Goal: Information Seeking & Learning: Learn about a topic

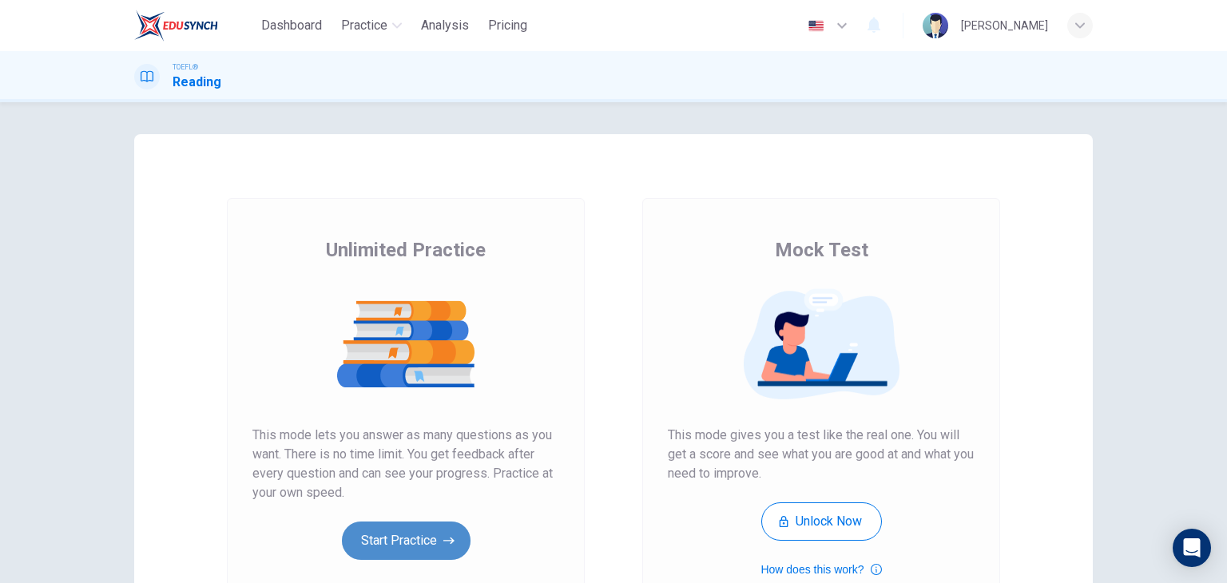
click at [393, 546] on button "Start Practice" at bounding box center [406, 540] width 129 height 38
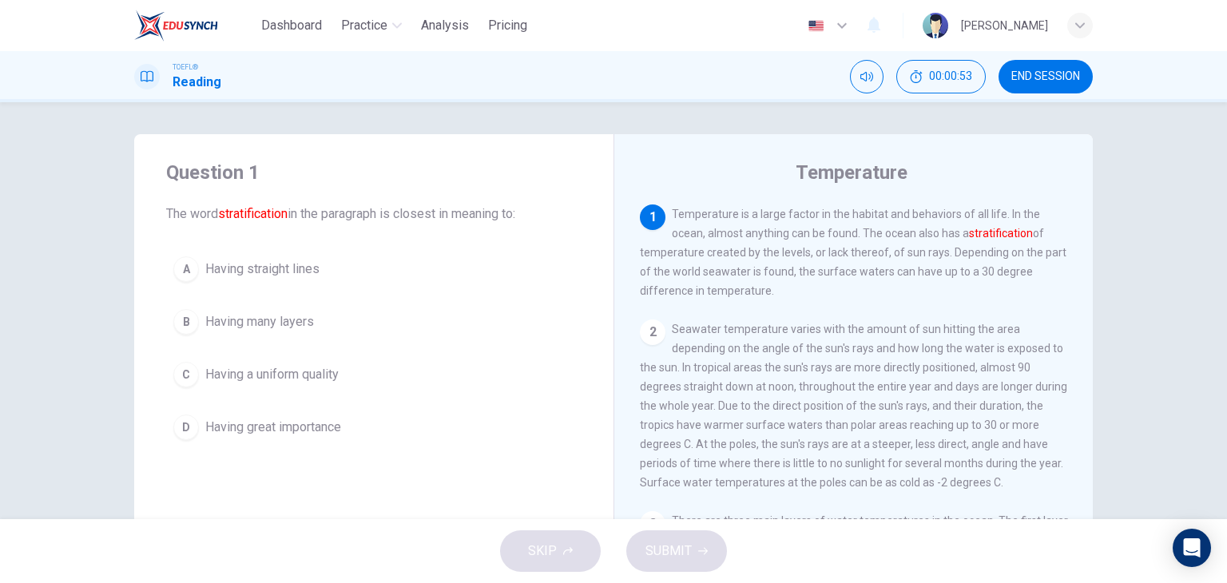
drag, startPoint x: 962, startPoint y: 236, endPoint x: 1031, endPoint y: 234, distance: 68.7
click at [1031, 234] on span "Temperature is a large factor in the habitat and behaviors of all life. In the …" at bounding box center [853, 252] width 426 height 89
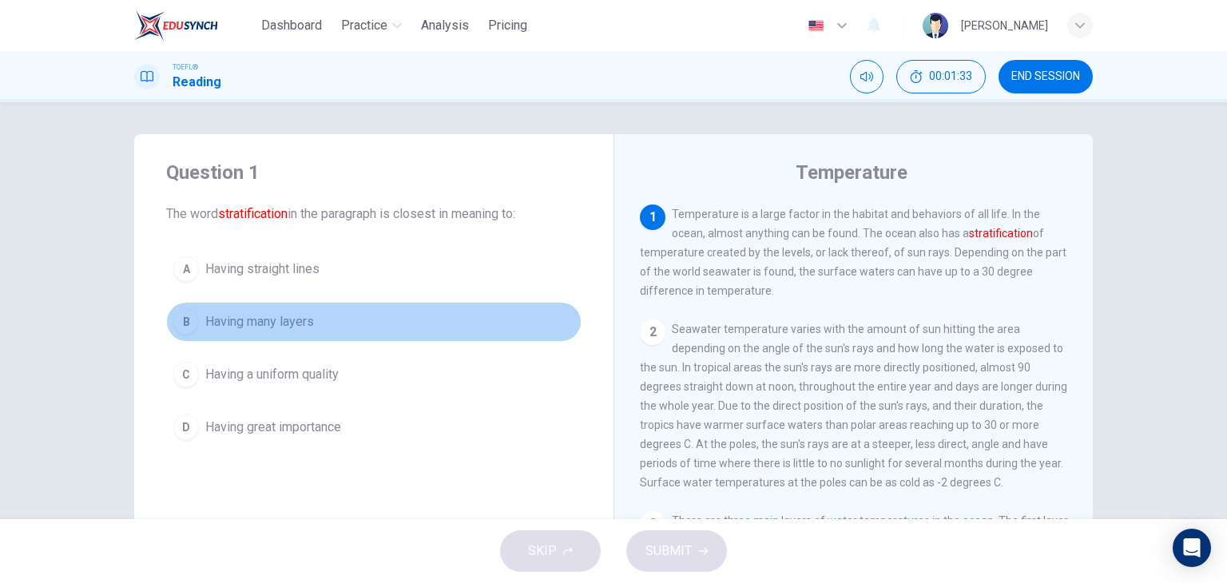
click at [264, 312] on span "Having many layers" at bounding box center [259, 321] width 109 height 19
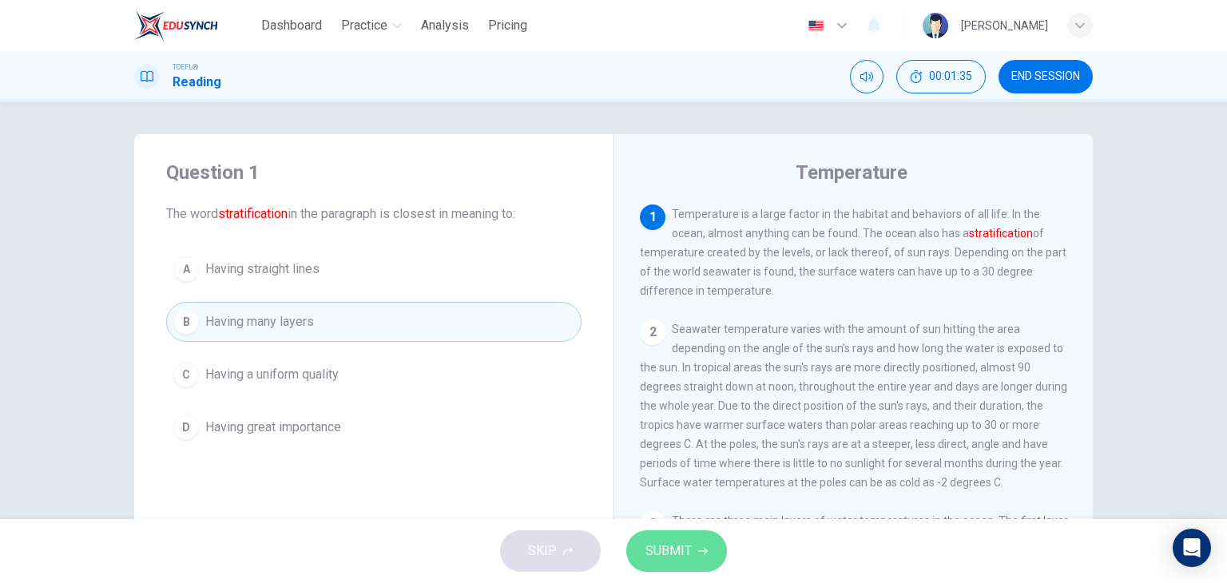
click at [680, 544] on span "SUBMIT" at bounding box center [668, 551] width 46 height 22
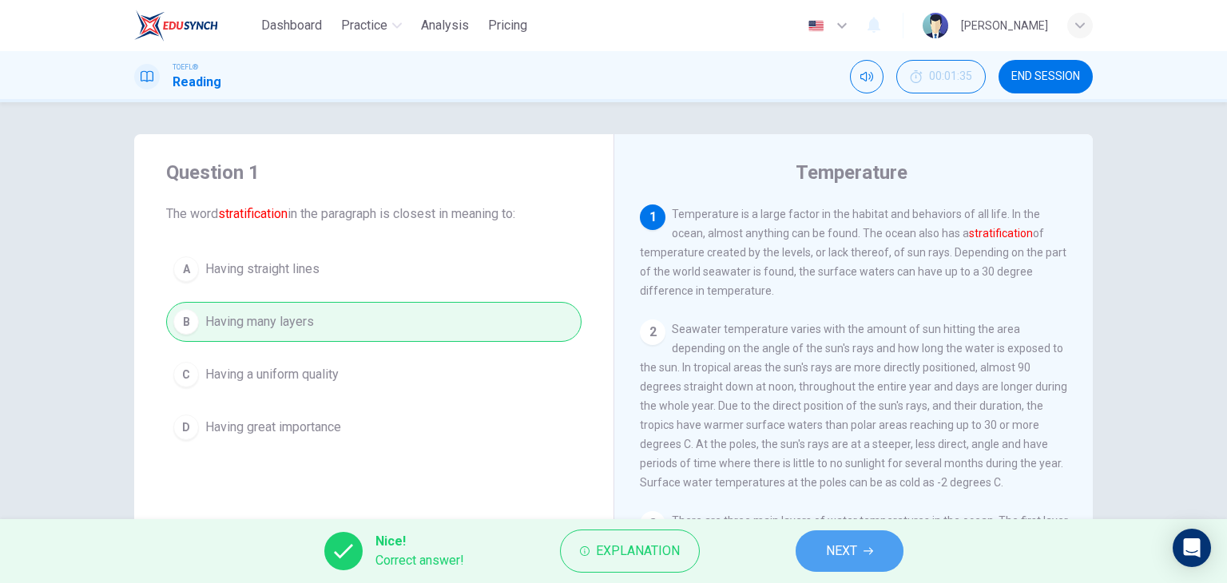
click at [859, 546] on button "NEXT" at bounding box center [849, 551] width 108 height 42
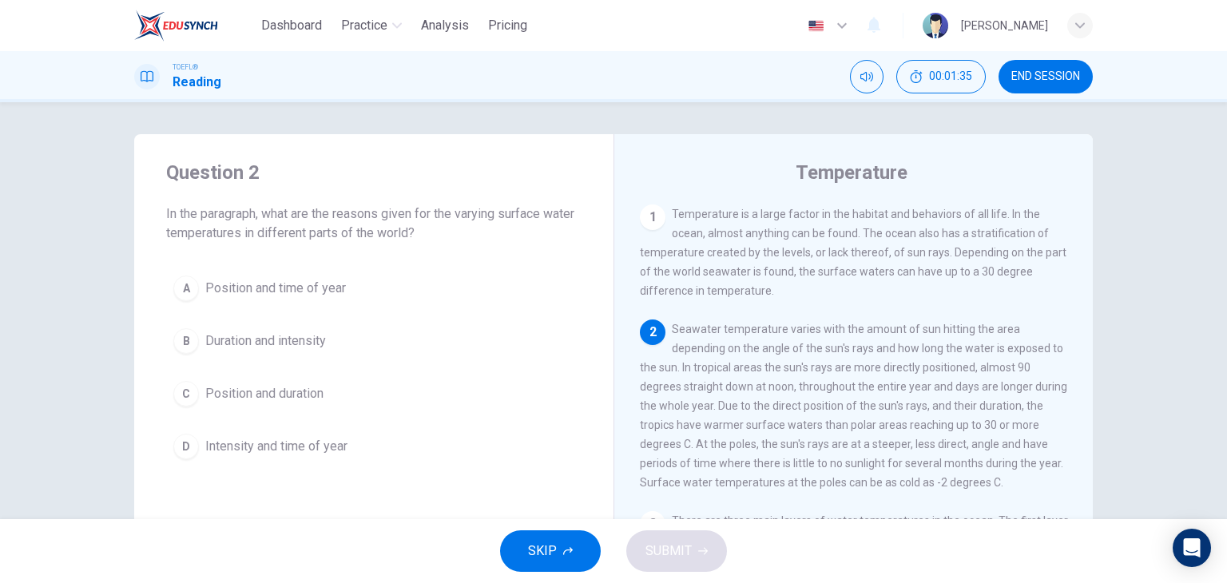
scroll to position [118, 0]
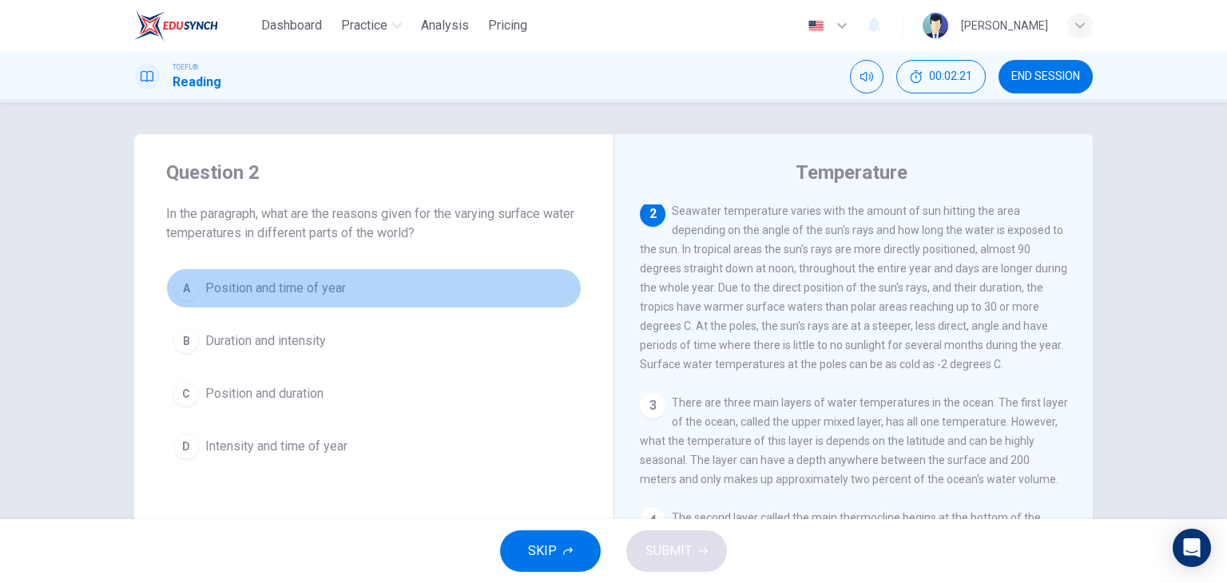
click at [219, 291] on span "Position and time of year" at bounding box center [275, 288] width 141 height 19
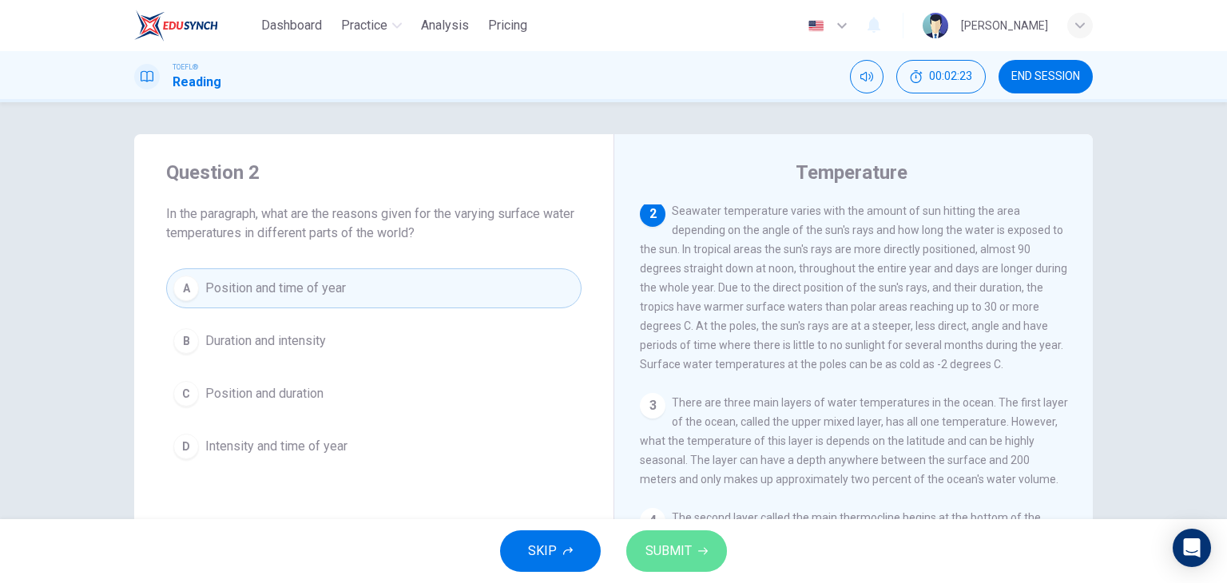
click at [695, 546] on button "SUBMIT" at bounding box center [676, 551] width 101 height 42
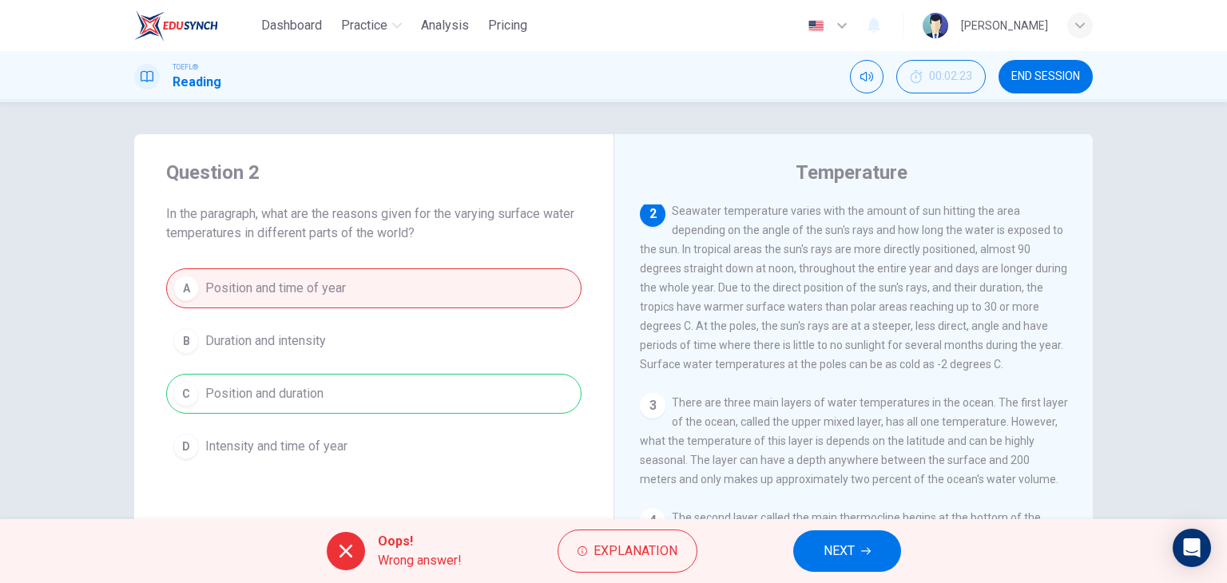
click at [859, 547] on button "NEXT" at bounding box center [847, 551] width 108 height 42
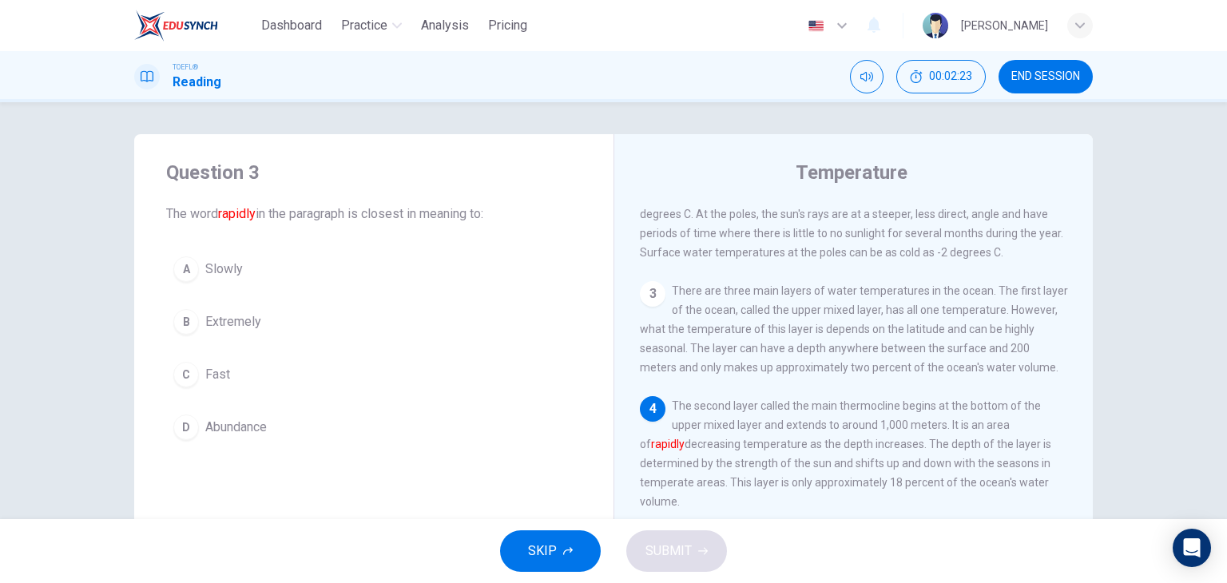
scroll to position [233, 0]
click at [212, 374] on span "Fast" at bounding box center [217, 374] width 25 height 19
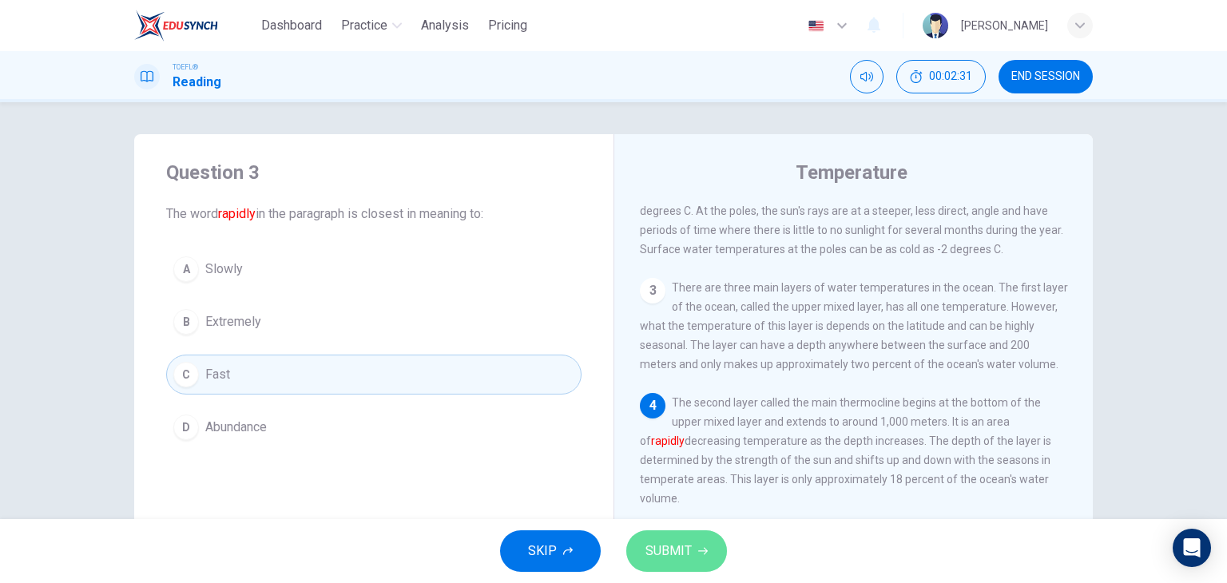
click at [672, 551] on span "SUBMIT" at bounding box center [668, 551] width 46 height 22
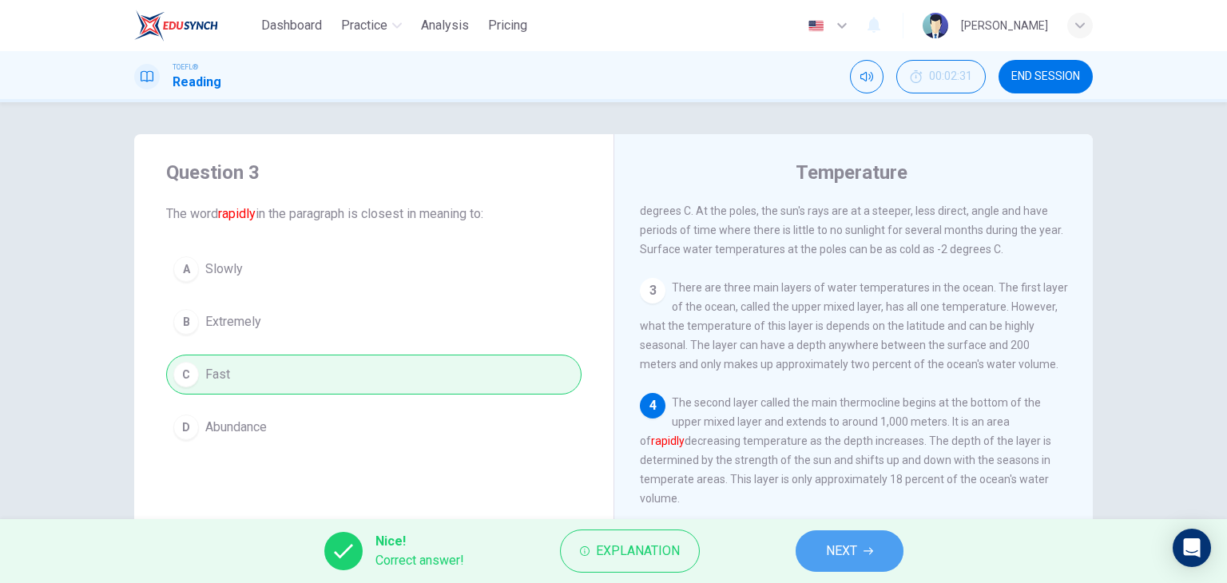
click at [831, 545] on span "NEXT" at bounding box center [841, 551] width 31 height 22
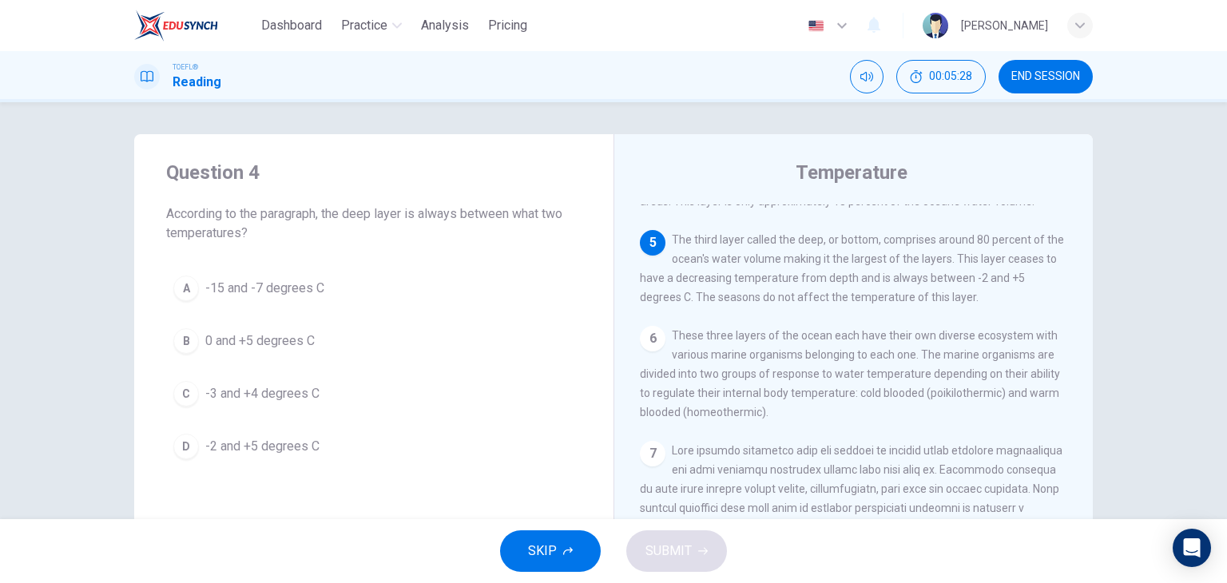
scroll to position [479, 0]
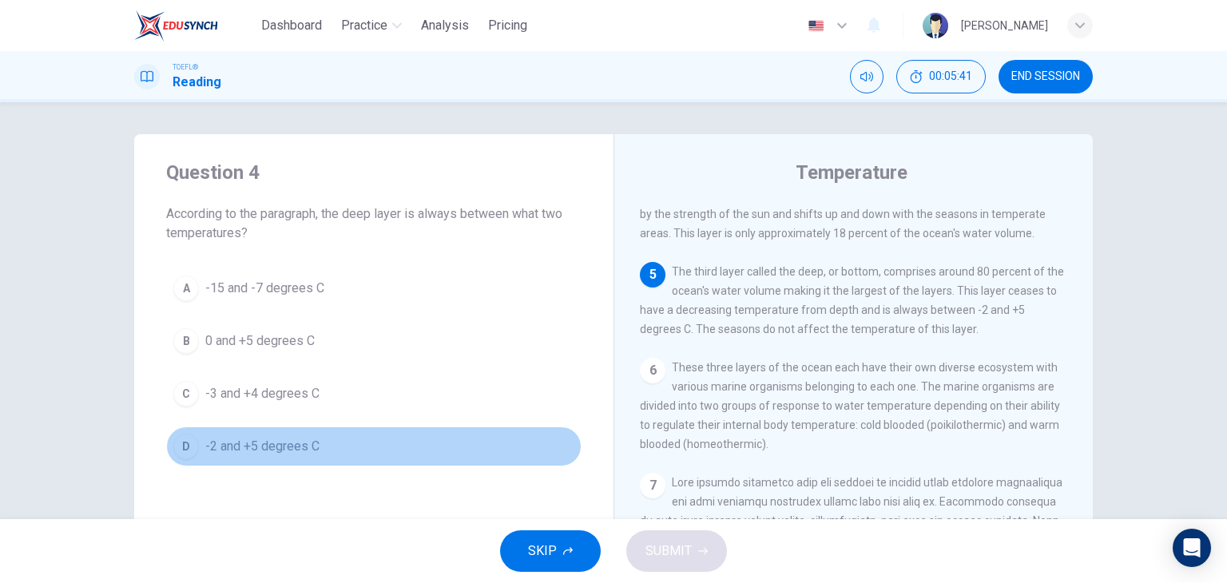
click at [260, 447] on span "-2 and +5 degrees C" at bounding box center [262, 446] width 114 height 19
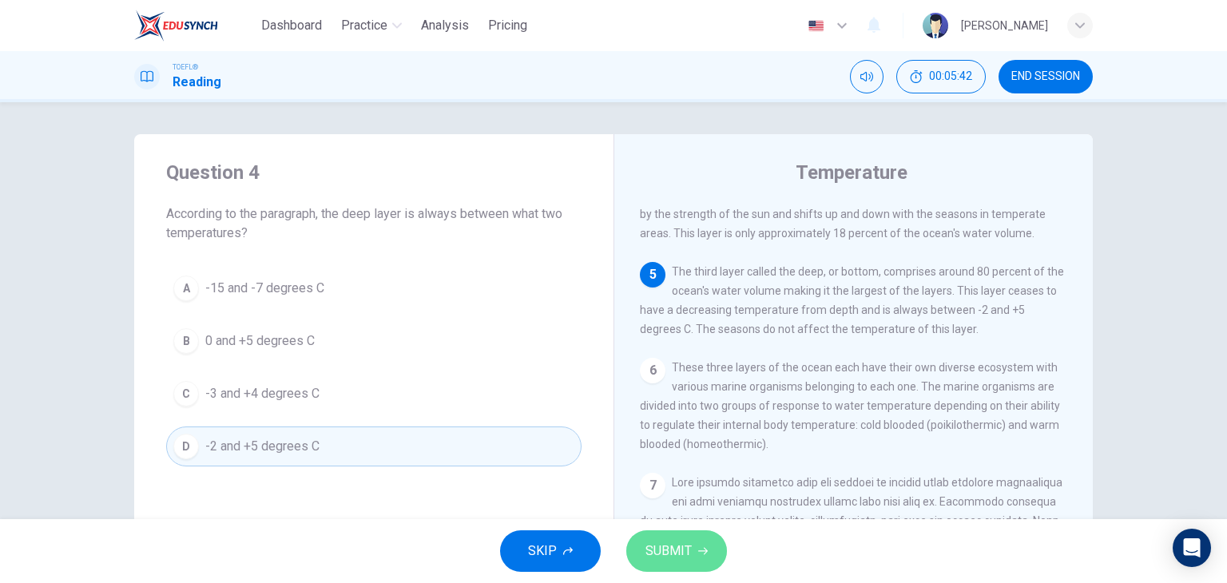
click at [699, 547] on icon "button" at bounding box center [703, 551] width 10 height 10
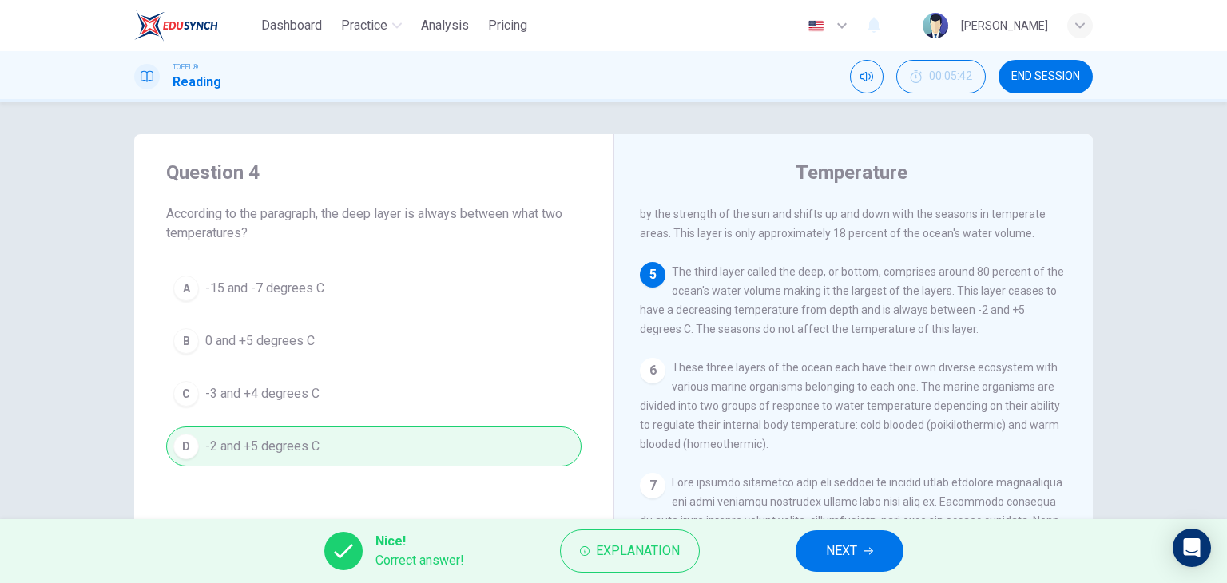
click at [829, 554] on span "NEXT" at bounding box center [841, 551] width 31 height 22
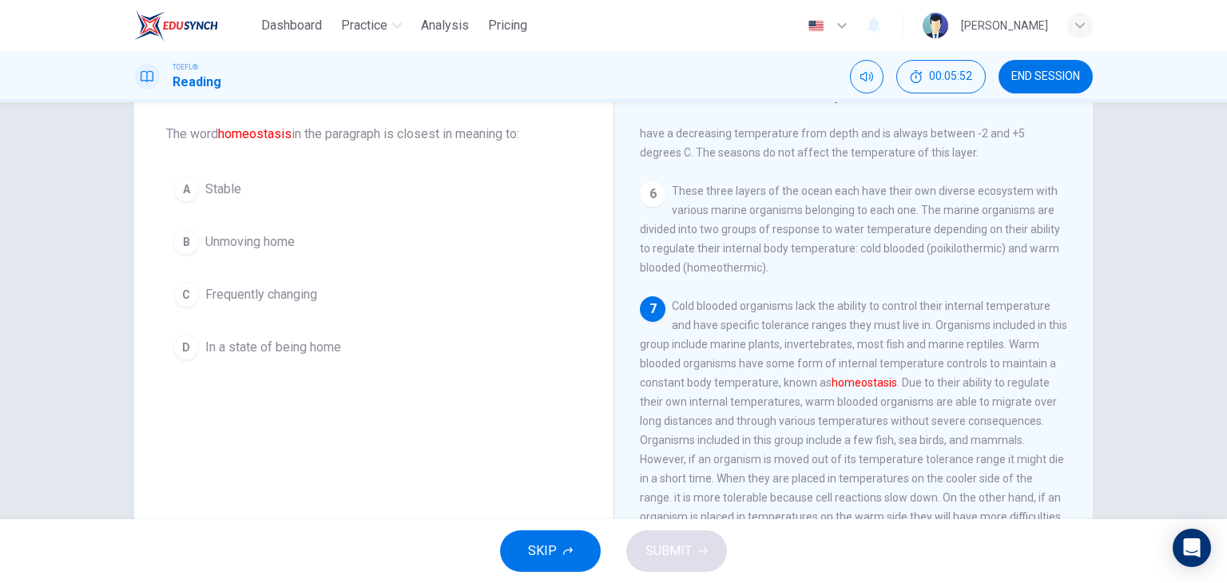
scroll to position [160, 0]
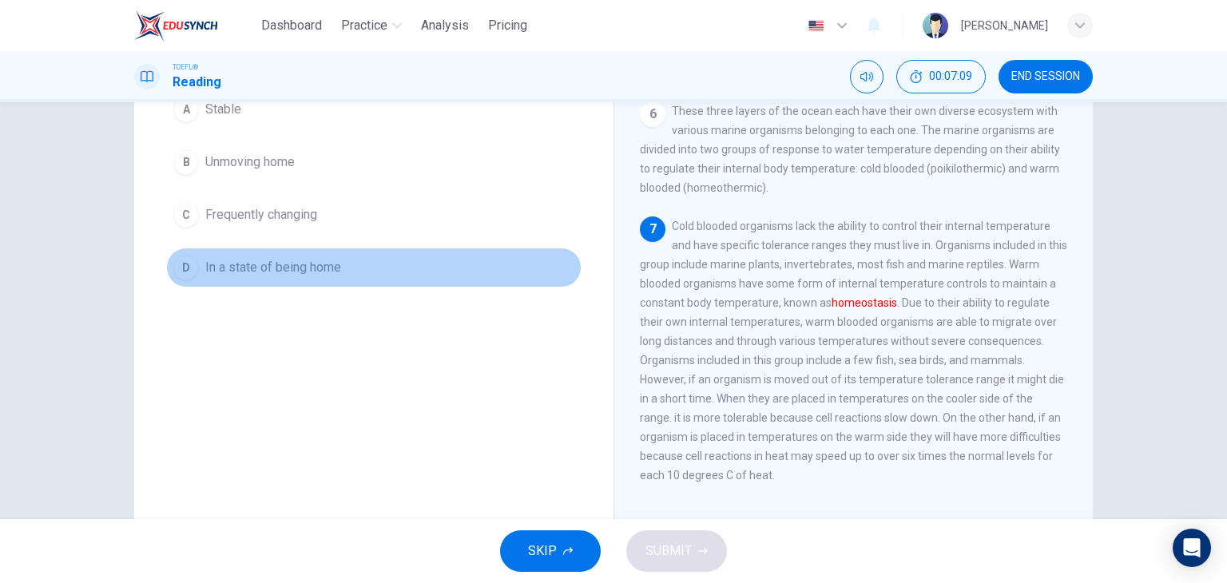
click at [326, 260] on span "In a state of being home" at bounding box center [273, 267] width 136 height 19
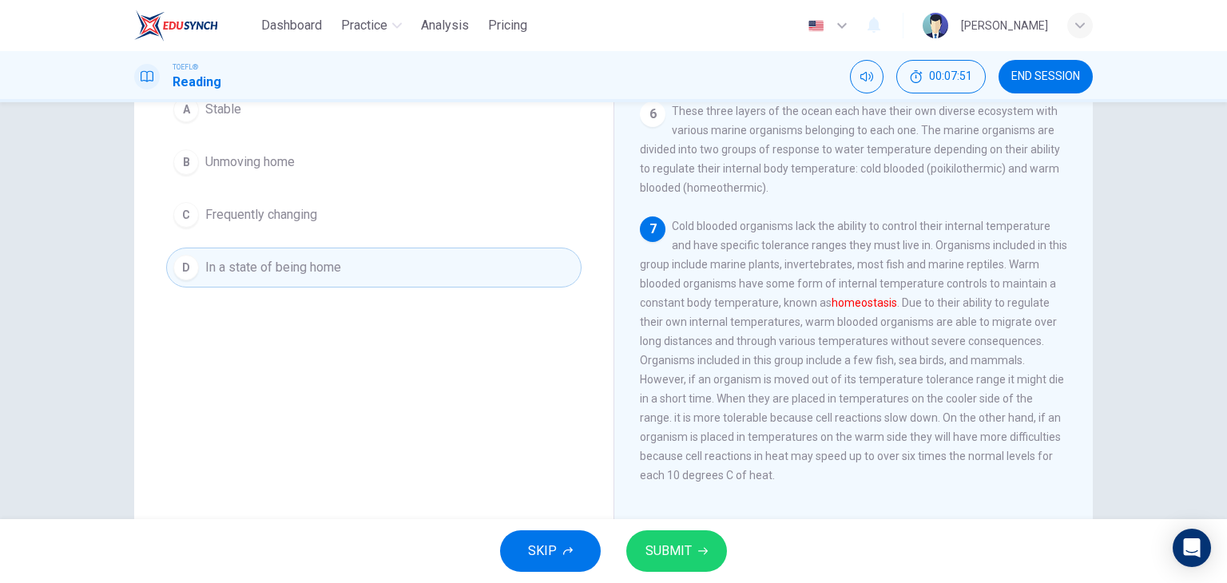
click at [205, 155] on span "Unmoving home" at bounding box center [249, 162] width 89 height 19
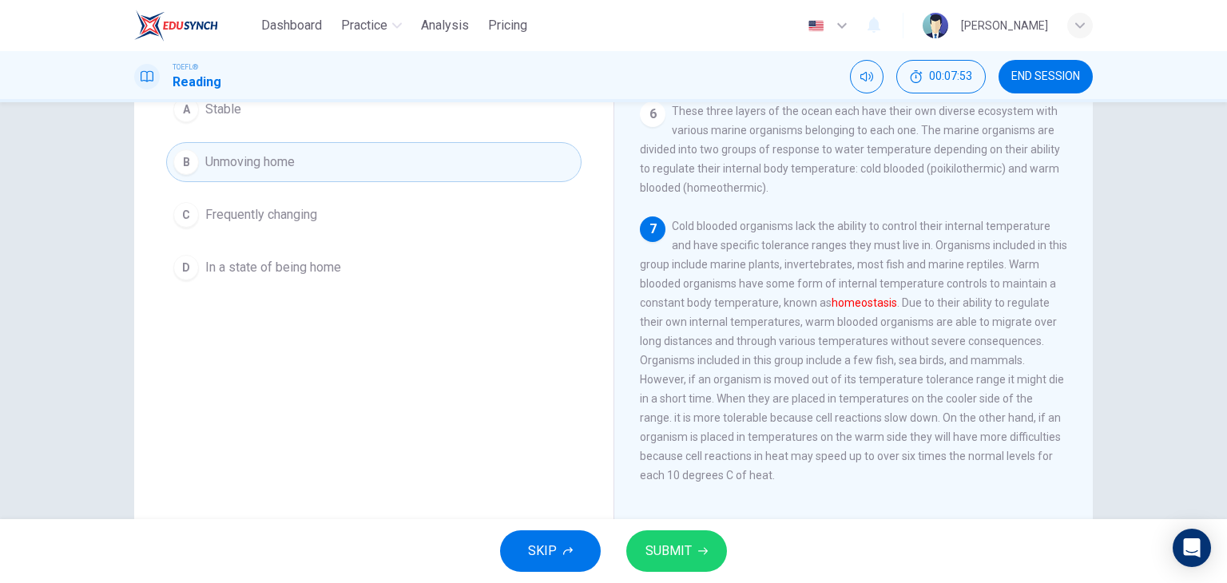
click at [690, 556] on span "SUBMIT" at bounding box center [668, 551] width 46 height 22
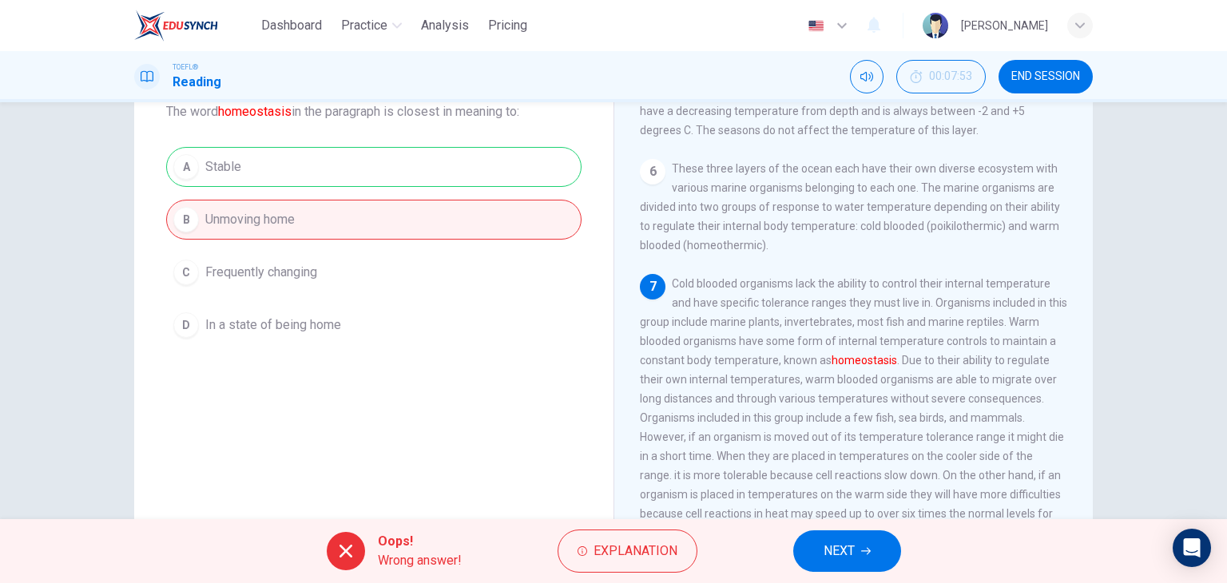
scroll to position [80, 0]
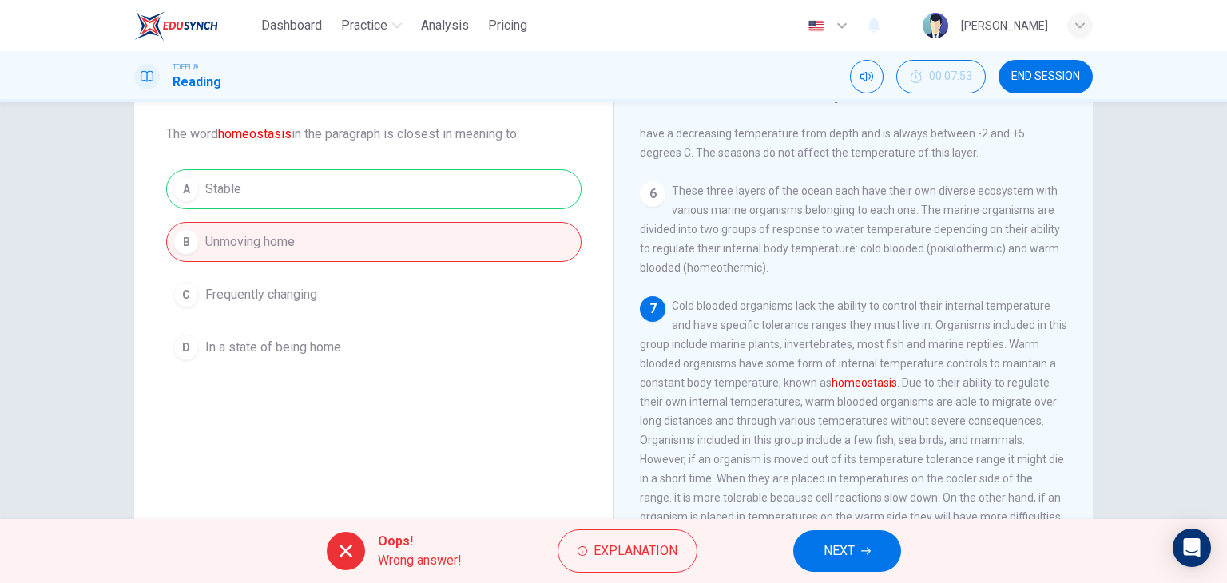
click at [841, 542] on span "NEXT" at bounding box center [838, 551] width 31 height 22
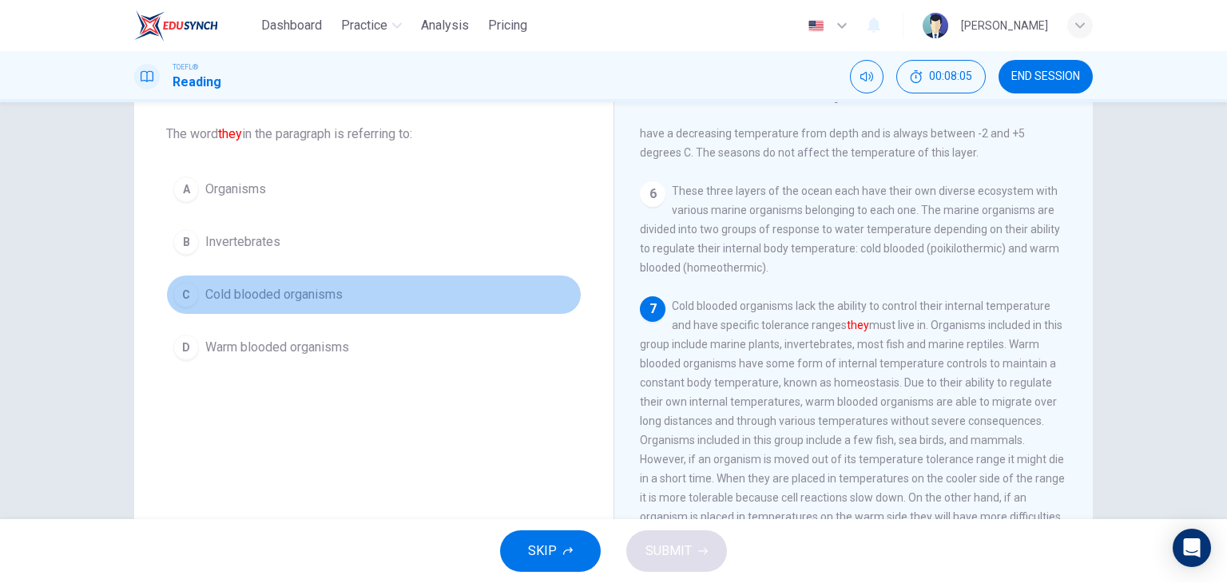
click at [182, 293] on div "C" at bounding box center [186, 295] width 26 height 26
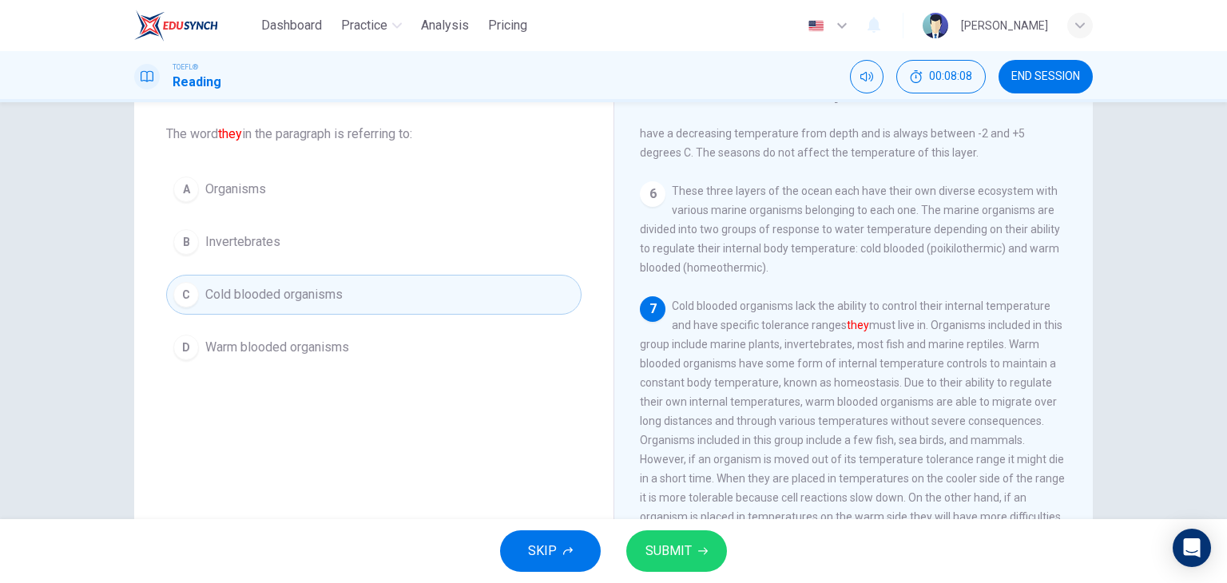
click at [678, 553] on span "SUBMIT" at bounding box center [668, 551] width 46 height 22
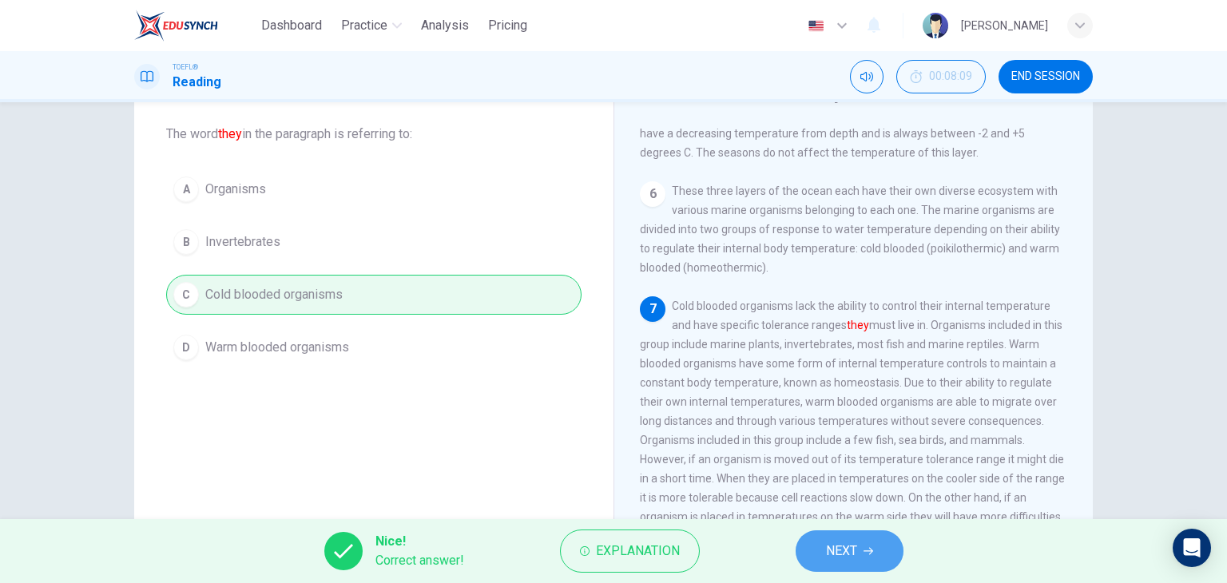
click at [878, 553] on button "NEXT" at bounding box center [849, 551] width 108 height 42
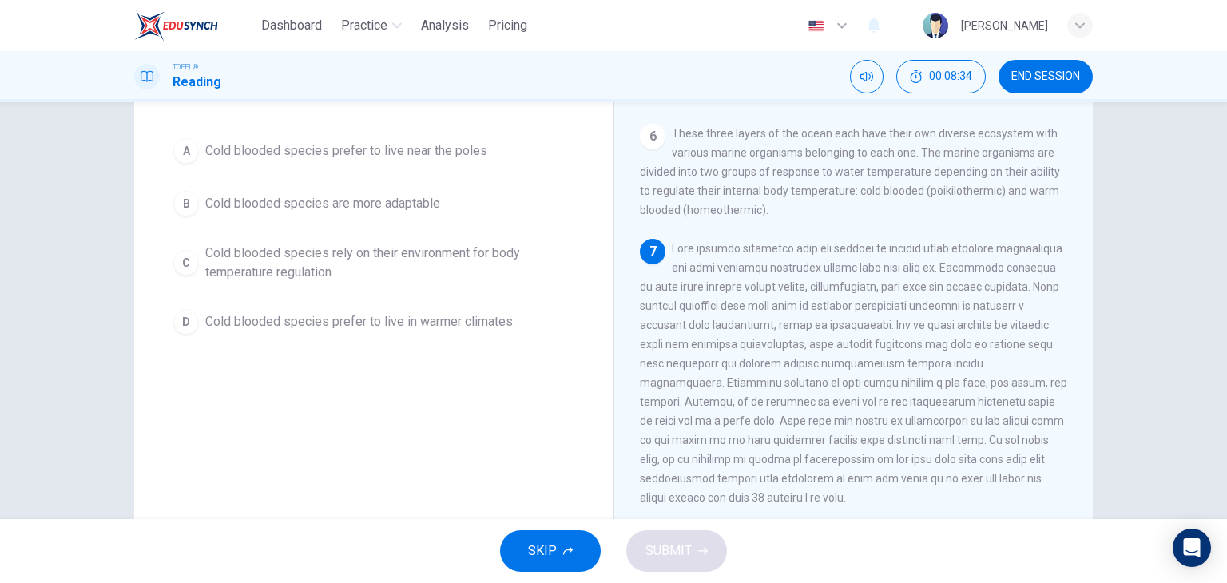
scroll to position [160, 0]
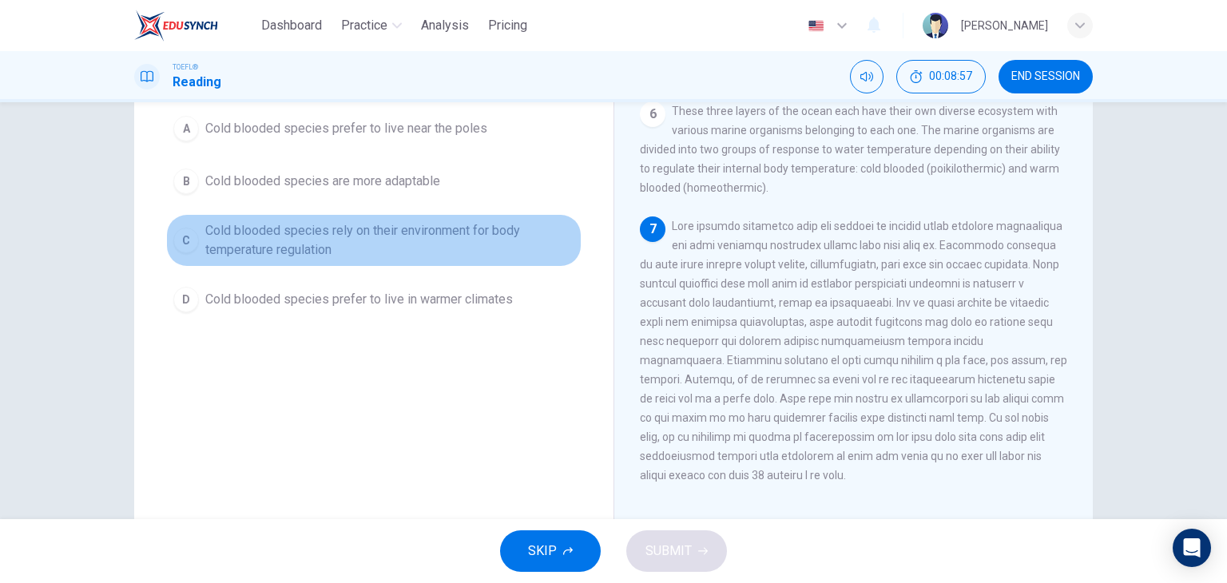
click at [242, 244] on span "Cold blooded species rely on their environment for body temperature regulation" at bounding box center [389, 240] width 369 height 38
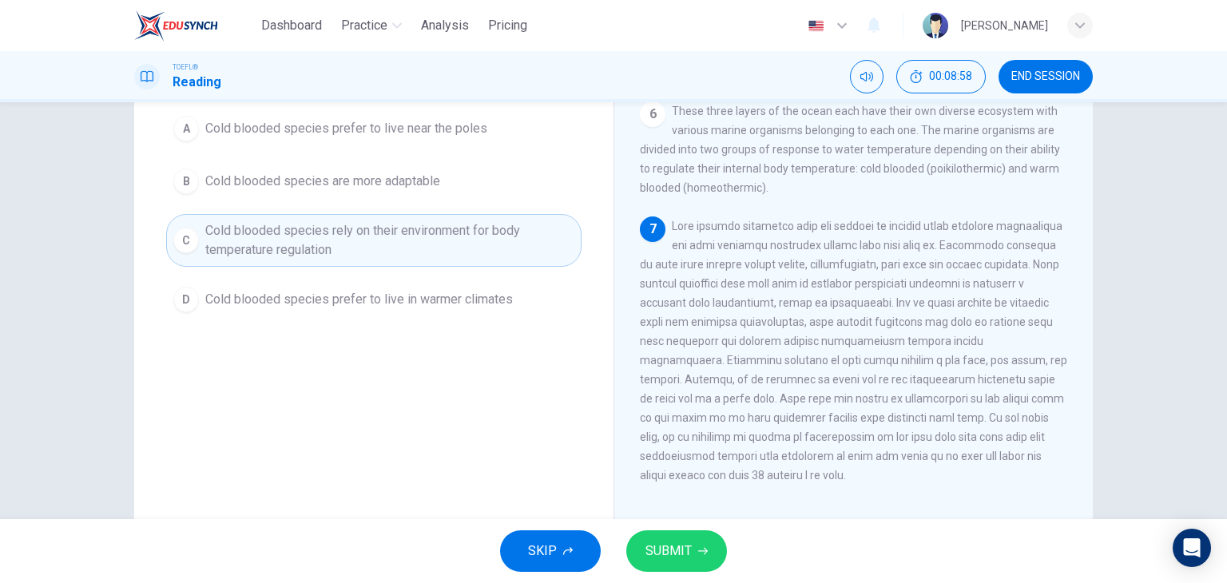
click at [700, 551] on icon "button" at bounding box center [703, 551] width 10 height 10
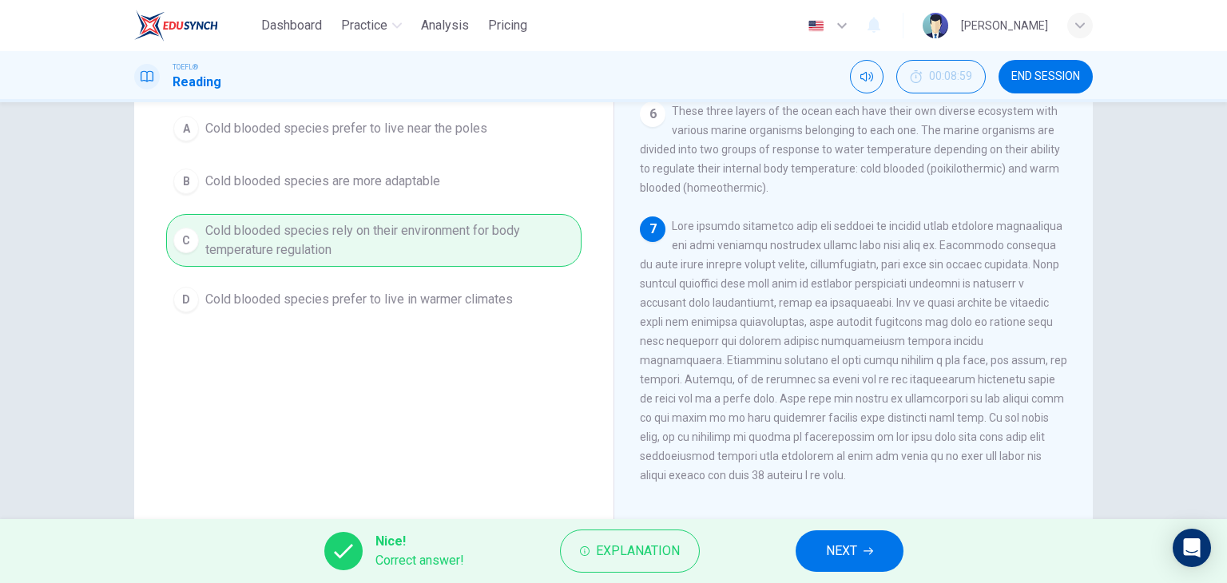
click at [824, 547] on button "NEXT" at bounding box center [849, 551] width 108 height 42
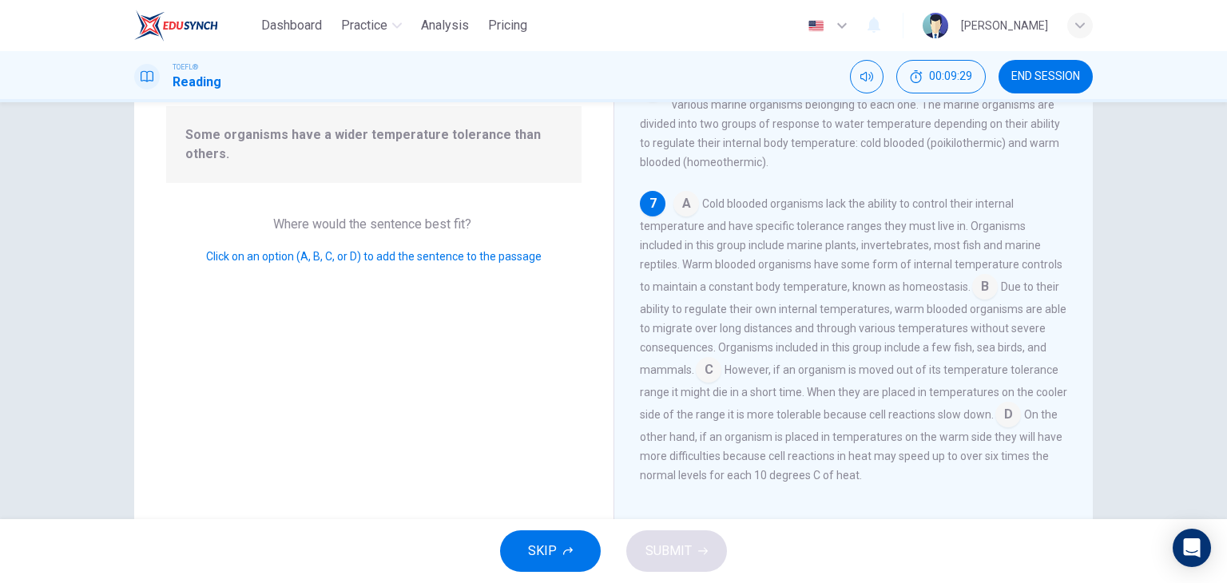
click at [980, 288] on input at bounding box center [985, 289] width 26 height 26
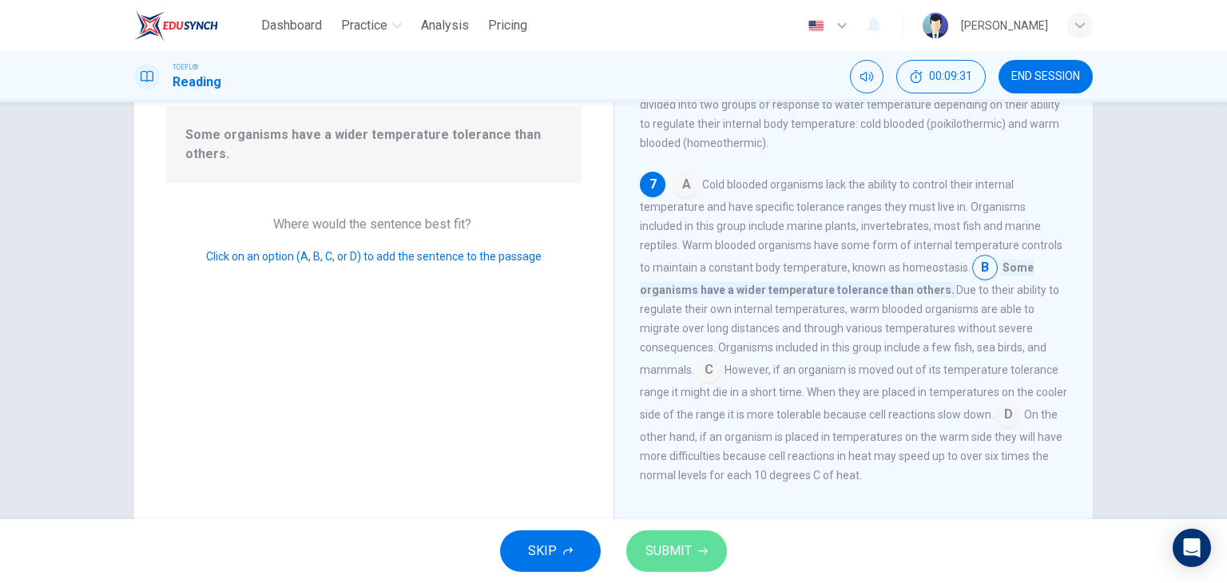
click at [687, 554] on span "SUBMIT" at bounding box center [668, 551] width 46 height 22
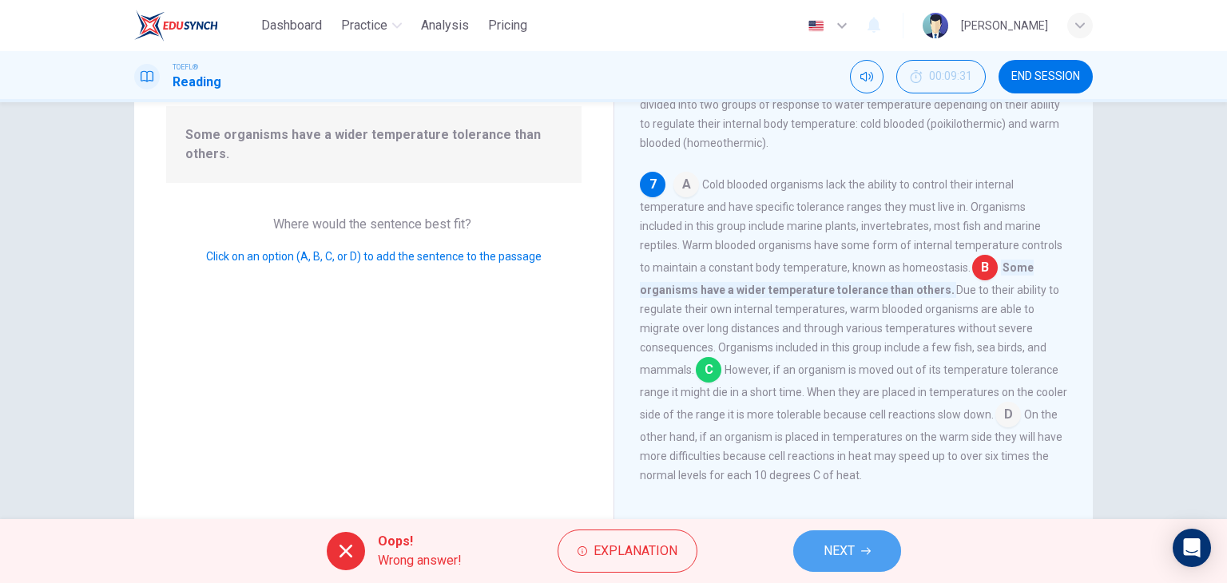
click at [862, 553] on icon "button" at bounding box center [866, 551] width 10 height 10
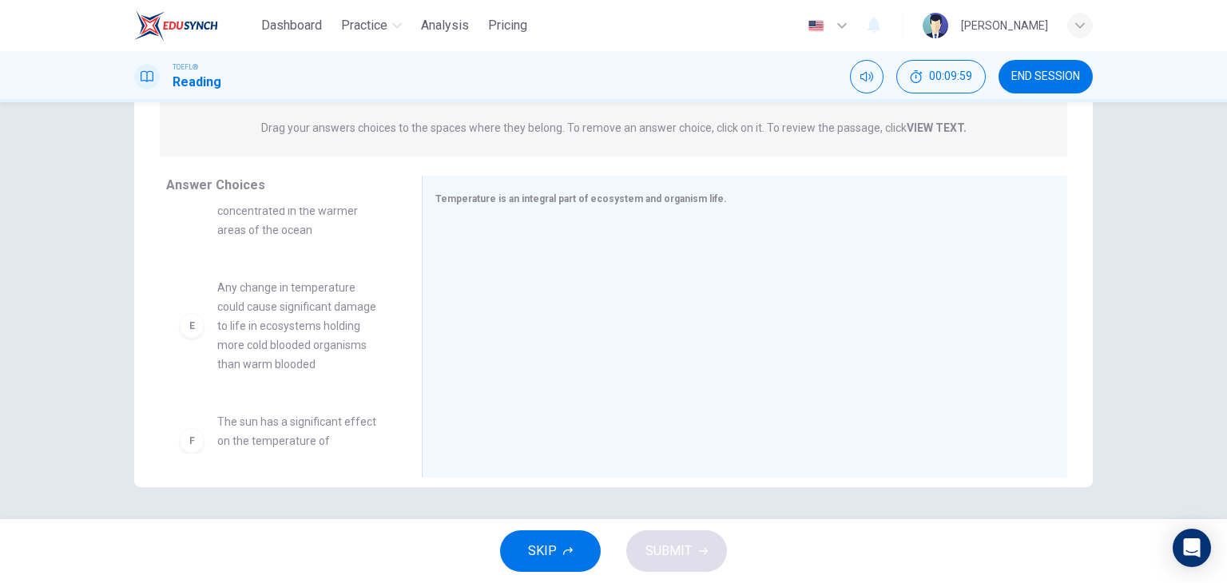
scroll to position [412, 0]
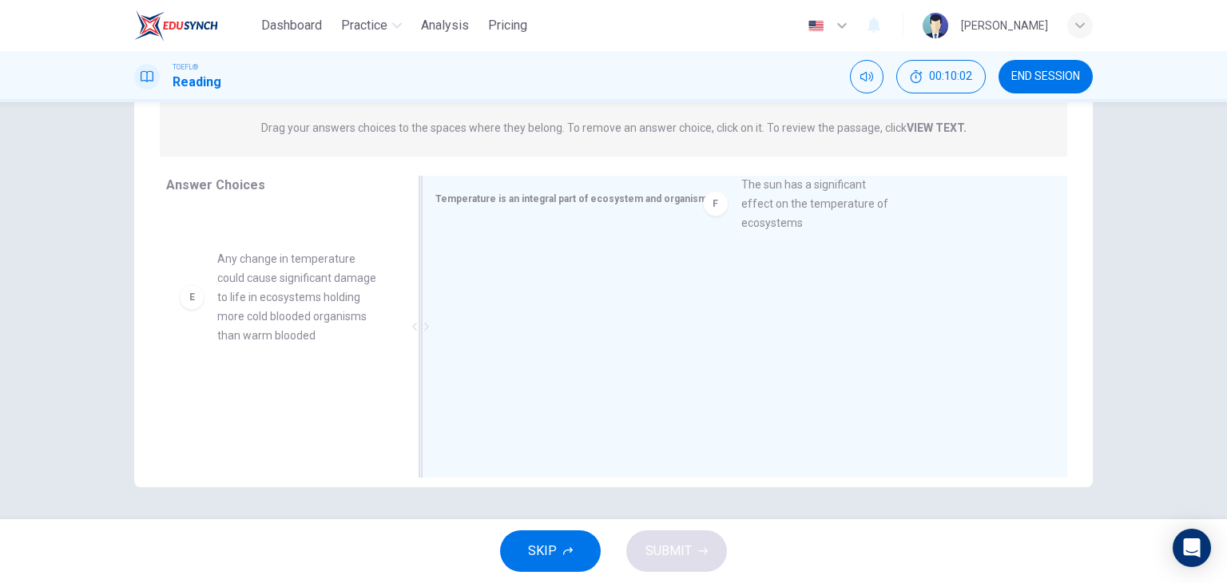
drag, startPoint x: 253, startPoint y: 416, endPoint x: 759, endPoint y: 218, distance: 543.7
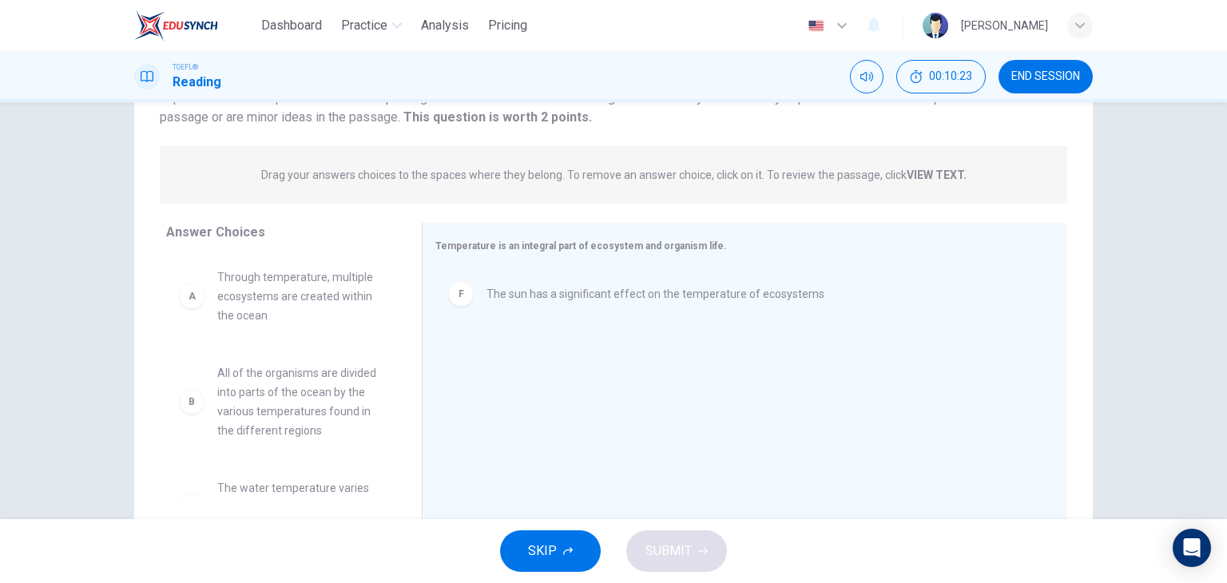
scroll to position [122, 0]
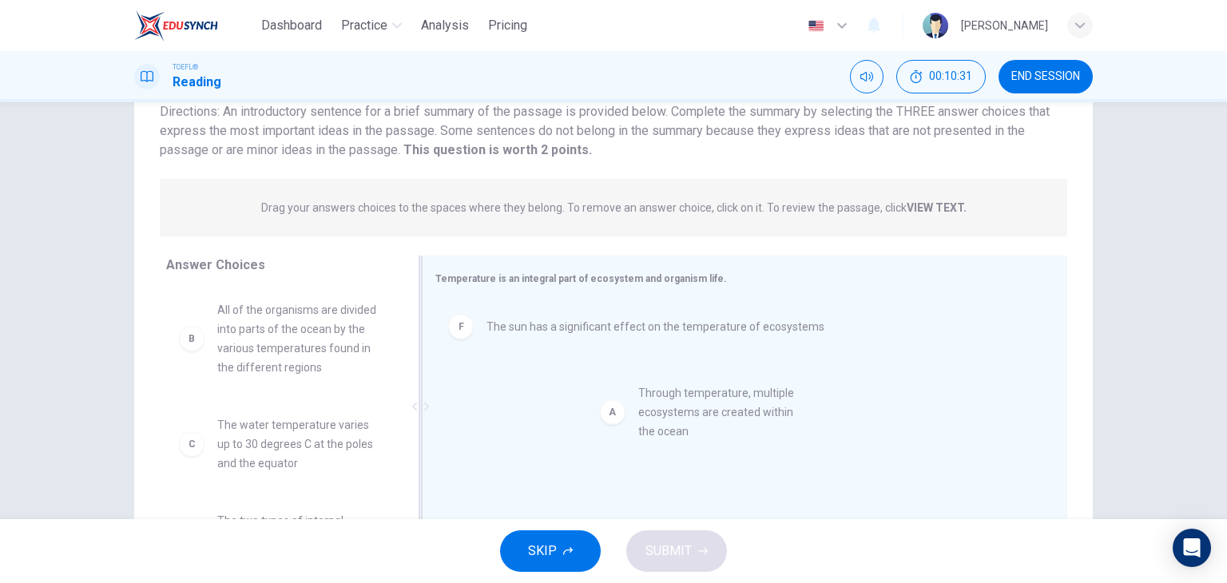
drag, startPoint x: 254, startPoint y: 340, endPoint x: 679, endPoint y: 417, distance: 431.7
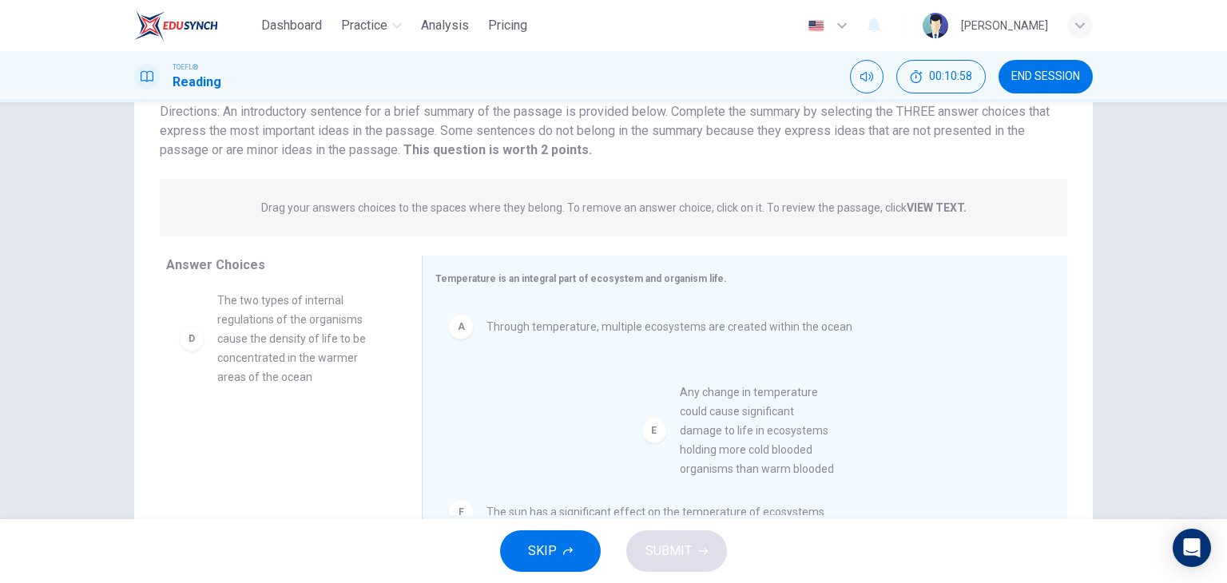
scroll to position [14, 0]
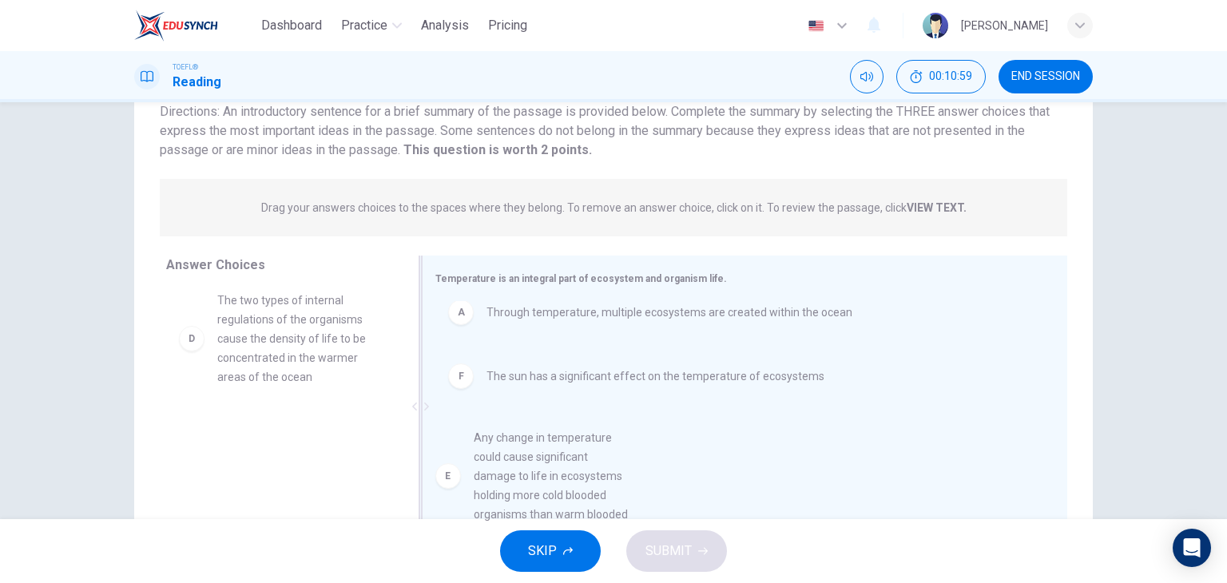
drag, startPoint x: 235, startPoint y: 506, endPoint x: 503, endPoint y: 506, distance: 268.3
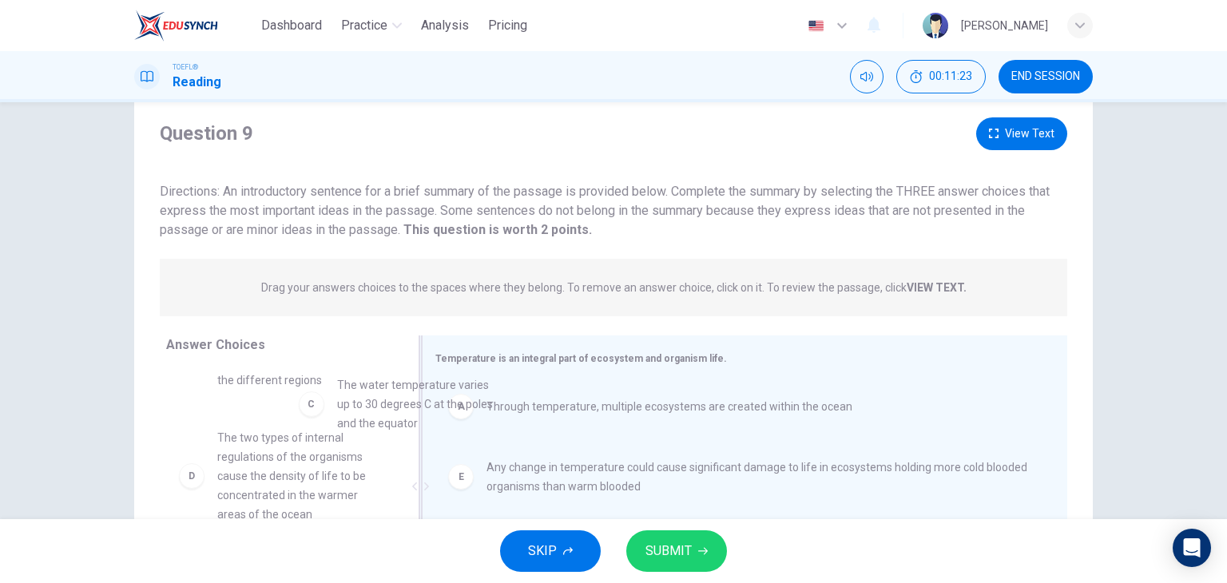
scroll to position [50, 0]
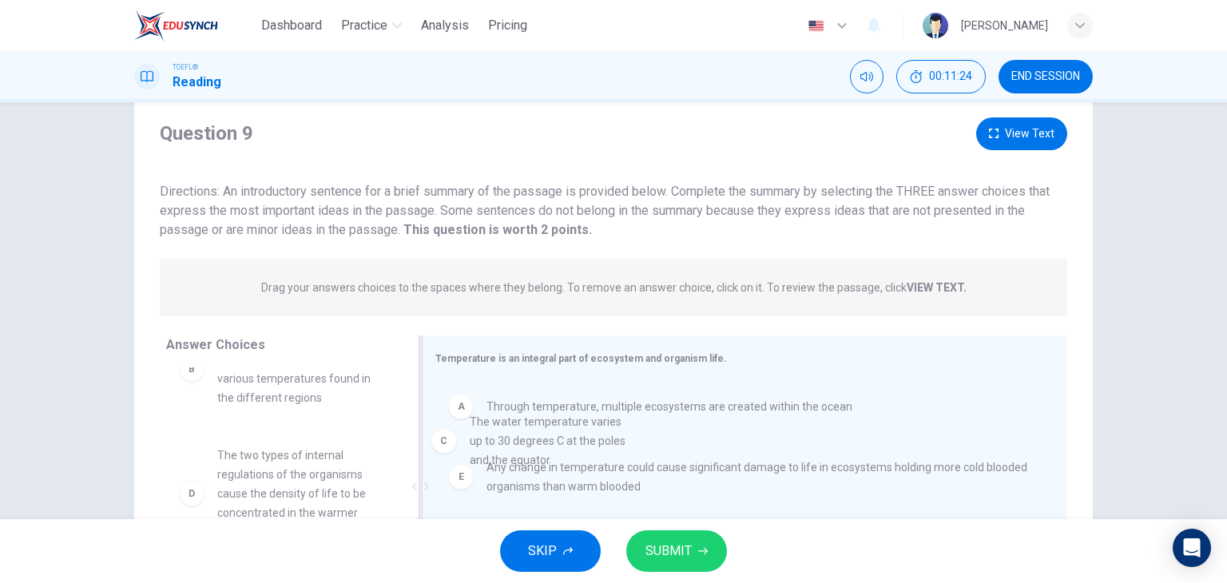
drag, startPoint x: 272, startPoint y: 469, endPoint x: 532, endPoint y: 466, distance: 260.4
drag, startPoint x: 243, startPoint y: 486, endPoint x: 558, endPoint y: 443, distance: 318.4
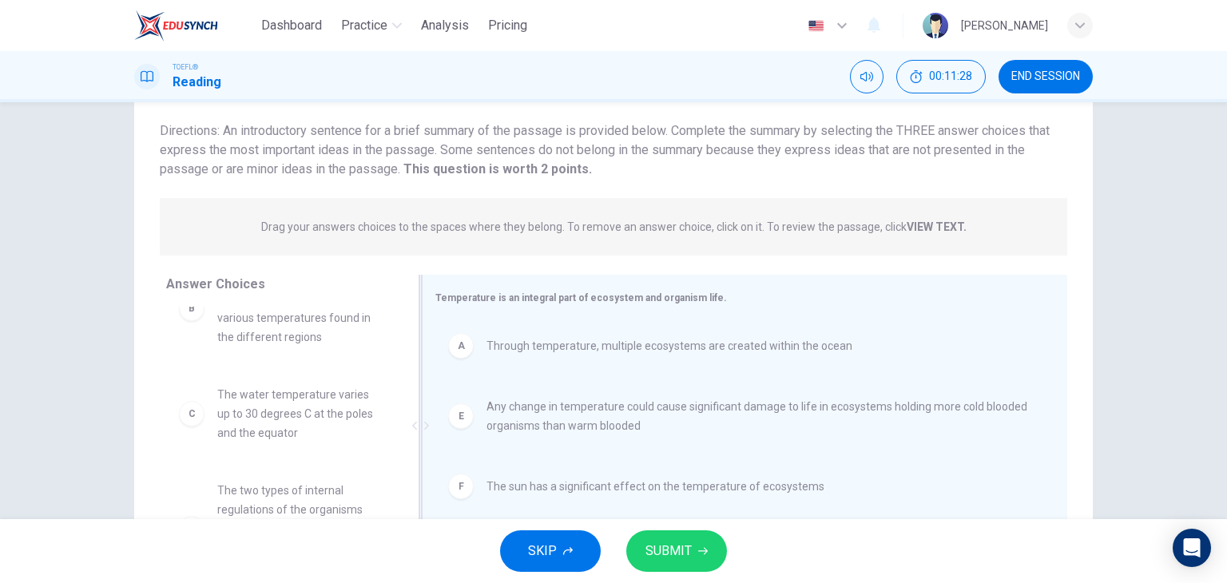
scroll to position [122, 0]
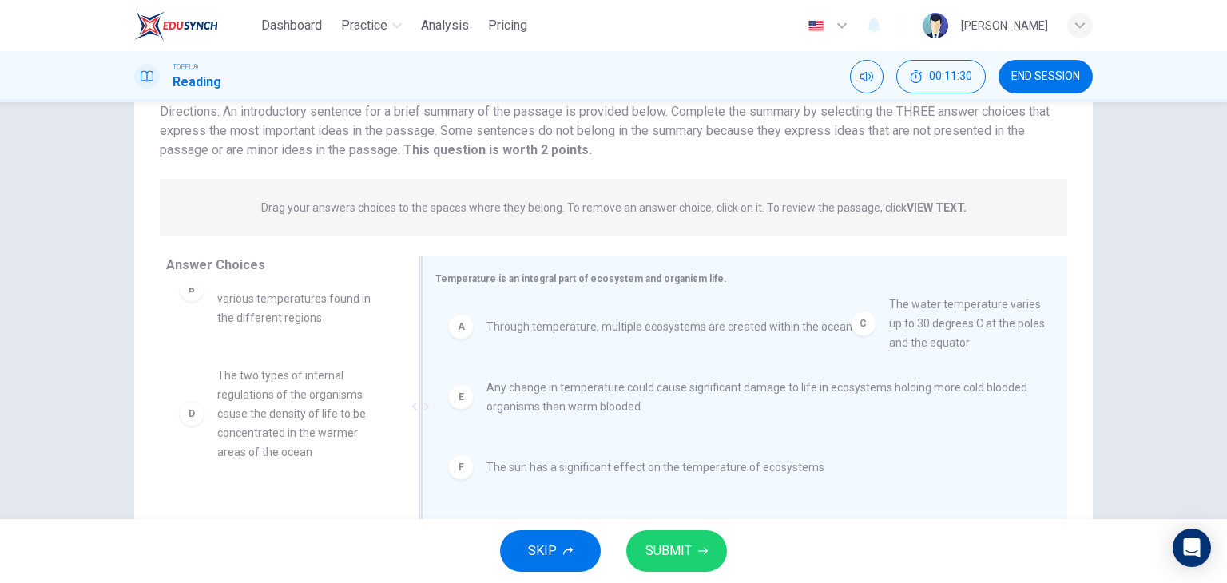
drag, startPoint x: 261, startPoint y: 403, endPoint x: 954, endPoint y: 331, distance: 696.2
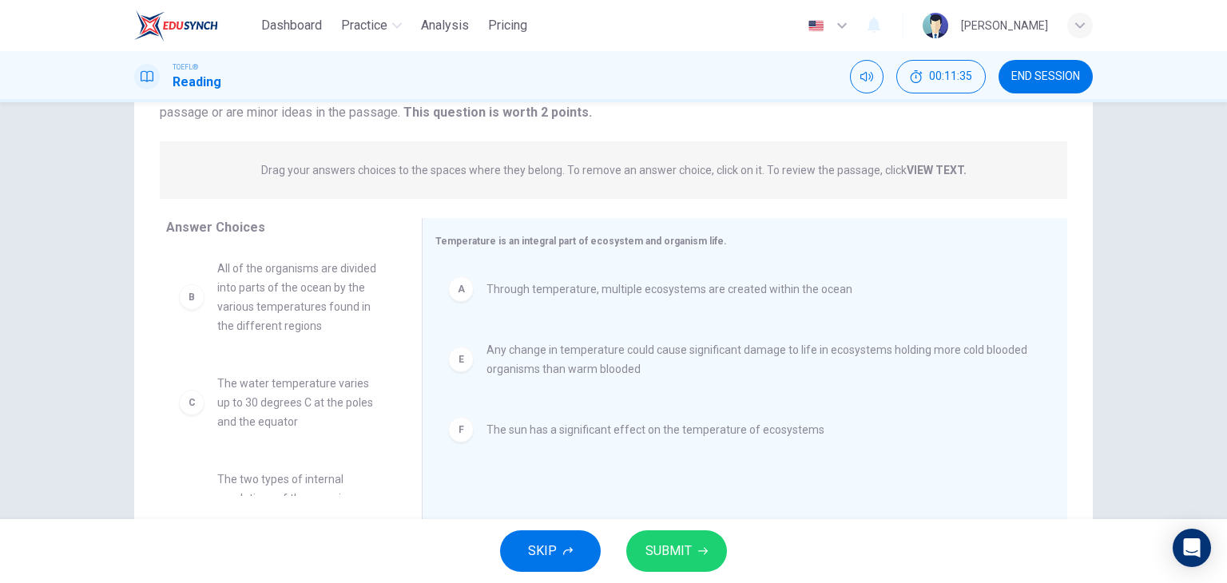
scroll to position [0, 0]
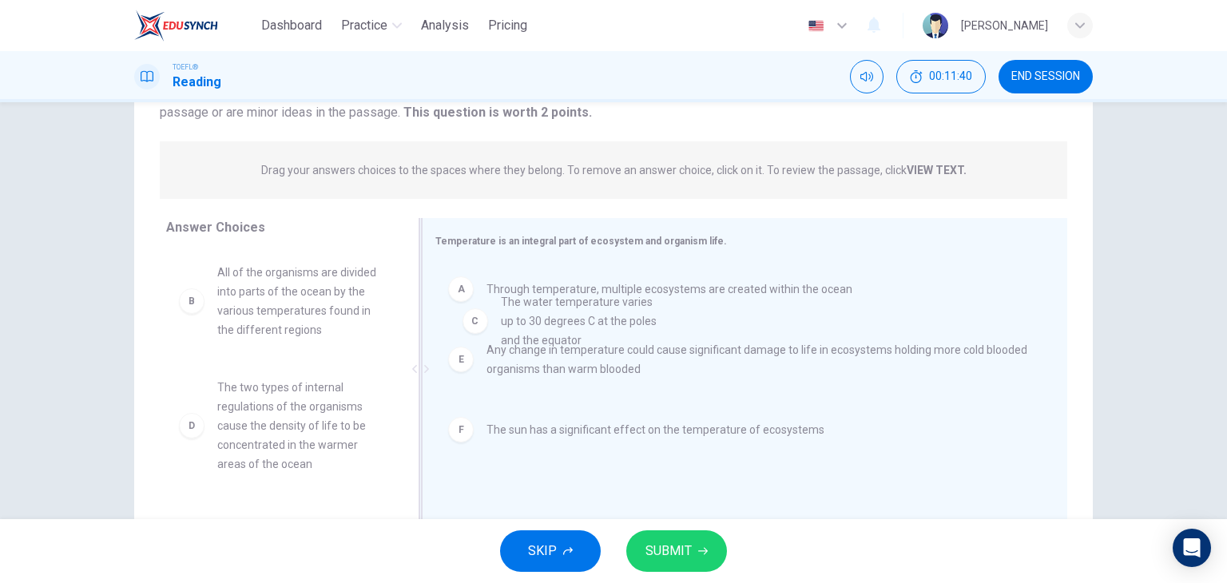
drag, startPoint x: 228, startPoint y: 430, endPoint x: 520, endPoint y: 343, distance: 305.0
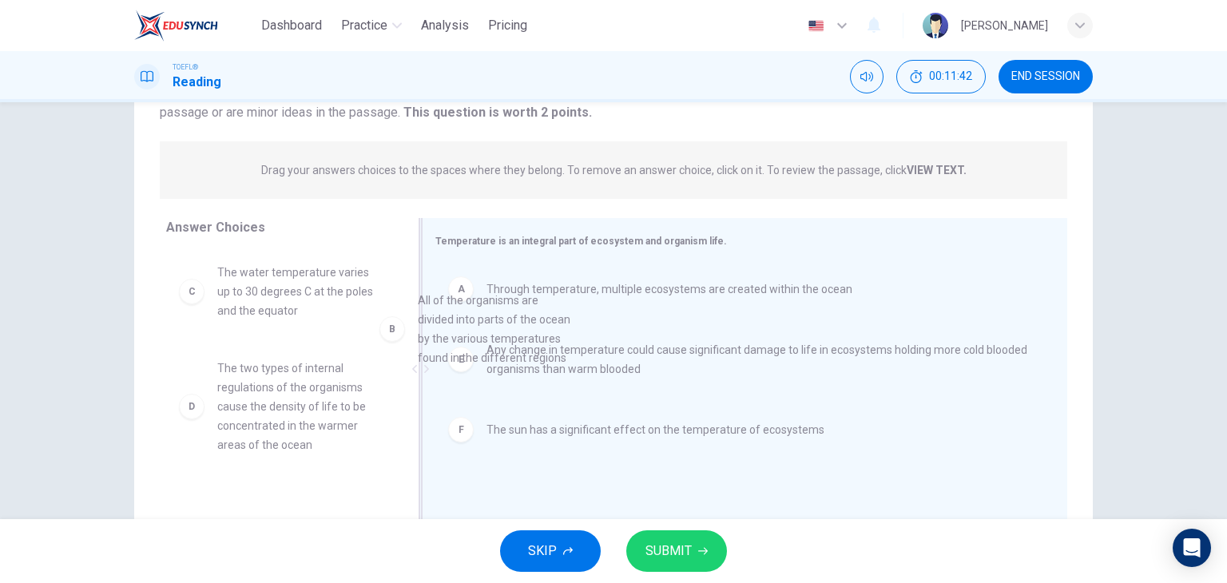
drag, startPoint x: 310, startPoint y: 301, endPoint x: 524, endPoint y: 331, distance: 216.1
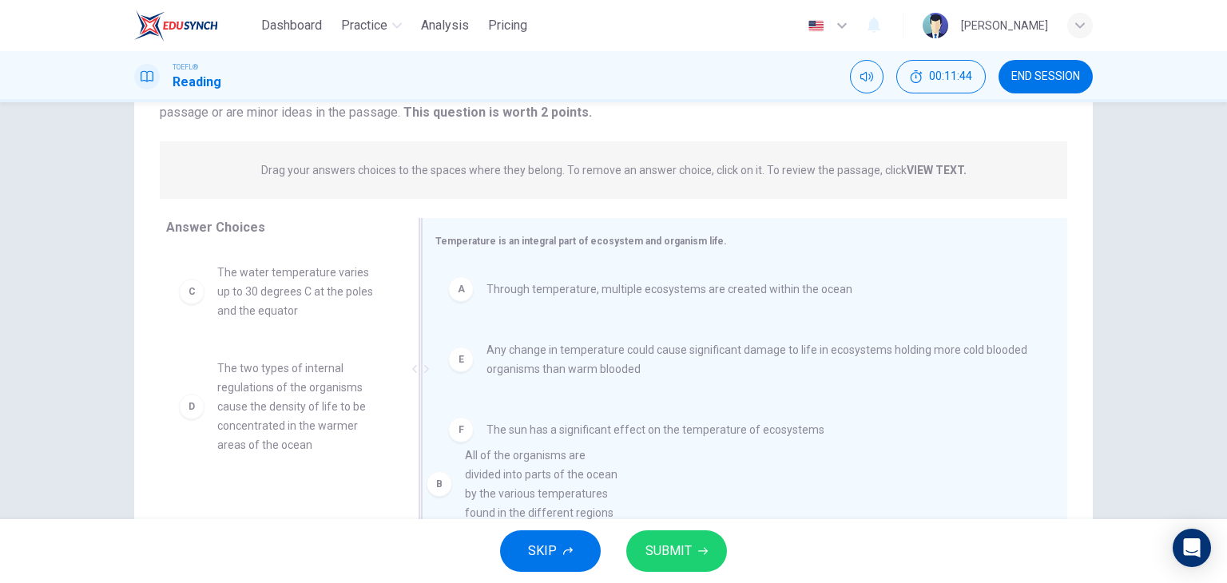
drag, startPoint x: 409, startPoint y: 339, endPoint x: 559, endPoint y: 493, distance: 214.6
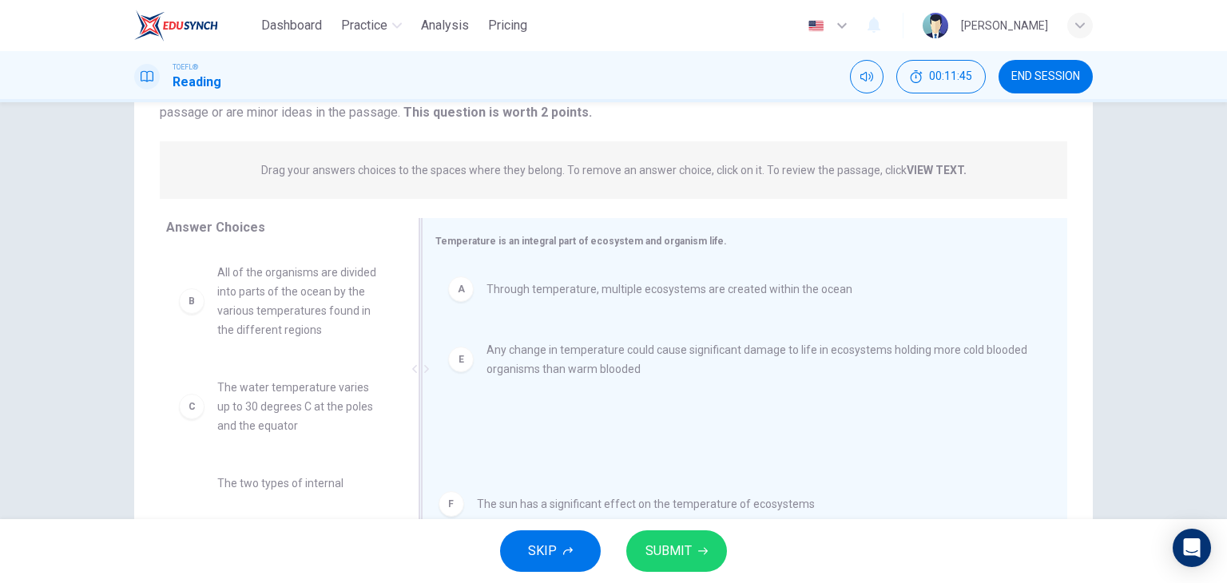
drag, startPoint x: 524, startPoint y: 432, endPoint x: 521, endPoint y: 513, distance: 80.7
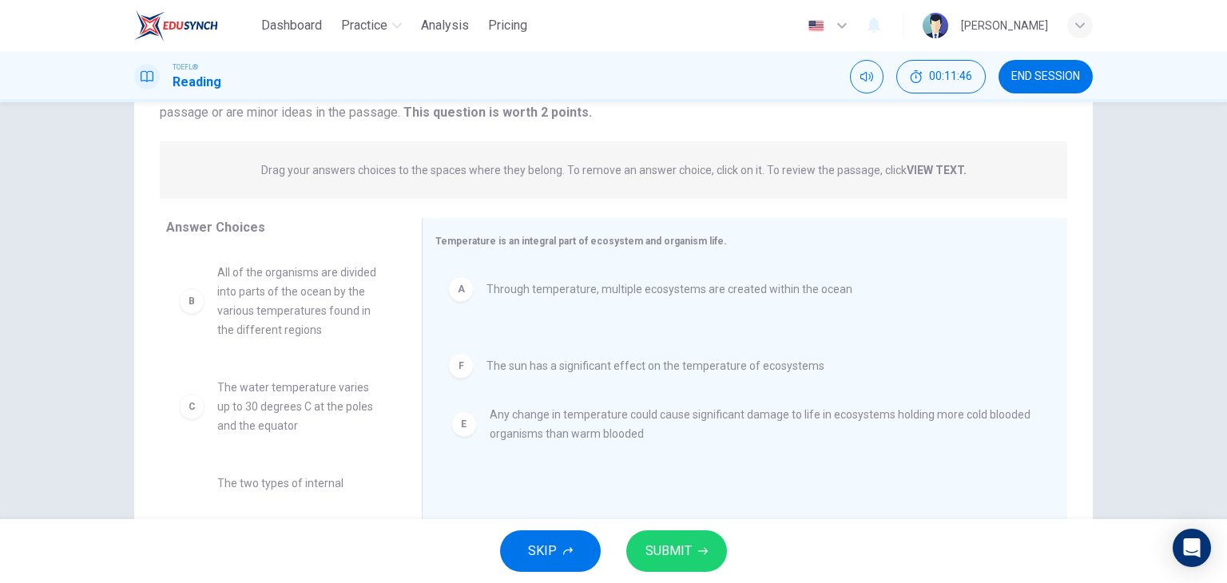
drag, startPoint x: 508, startPoint y: 414, endPoint x: 508, endPoint y: 454, distance: 40.7
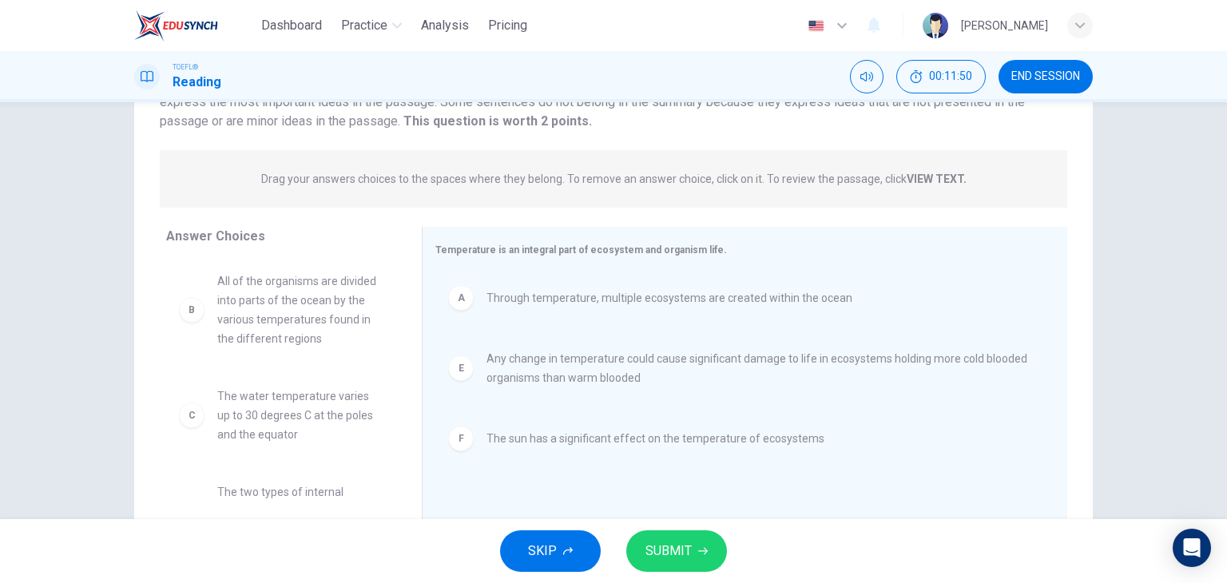
scroll to position [160, 0]
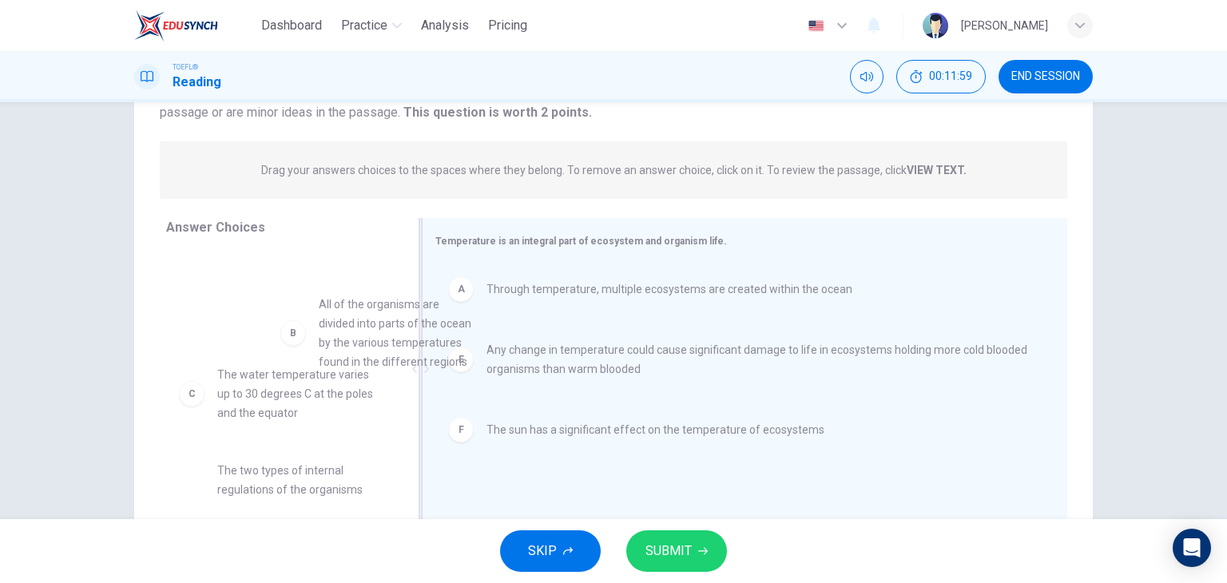
drag, startPoint x: 295, startPoint y: 327, endPoint x: 412, endPoint y: 362, distance: 122.5
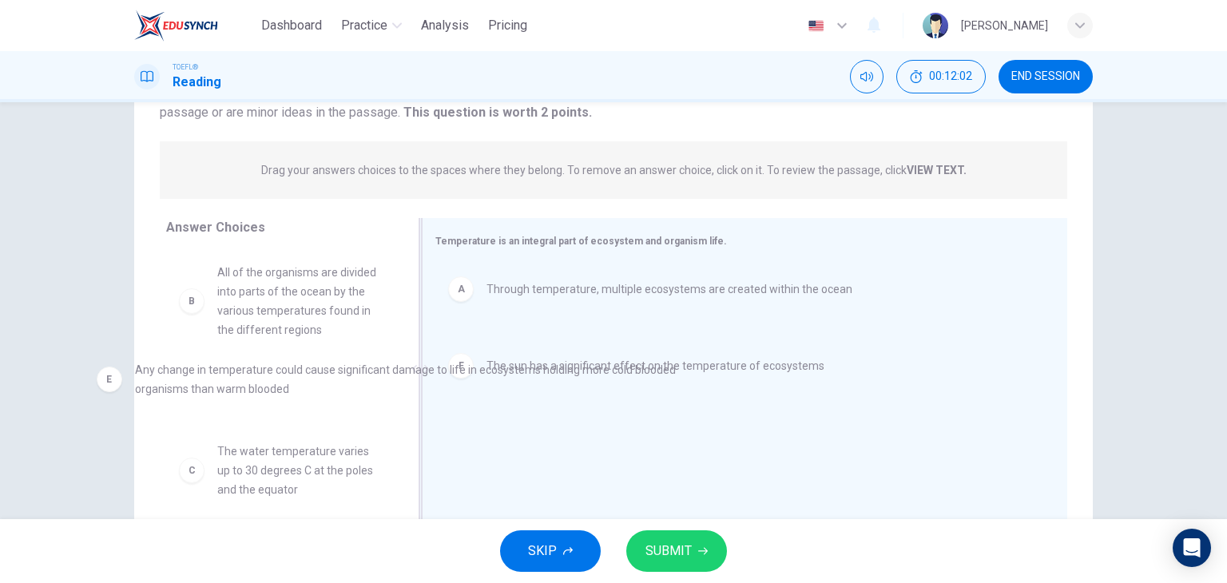
drag, startPoint x: 553, startPoint y: 366, endPoint x: 198, endPoint y: 388, distance: 356.1
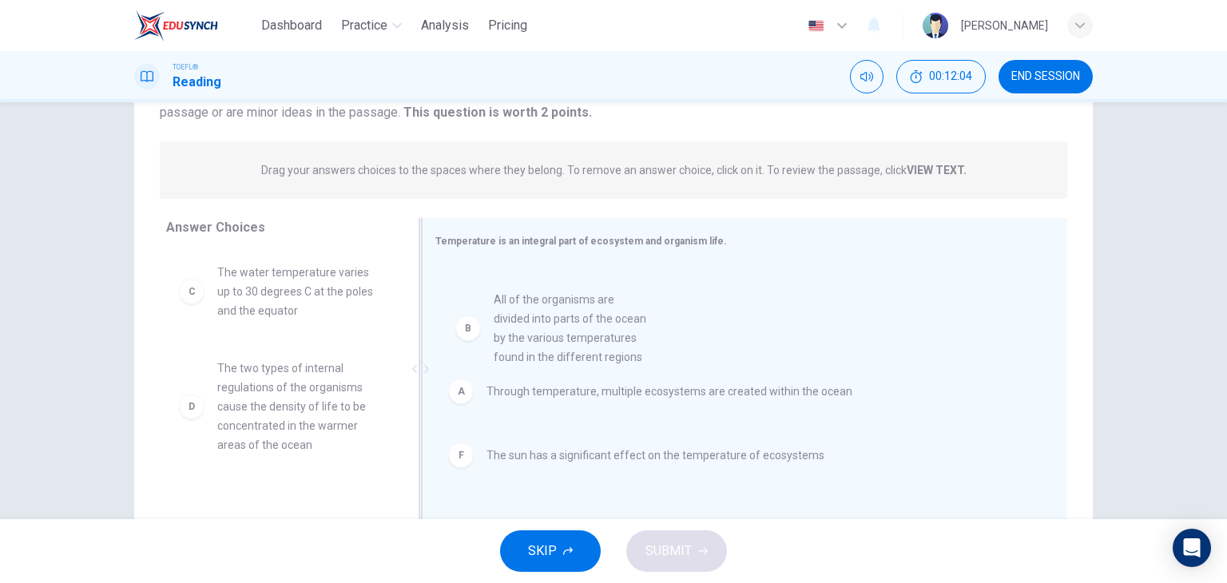
drag, startPoint x: 337, startPoint y: 335, endPoint x: 533, endPoint y: 331, distance: 195.7
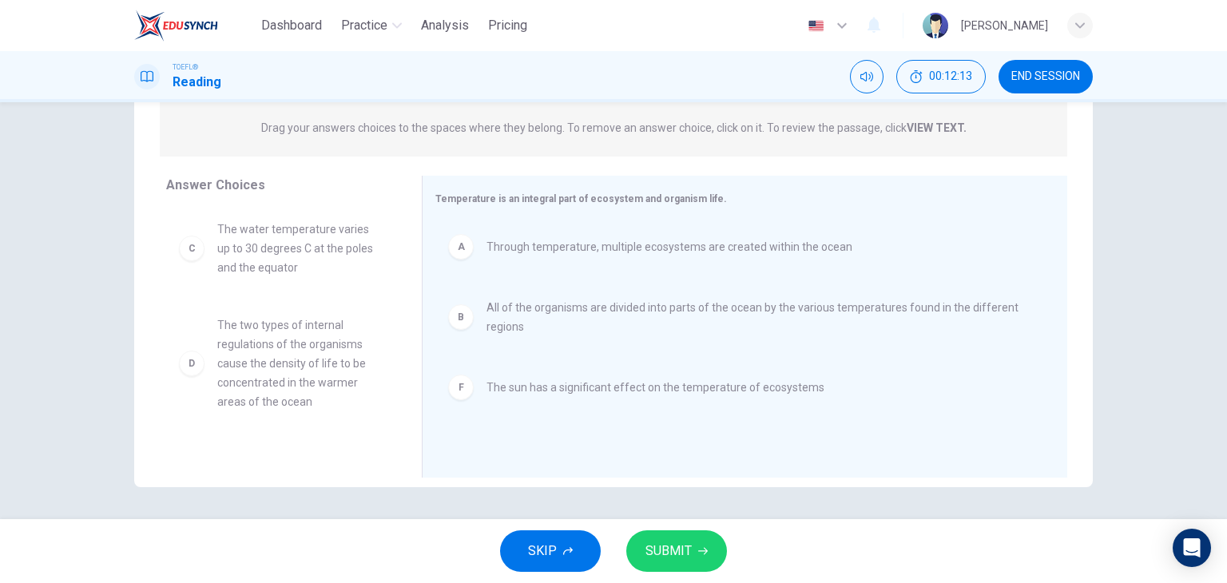
scroll to position [0, 0]
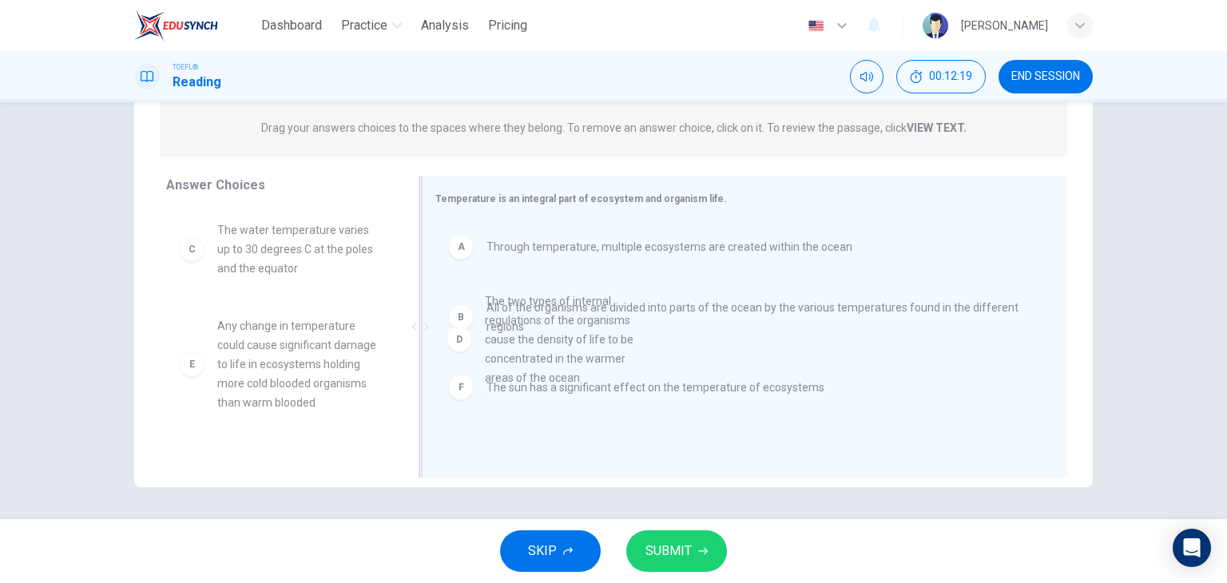
drag, startPoint x: 267, startPoint y: 376, endPoint x: 538, endPoint y: 352, distance: 272.6
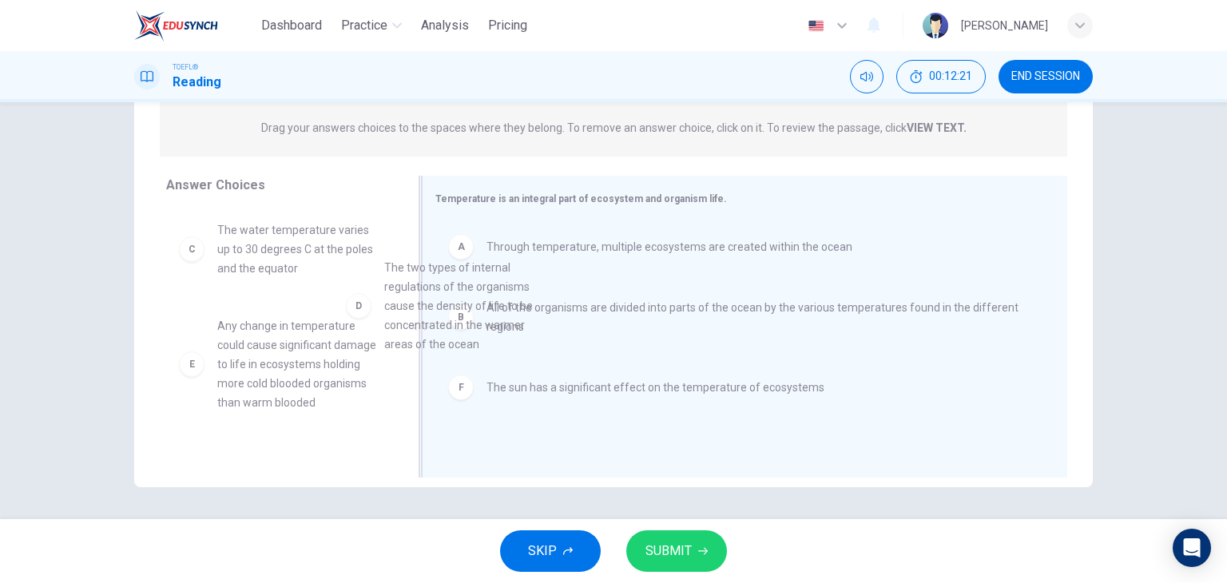
drag, startPoint x: 339, startPoint y: 329, endPoint x: 514, endPoint y: 266, distance: 186.7
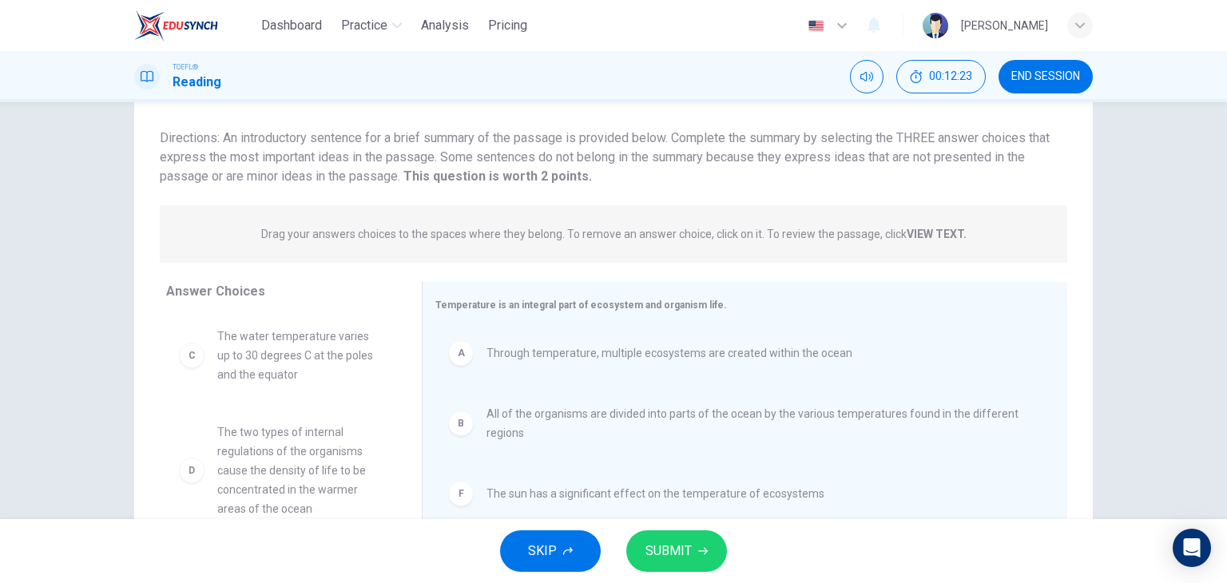
scroll to position [202, 0]
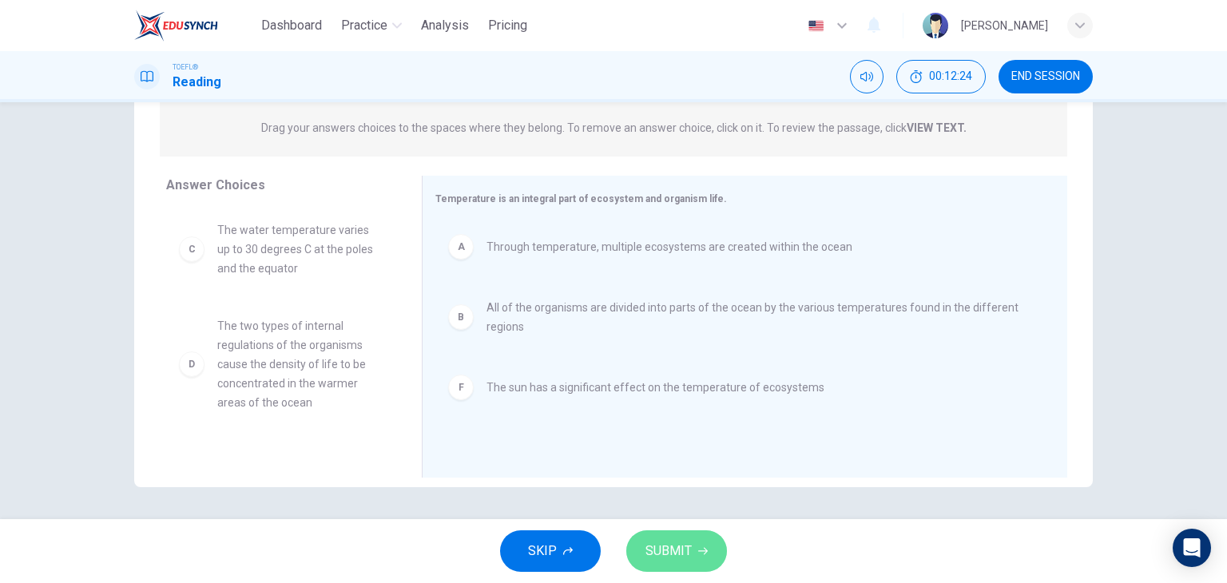
click at [688, 552] on span "SUBMIT" at bounding box center [668, 551] width 46 height 22
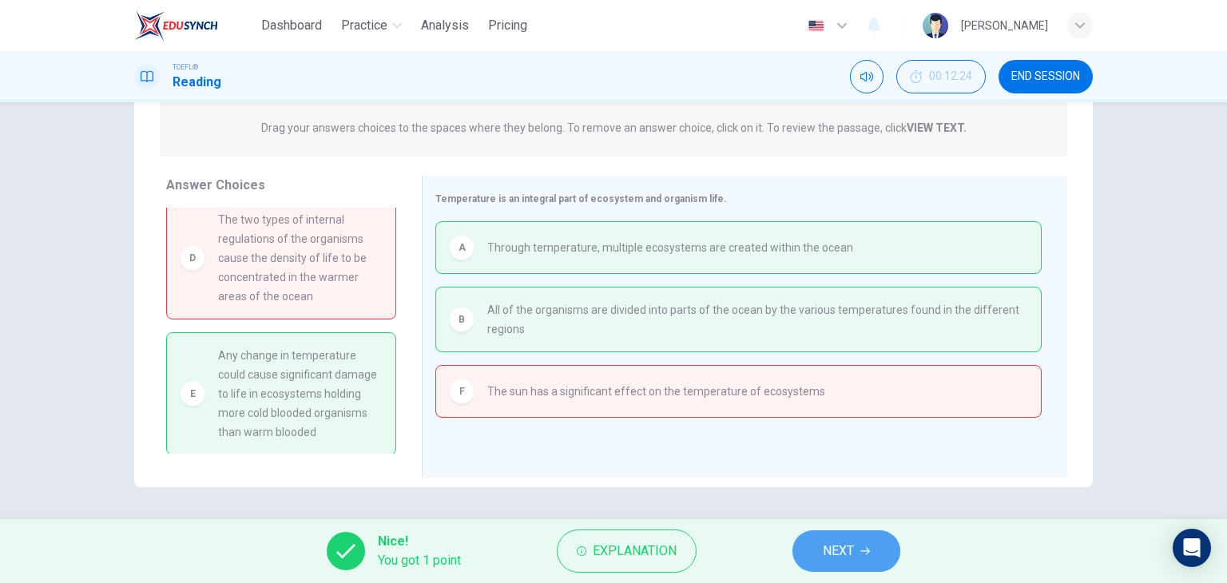
click at [864, 555] on icon "button" at bounding box center [865, 551] width 10 height 10
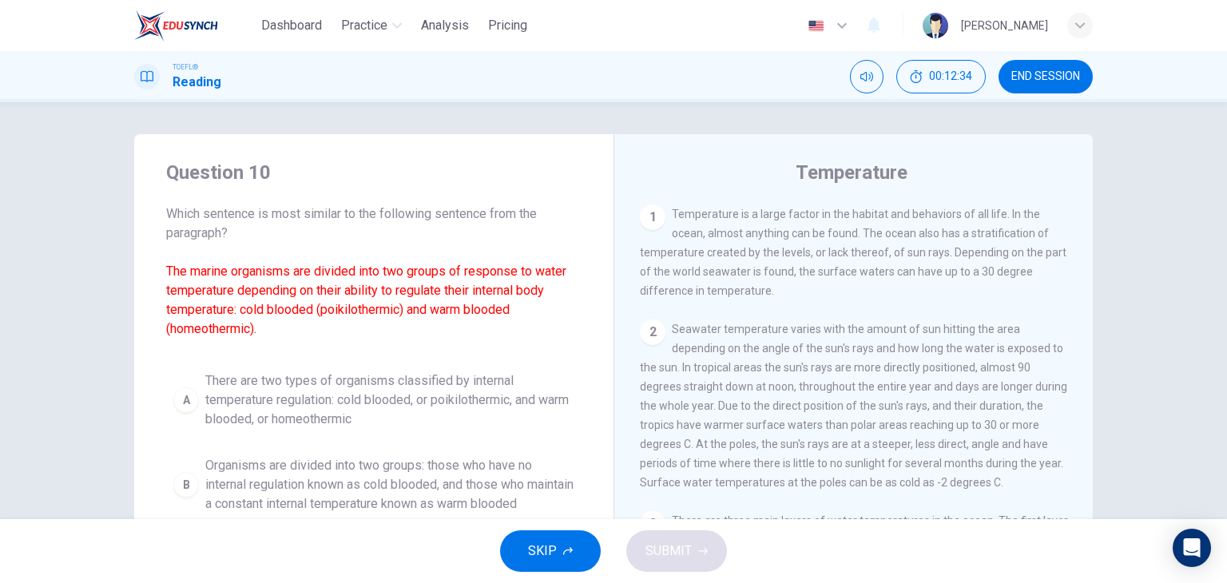
scroll to position [80, 0]
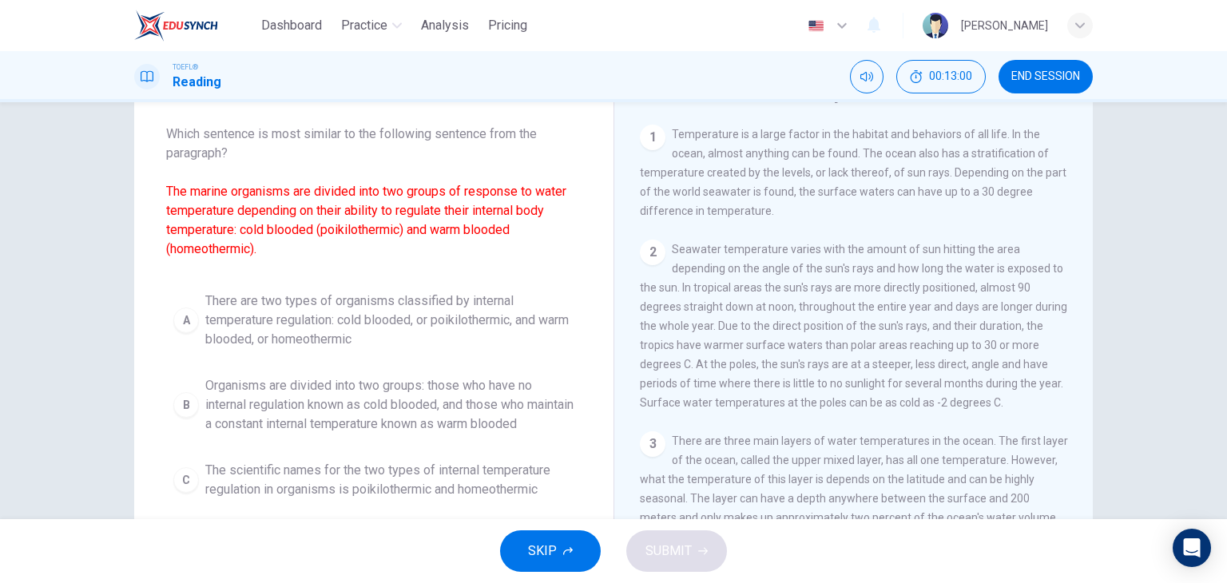
click at [370, 323] on span "There are two types of organisms classified by internal temperature regulation:…" at bounding box center [389, 319] width 369 height 57
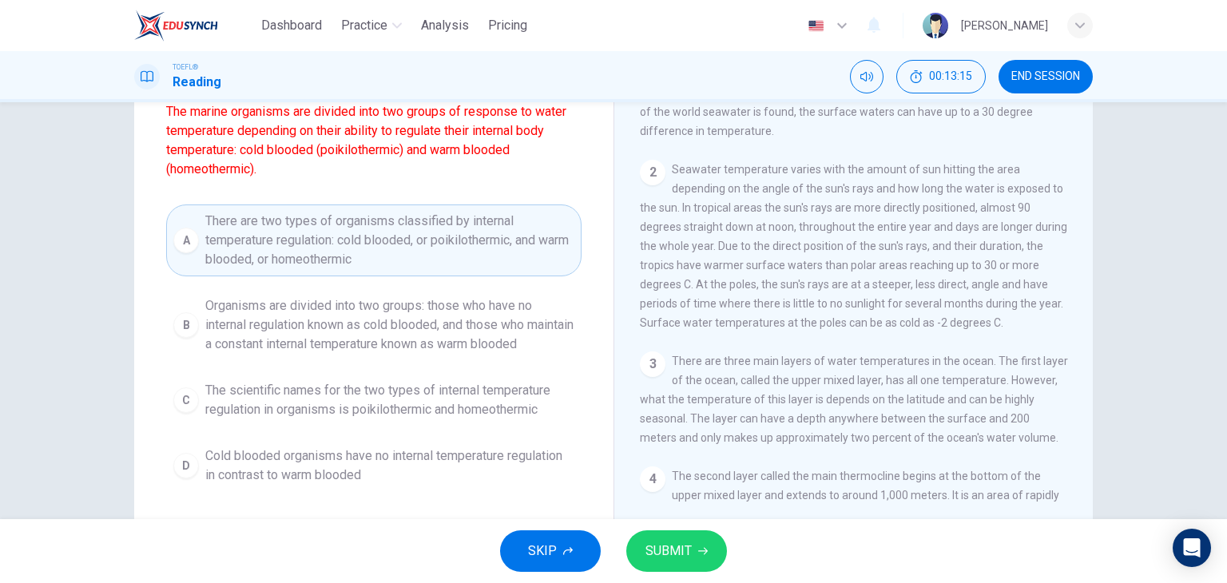
scroll to position [208, 0]
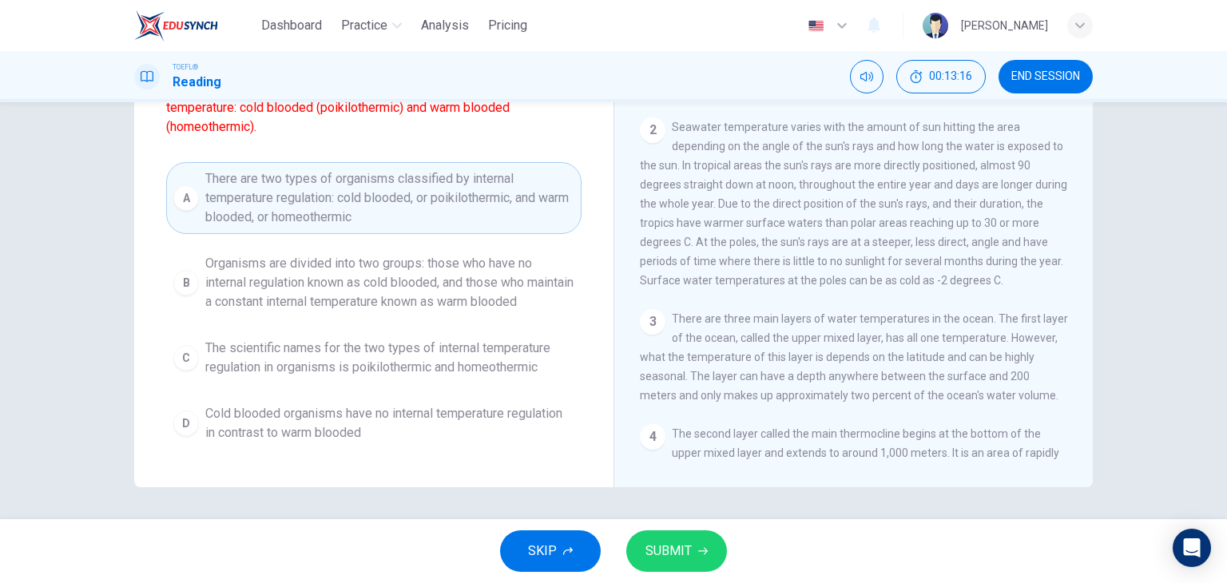
click at [664, 540] on span "SUBMIT" at bounding box center [668, 551] width 46 height 22
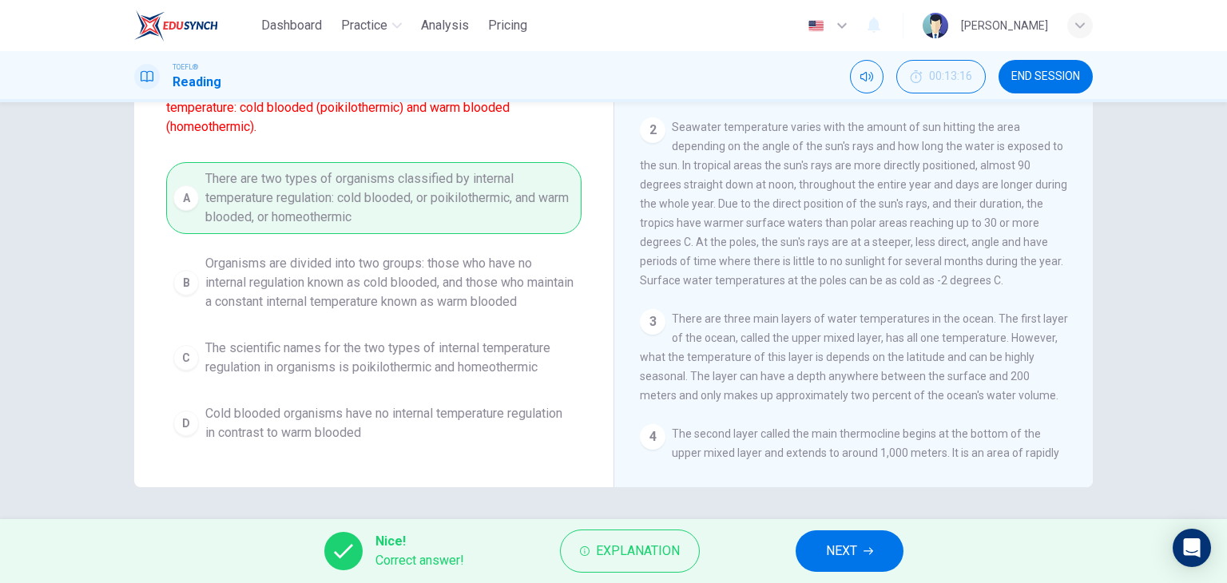
click at [819, 541] on button "NEXT" at bounding box center [849, 551] width 108 height 42
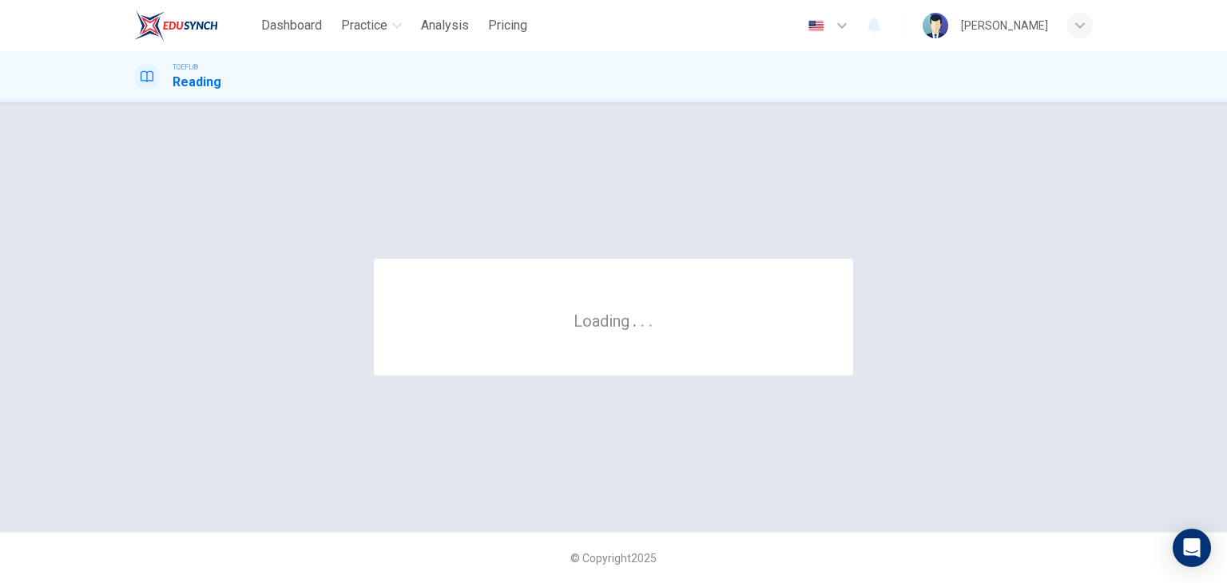
scroll to position [0, 0]
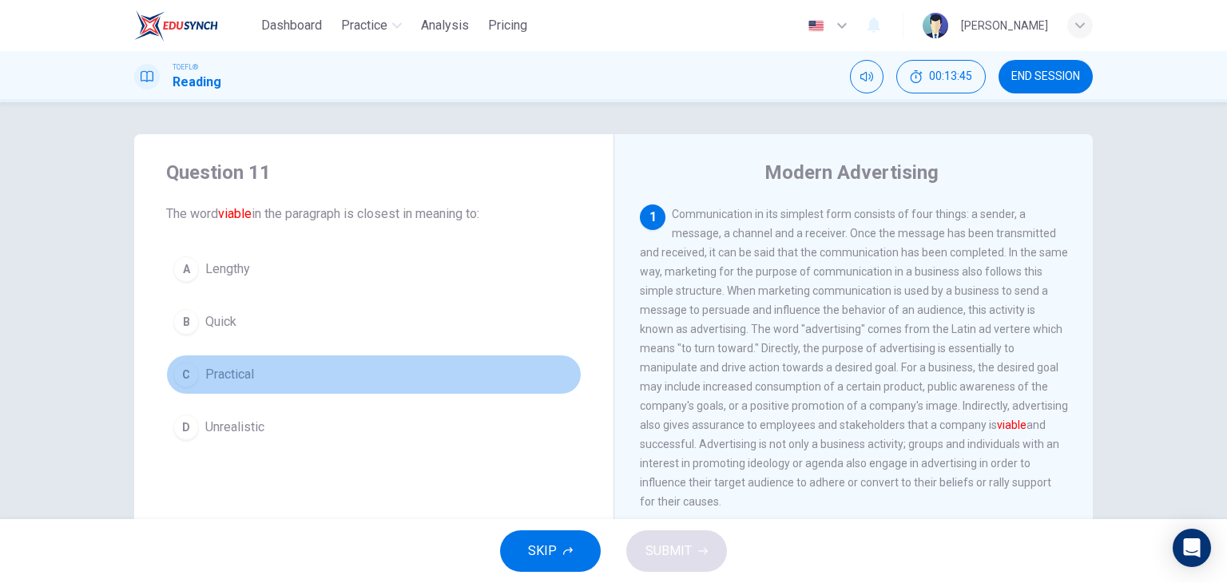
click at [192, 367] on div "C" at bounding box center [186, 375] width 26 height 26
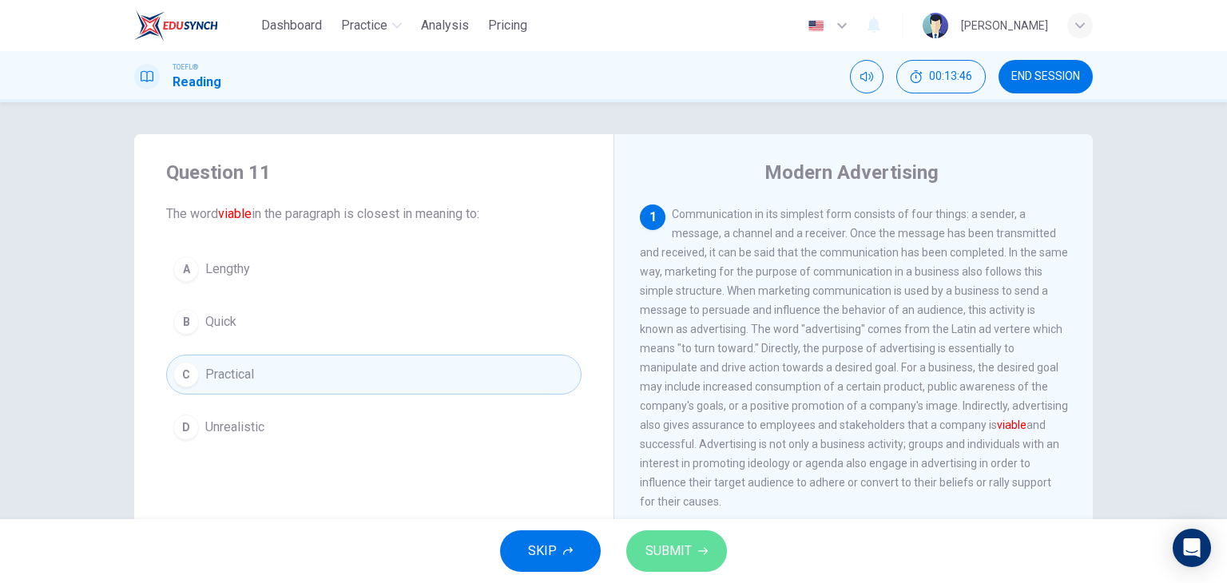
click at [704, 549] on icon "button" at bounding box center [703, 551] width 10 height 7
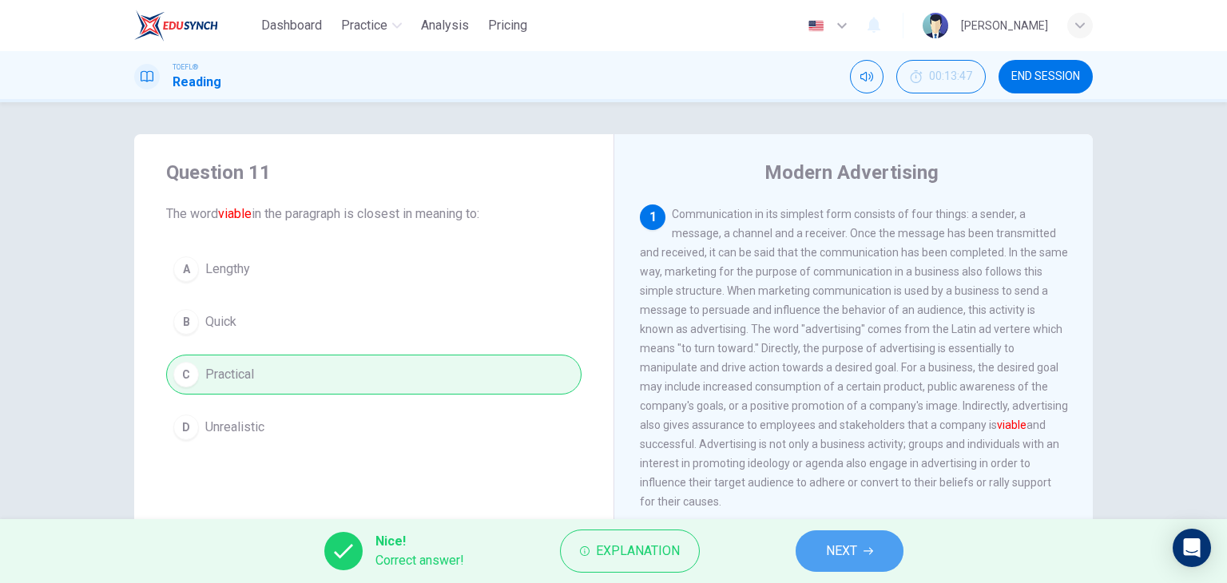
click at [851, 537] on button "NEXT" at bounding box center [849, 551] width 108 height 42
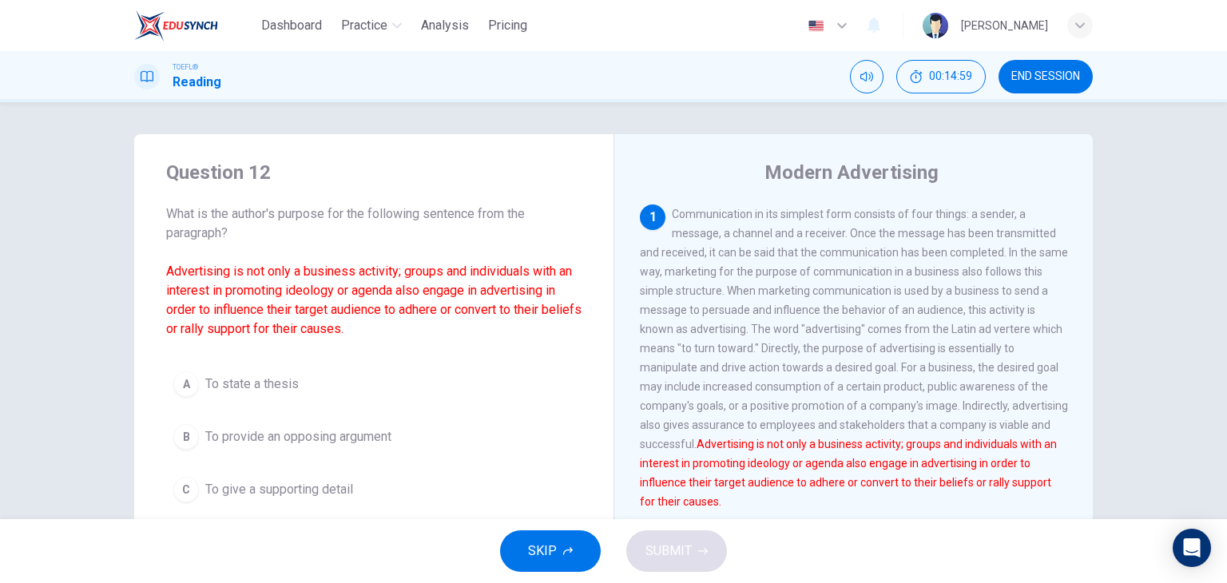
click at [13, 167] on div "Question 12 What is the author's purpose for the following sentence from the pa…" at bounding box center [613, 310] width 1227 height 417
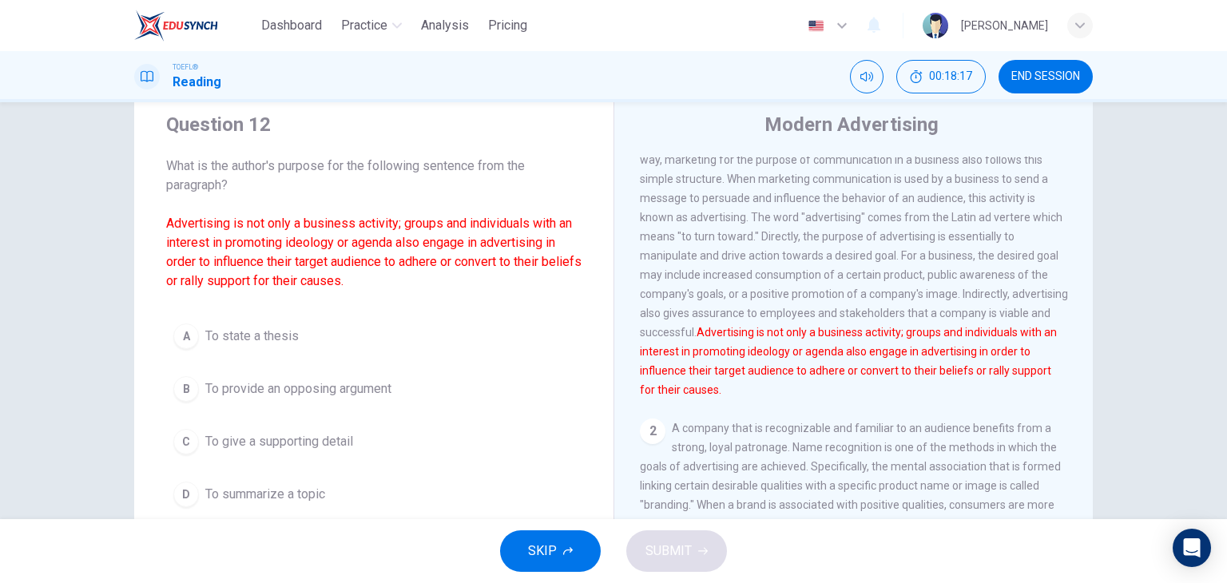
scroll to position [80, 0]
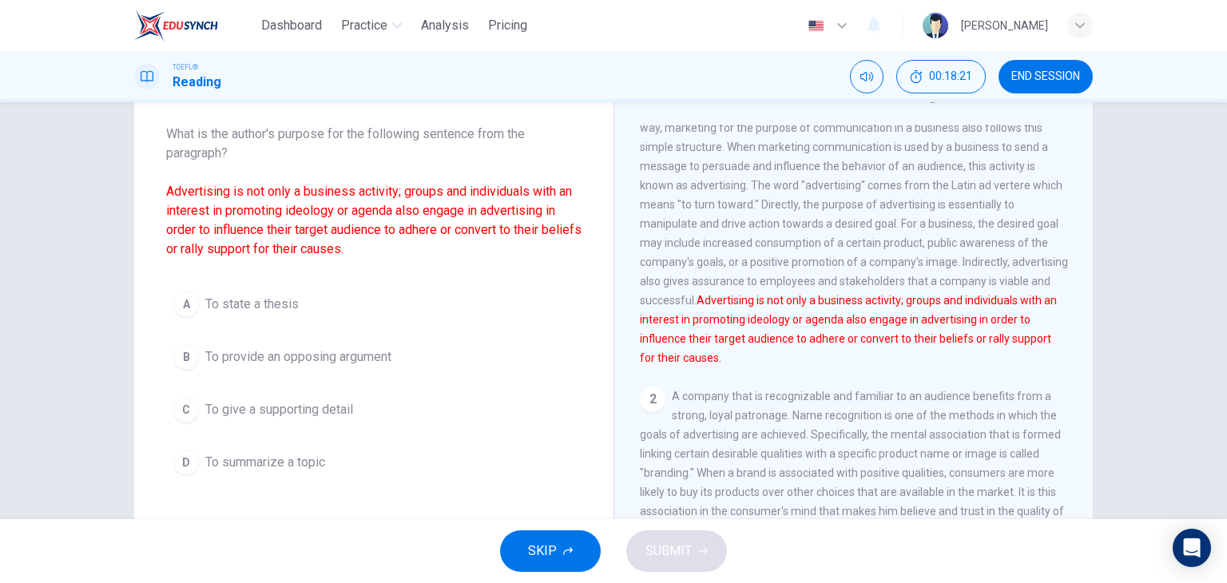
click at [261, 404] on span "To give a supporting detail" at bounding box center [279, 409] width 148 height 19
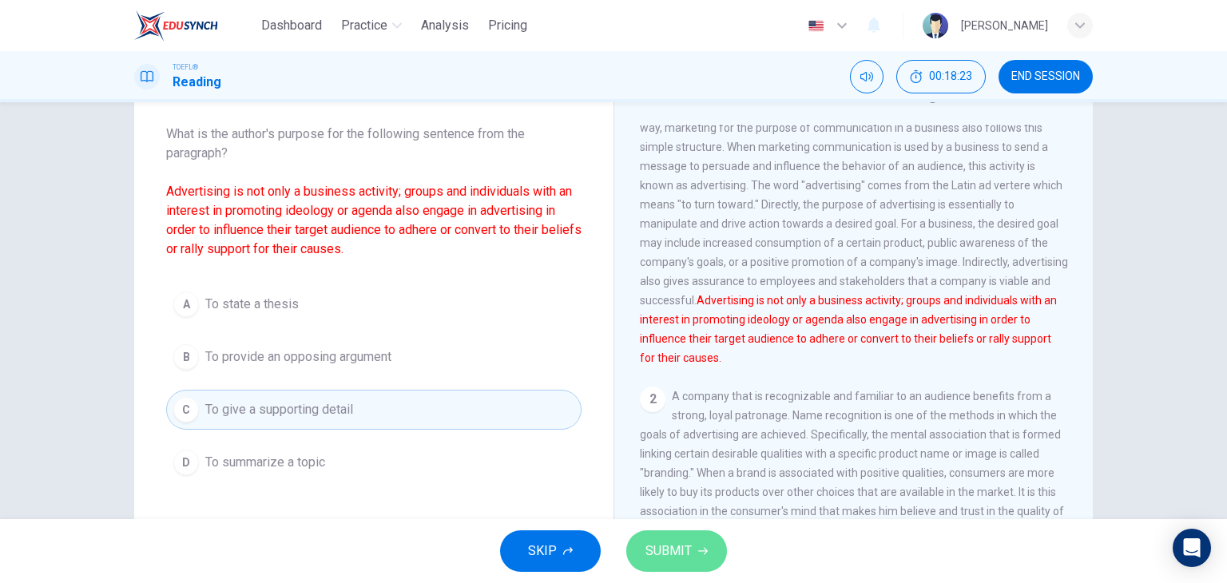
click at [663, 553] on span "SUBMIT" at bounding box center [668, 551] width 46 height 22
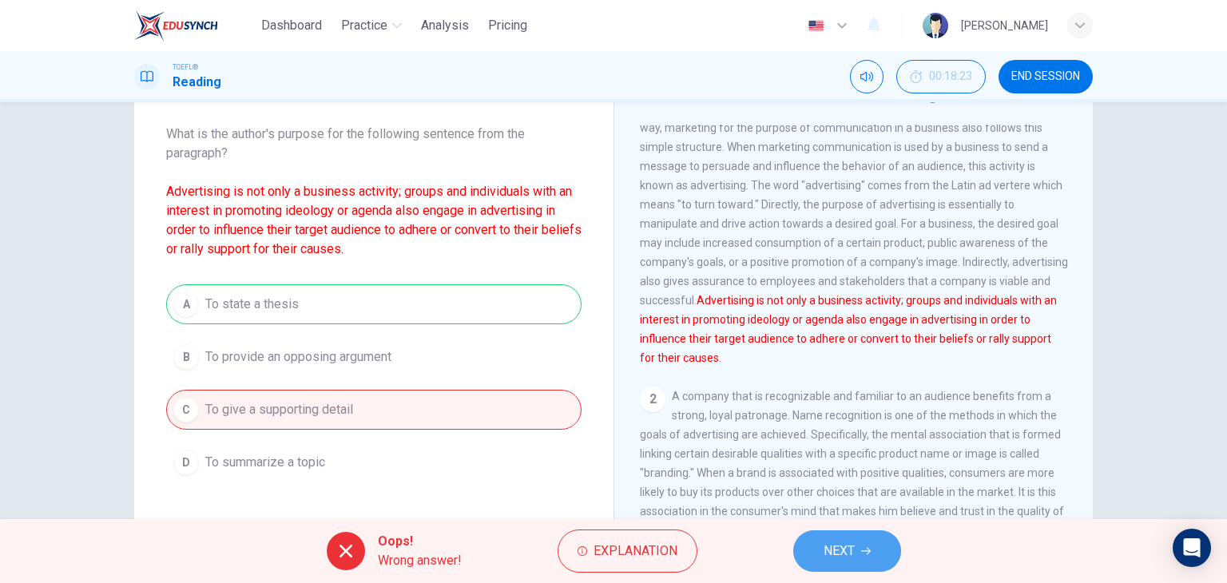
click at [801, 547] on button "NEXT" at bounding box center [847, 551] width 108 height 42
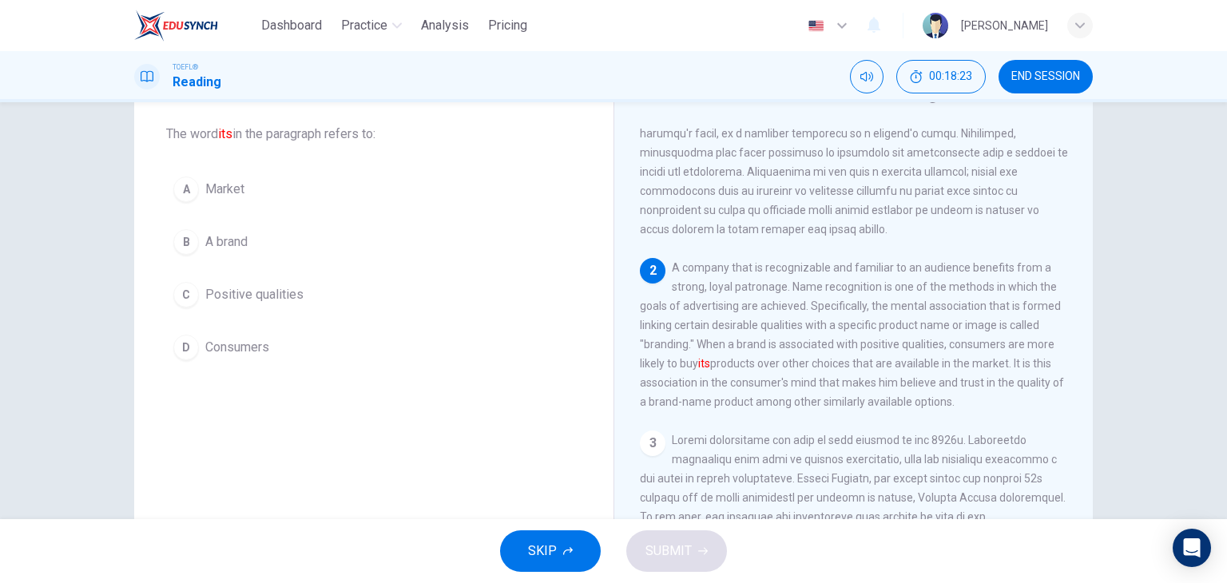
scroll to position [195, 0]
click at [226, 246] on span "A brand" at bounding box center [226, 241] width 42 height 19
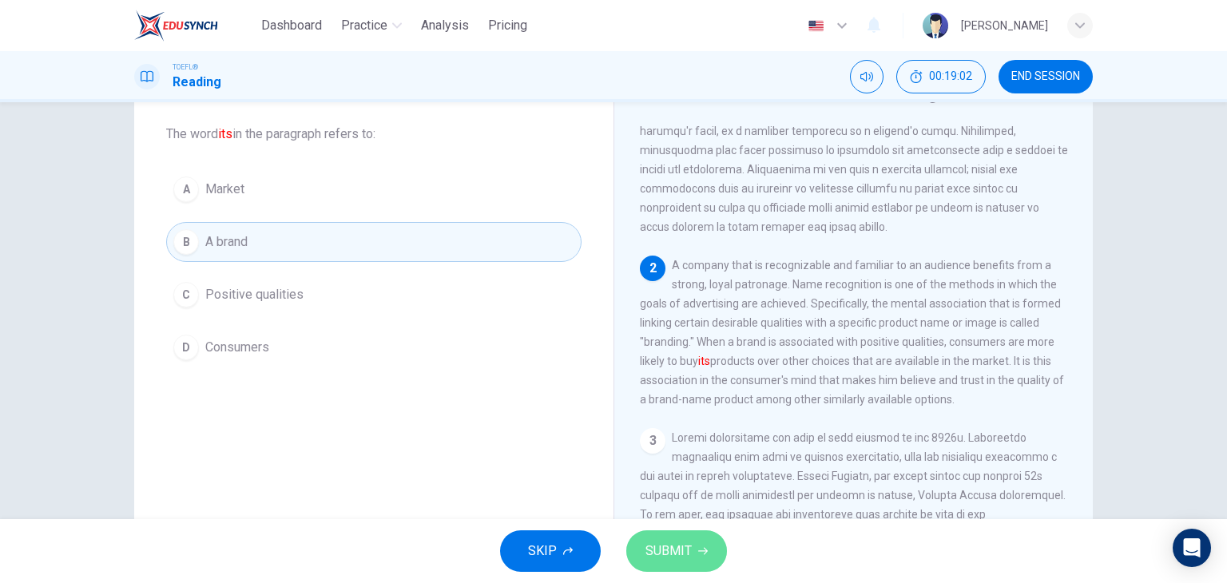
click at [696, 545] on button "SUBMIT" at bounding box center [676, 551] width 101 height 42
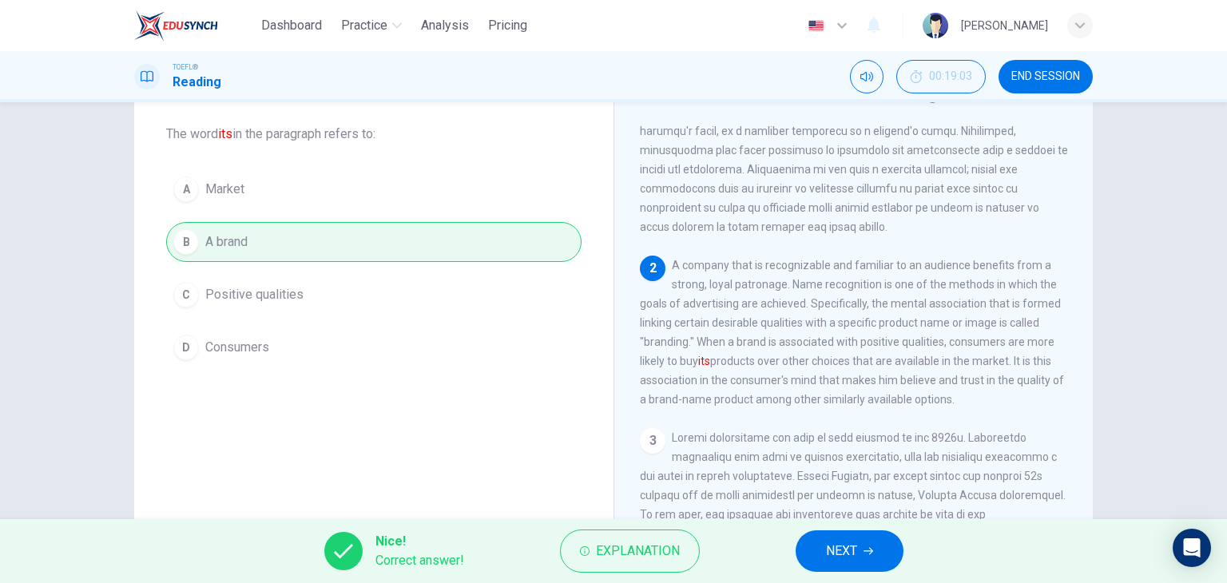
click at [853, 548] on span "NEXT" at bounding box center [841, 551] width 31 height 22
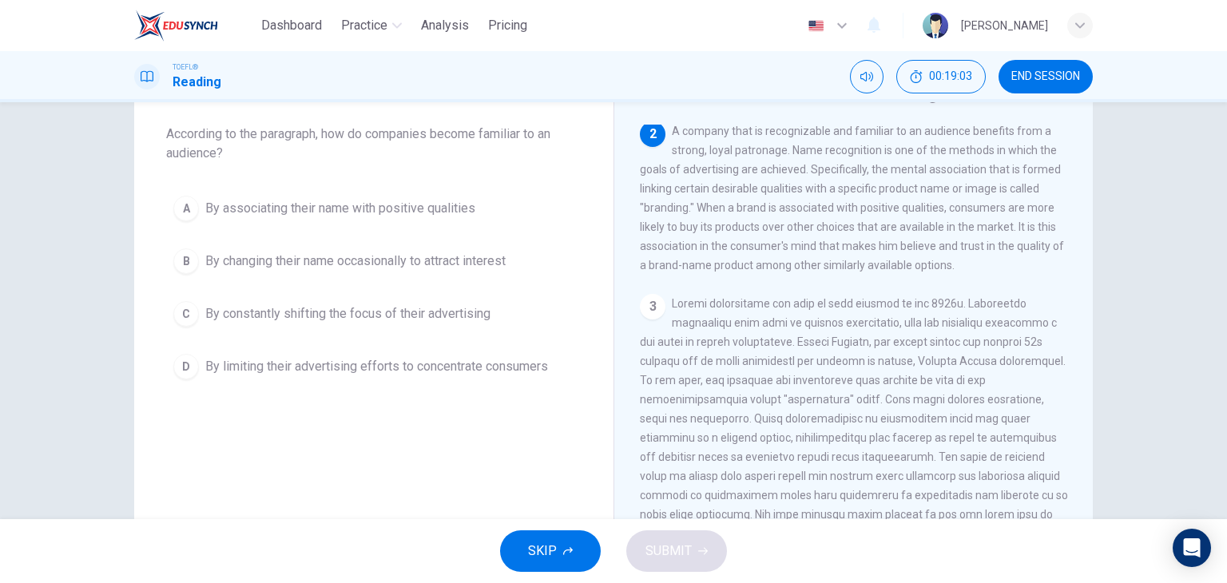
scroll to position [335, 0]
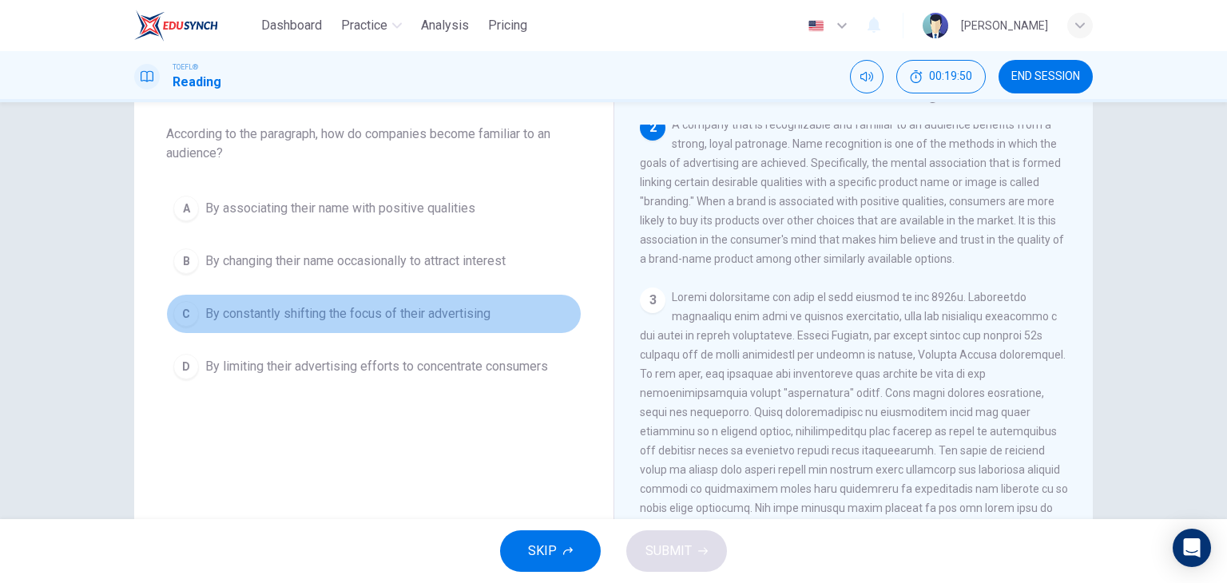
click at [391, 314] on span "By constantly shifting the focus of their advertising" at bounding box center [347, 313] width 285 height 19
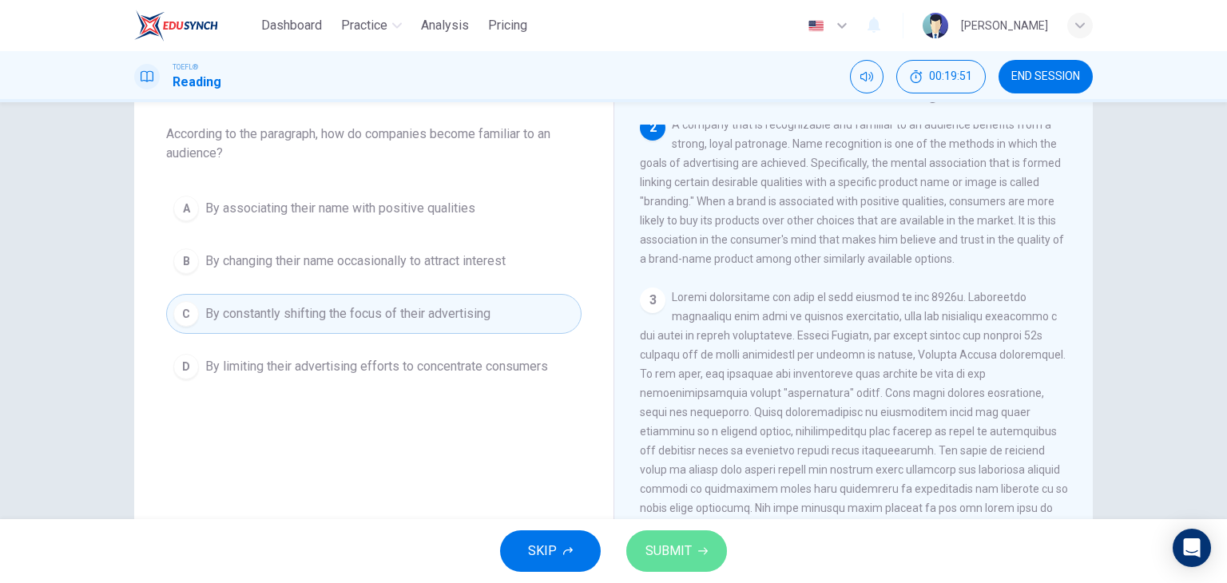
click at [679, 550] on span "SUBMIT" at bounding box center [668, 551] width 46 height 22
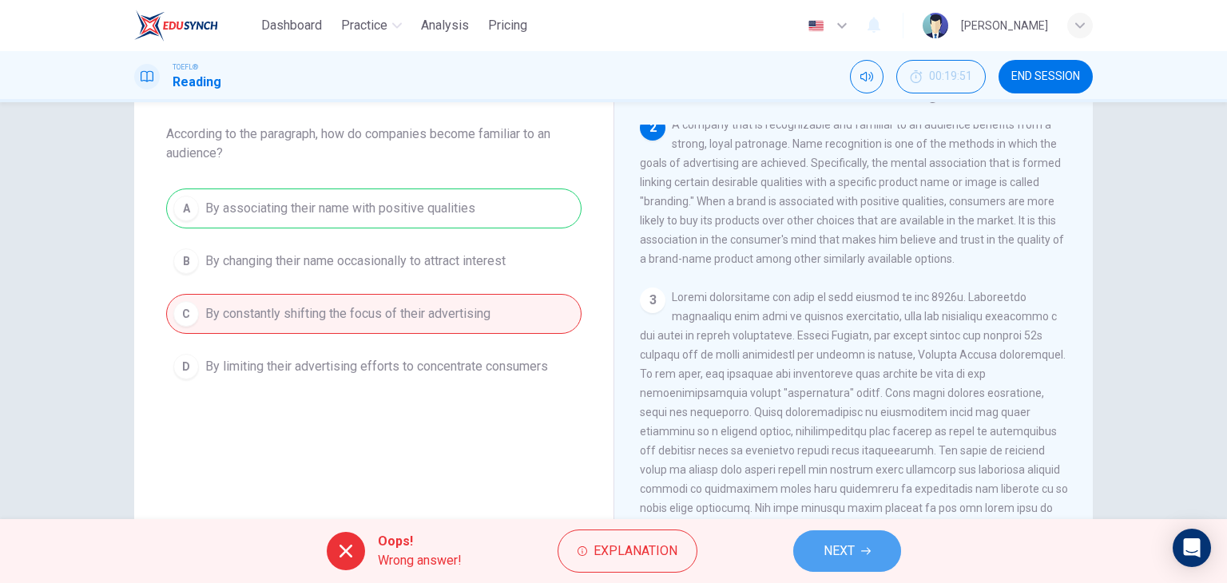
click at [870, 538] on button "NEXT" at bounding box center [847, 551] width 108 height 42
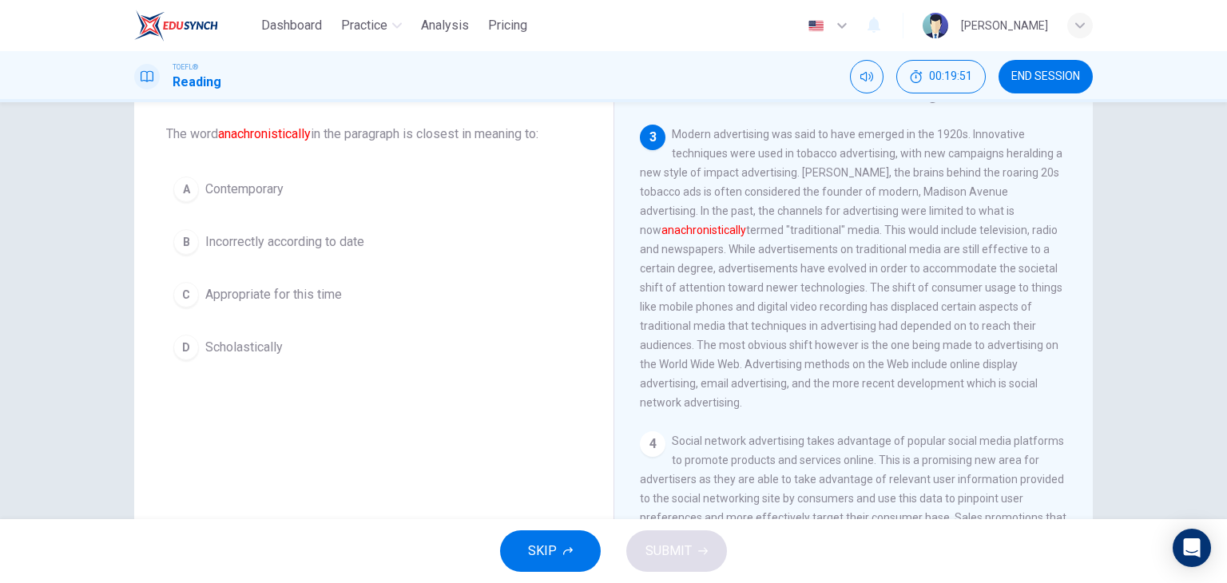
scroll to position [511, 0]
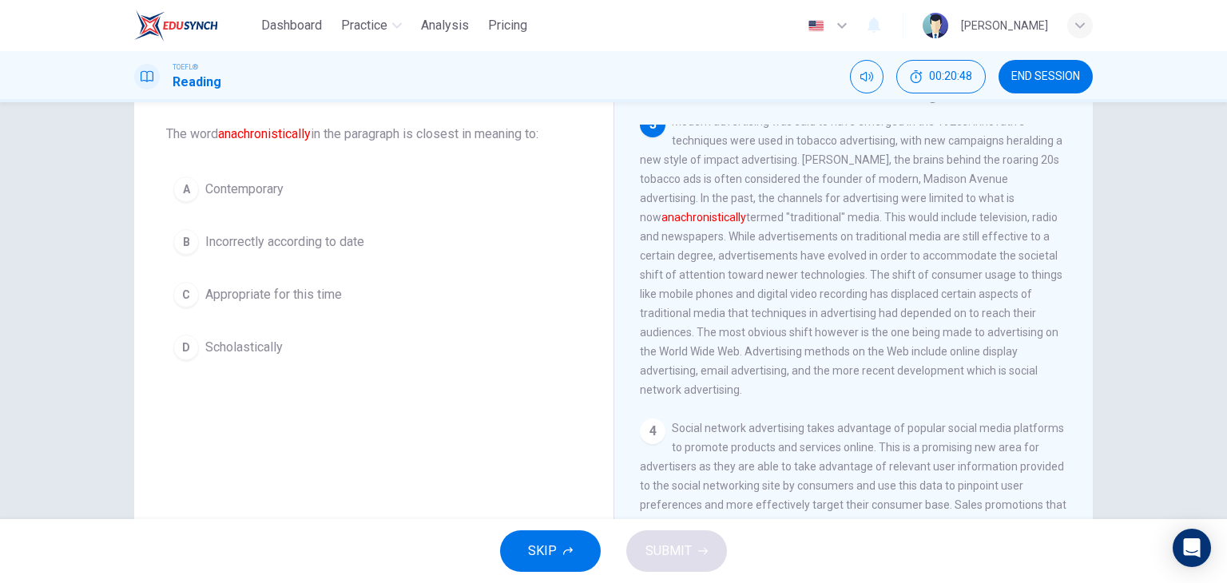
click at [309, 295] on span "Appropriate for this time" at bounding box center [273, 294] width 137 height 19
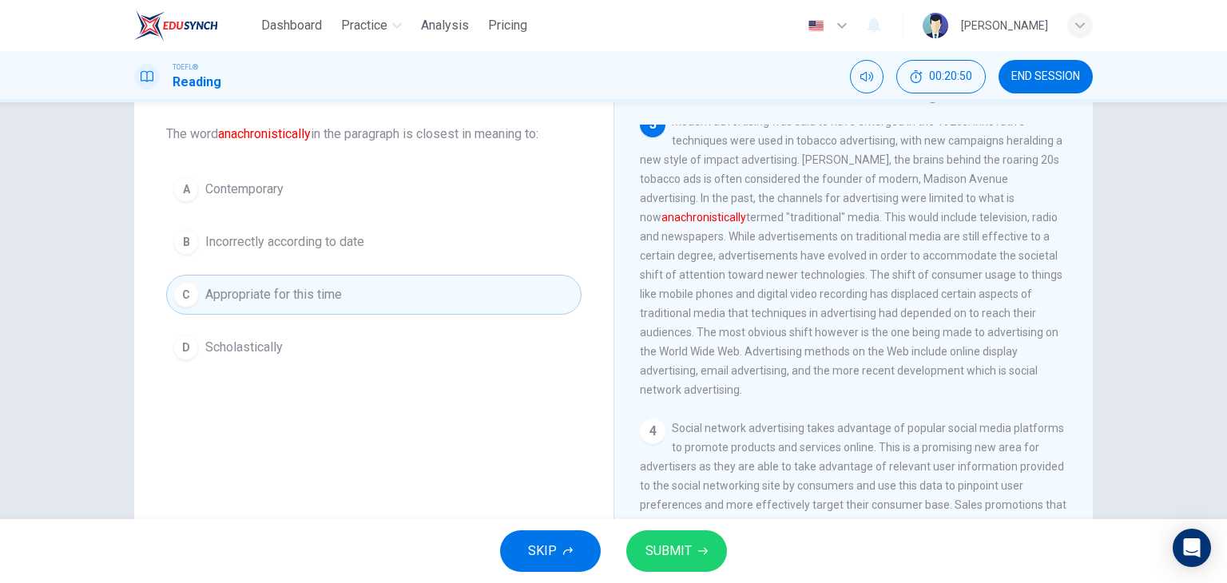
click at [690, 550] on button "SUBMIT" at bounding box center [676, 551] width 101 height 42
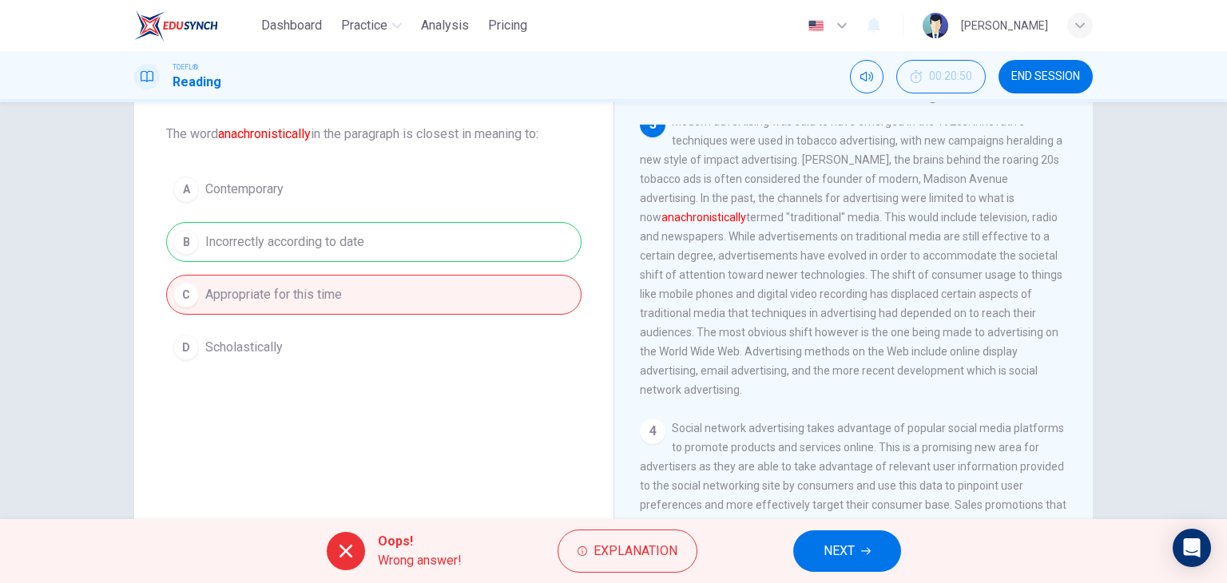
click at [861, 535] on button "NEXT" at bounding box center [847, 551] width 108 height 42
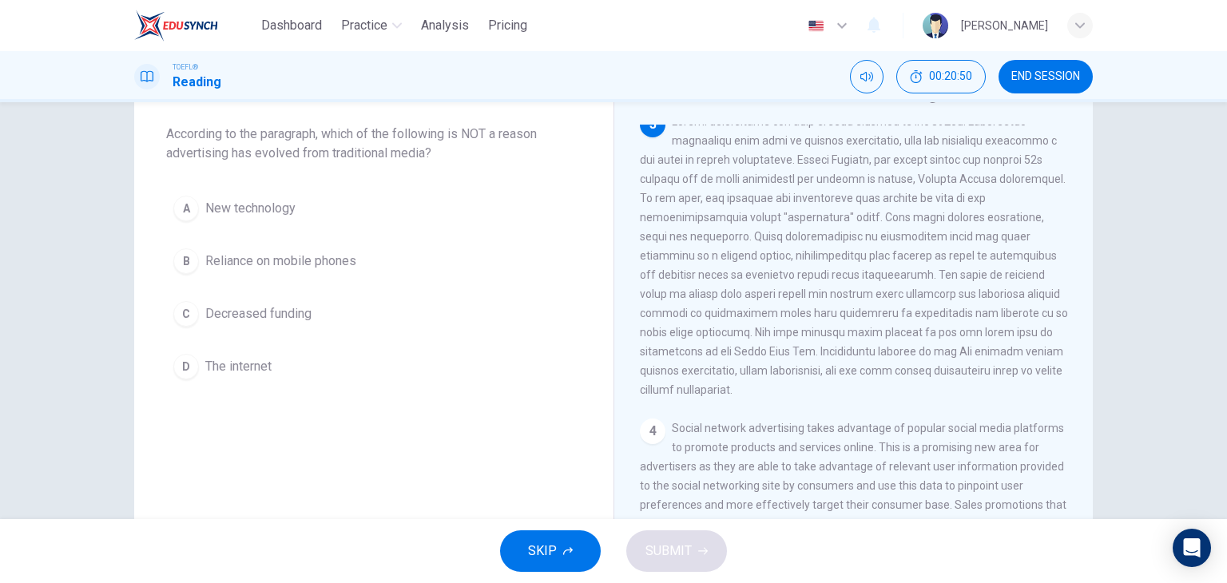
scroll to position [514, 0]
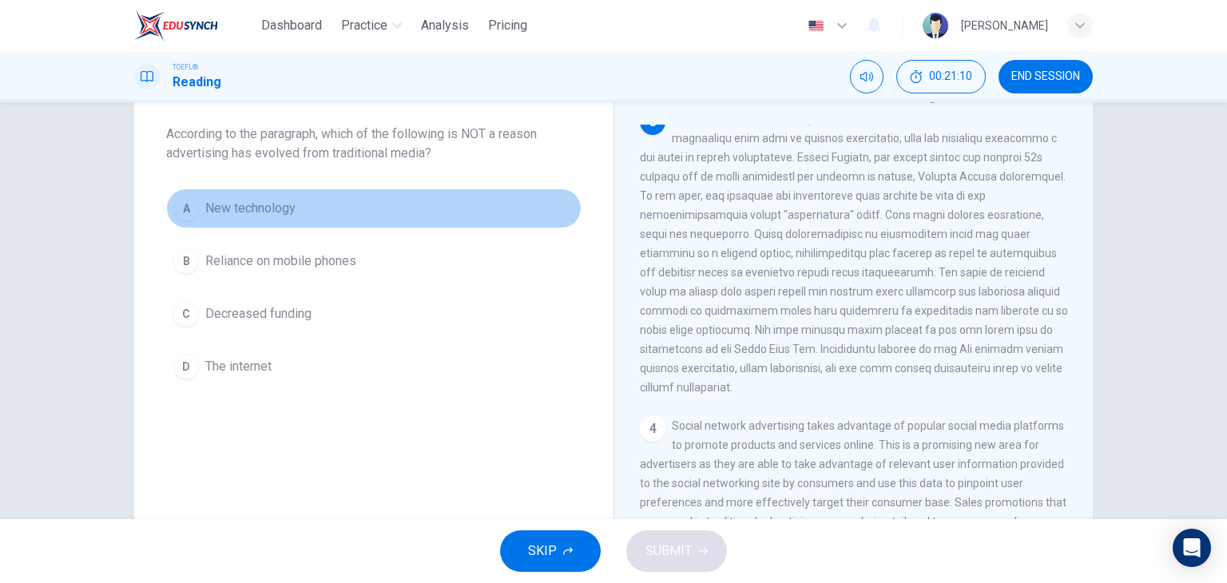
click at [262, 214] on span "New technology" at bounding box center [250, 208] width 90 height 19
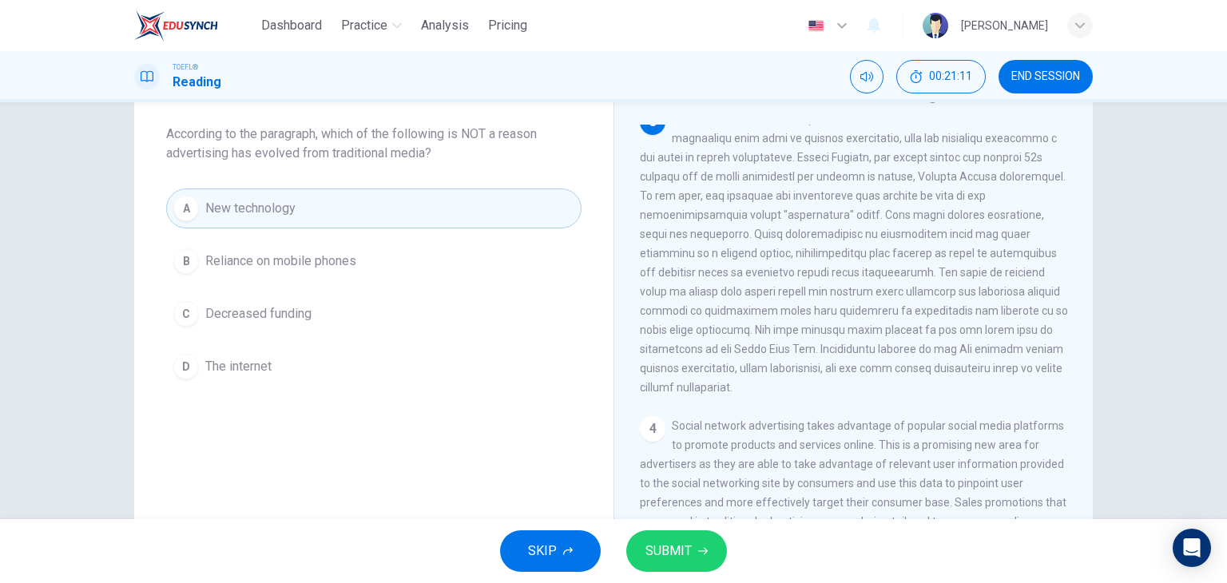
click at [702, 550] on icon "button" at bounding box center [703, 551] width 10 height 7
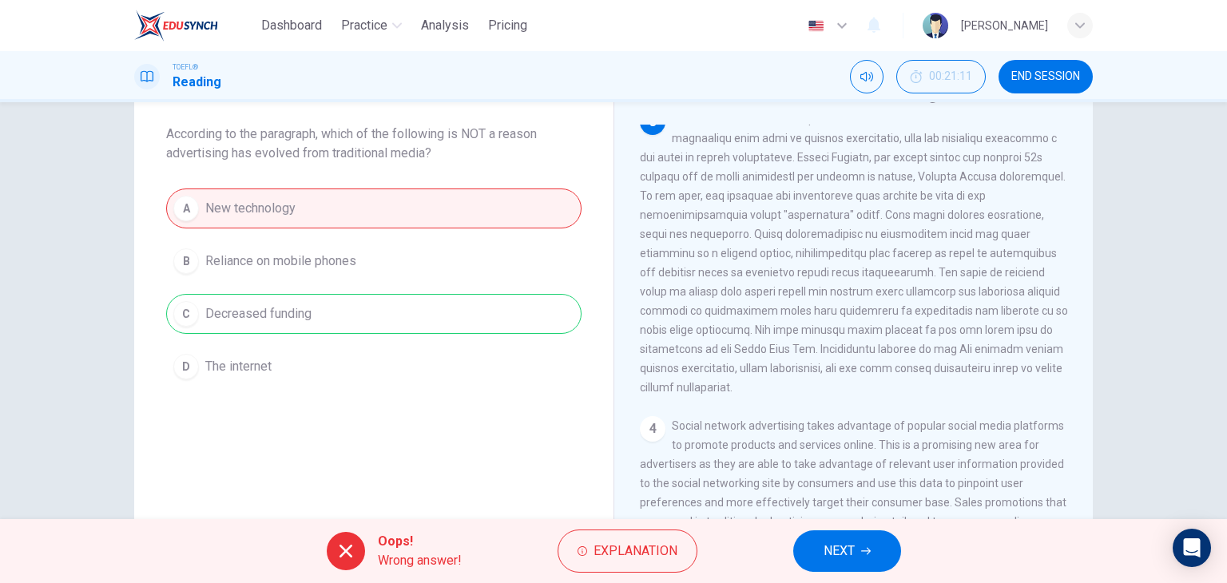
click at [826, 543] on span "NEXT" at bounding box center [838, 551] width 31 height 22
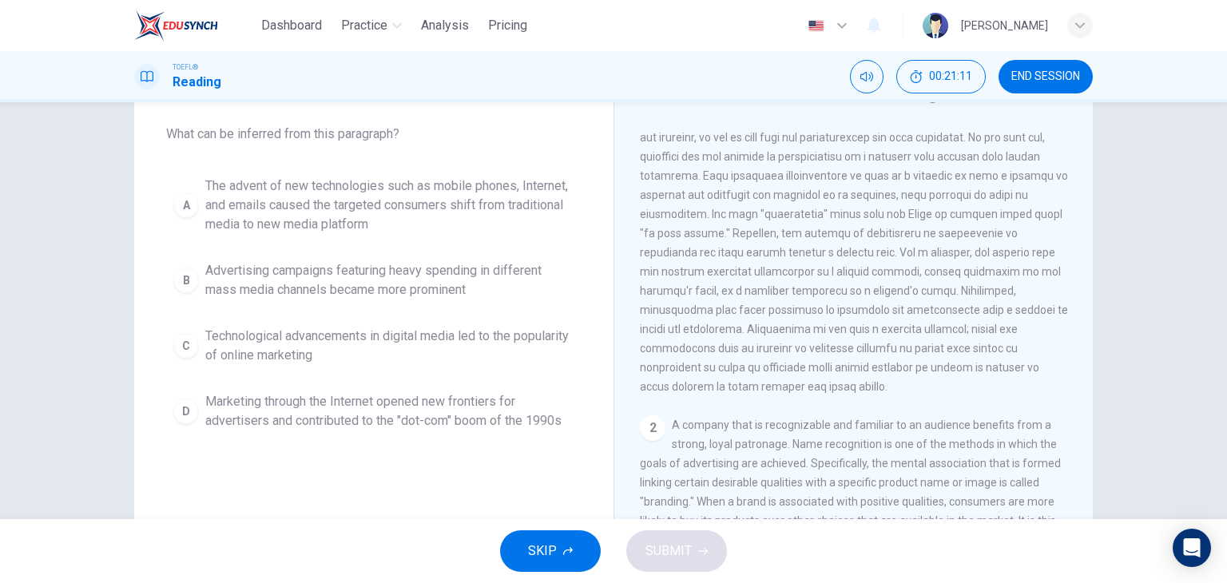
scroll to position [0, 0]
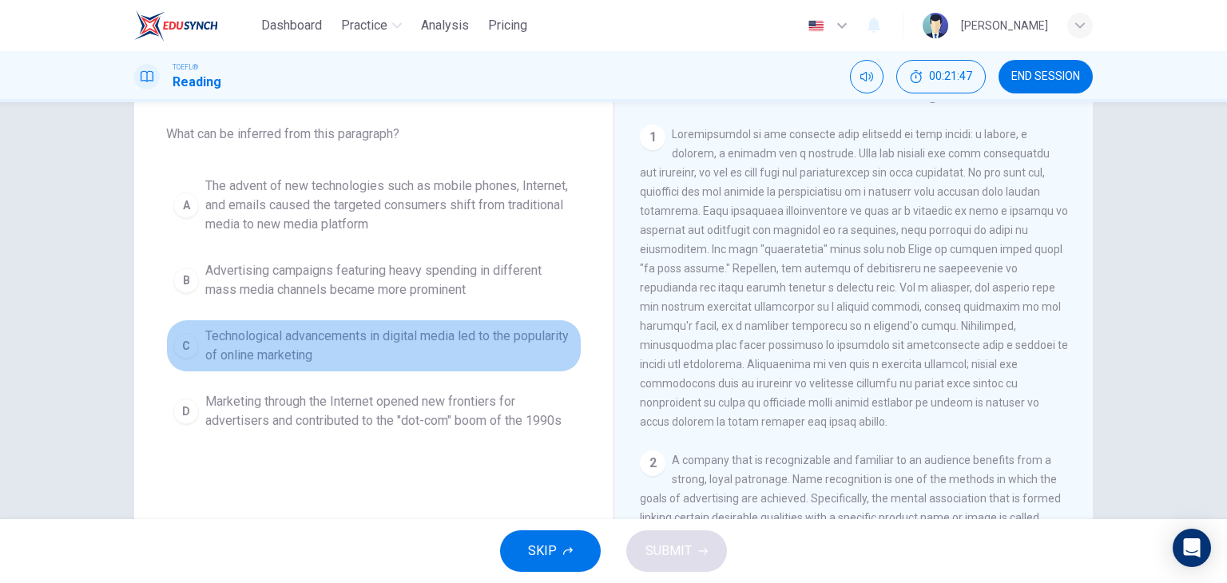
click at [307, 346] on span "Technological advancements in digital media led to the popularity of online mar…" at bounding box center [389, 346] width 369 height 38
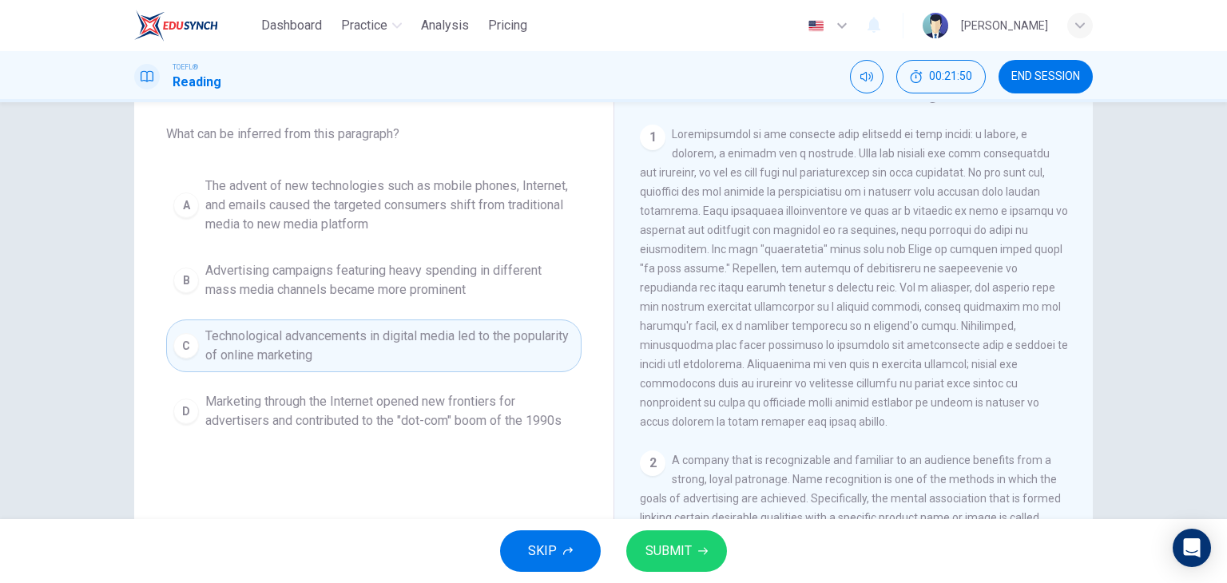
click at [295, 415] on span "Marketing through the Internet opened new frontiers for advertisers and contrib…" at bounding box center [389, 411] width 369 height 38
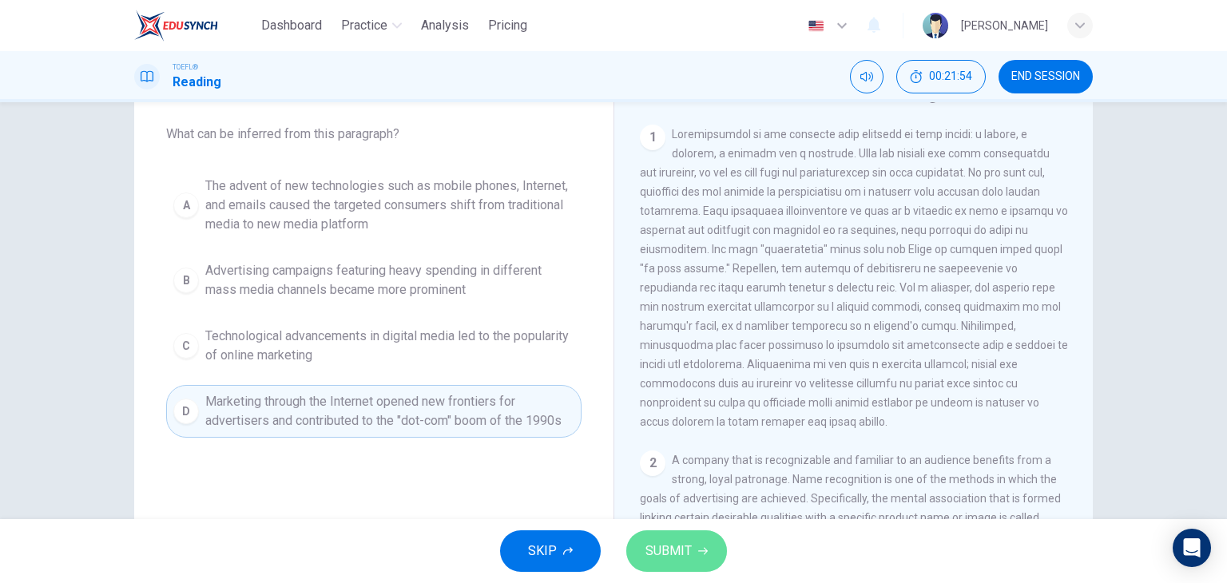
click at [667, 545] on span "SUBMIT" at bounding box center [668, 551] width 46 height 22
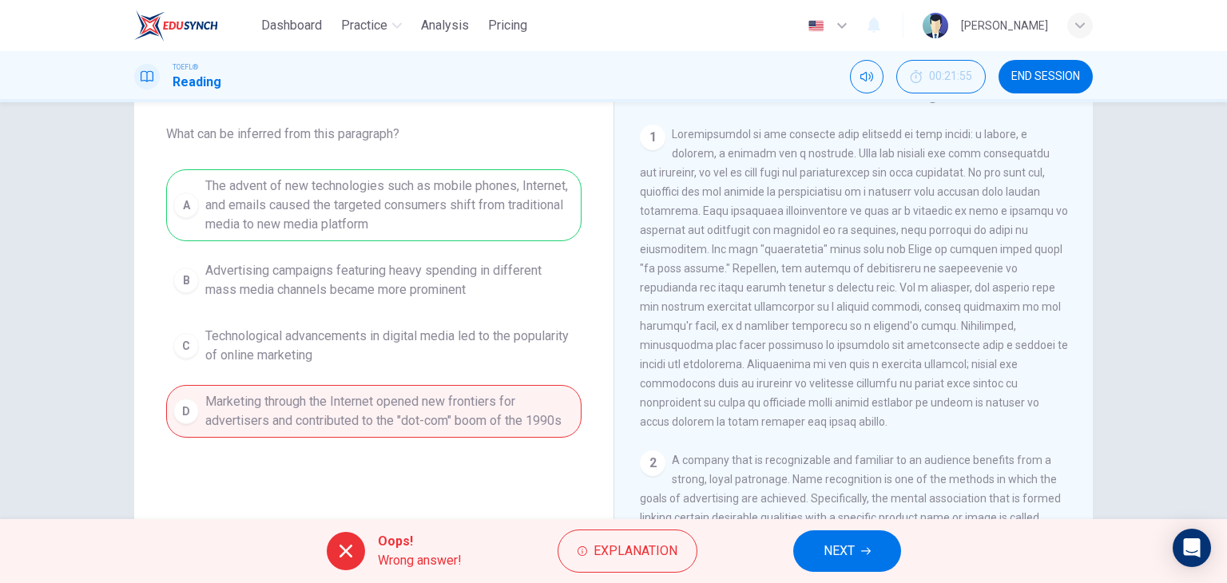
click at [813, 551] on button "NEXT" at bounding box center [847, 551] width 108 height 42
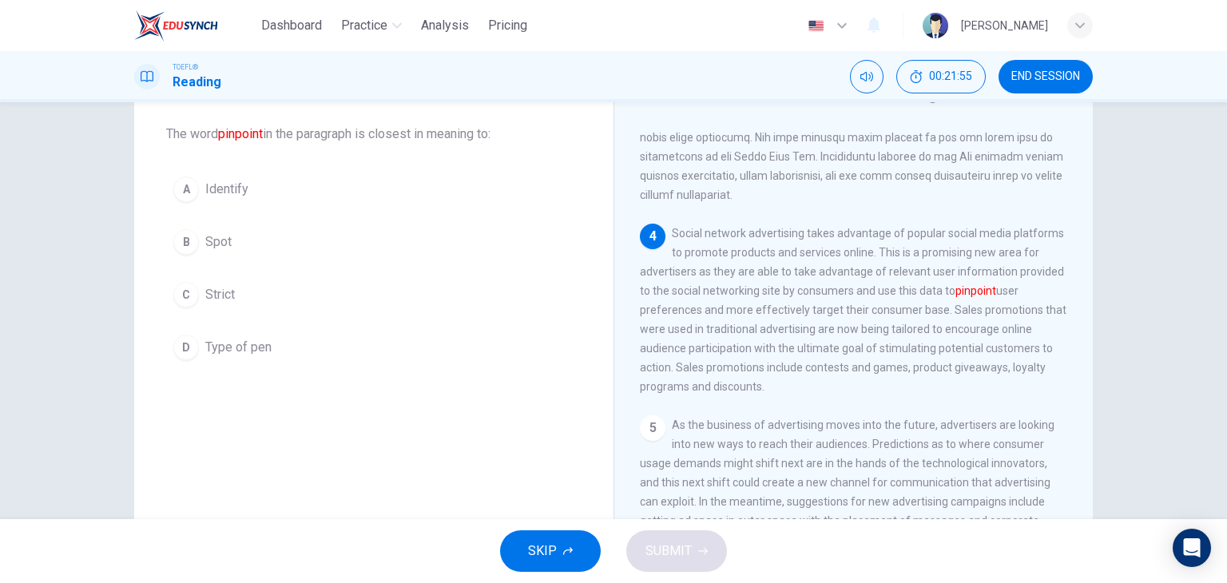
scroll to position [708, 0]
click at [222, 240] on span "Spot" at bounding box center [218, 241] width 26 height 19
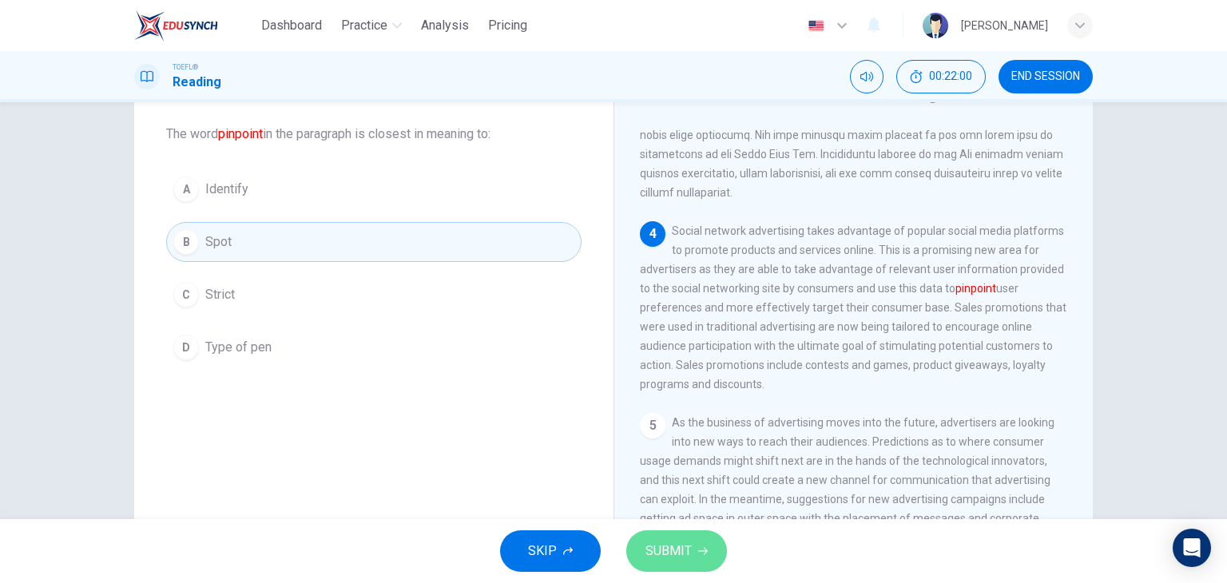
click at [668, 542] on span "SUBMIT" at bounding box center [668, 551] width 46 height 22
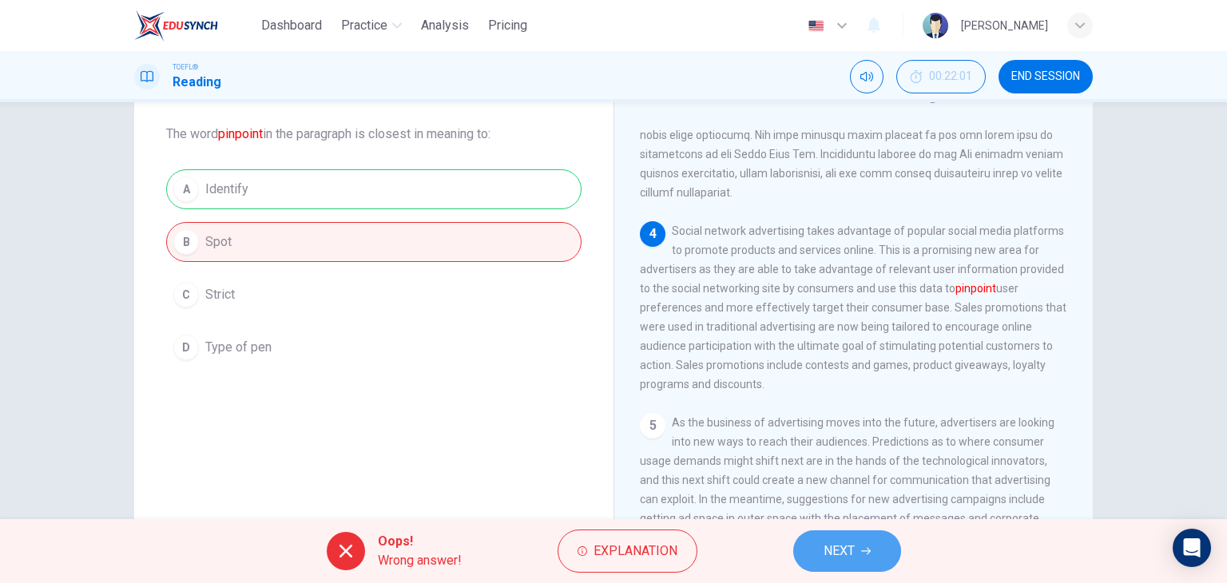
click at [882, 541] on button "NEXT" at bounding box center [847, 551] width 108 height 42
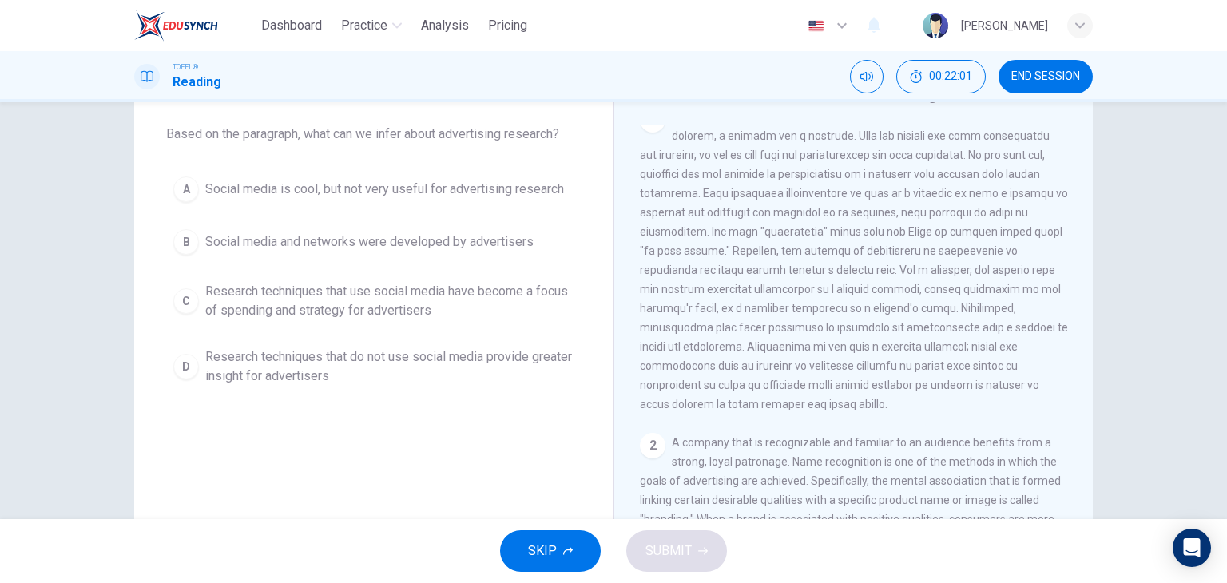
scroll to position [0, 0]
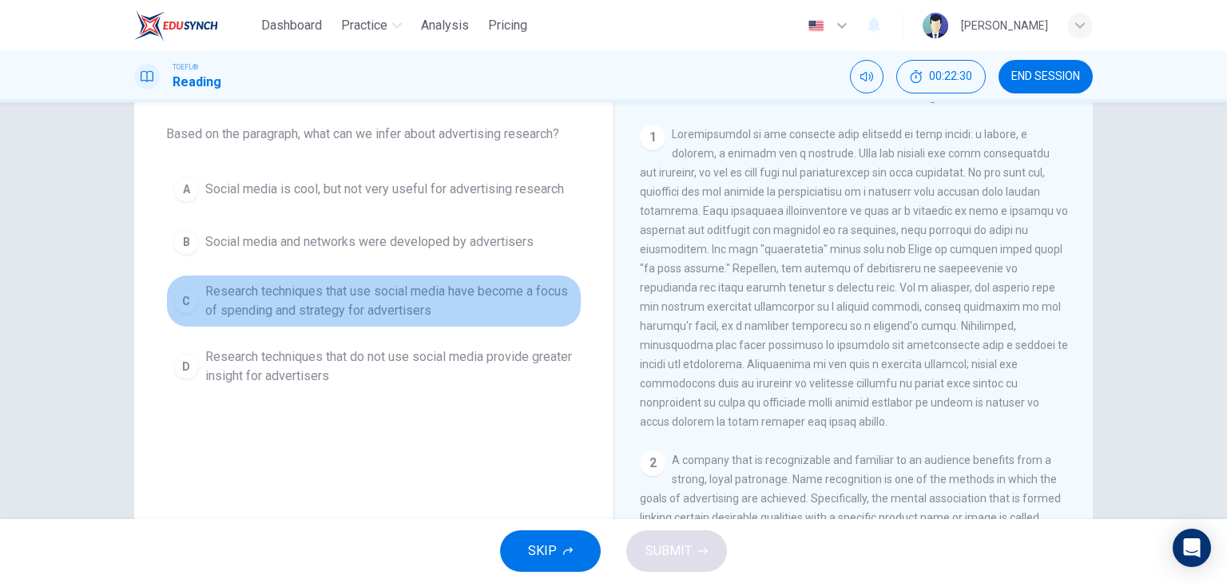
click at [331, 306] on span "Research techniques that use social media have become a focus of spending and s…" at bounding box center [389, 301] width 369 height 38
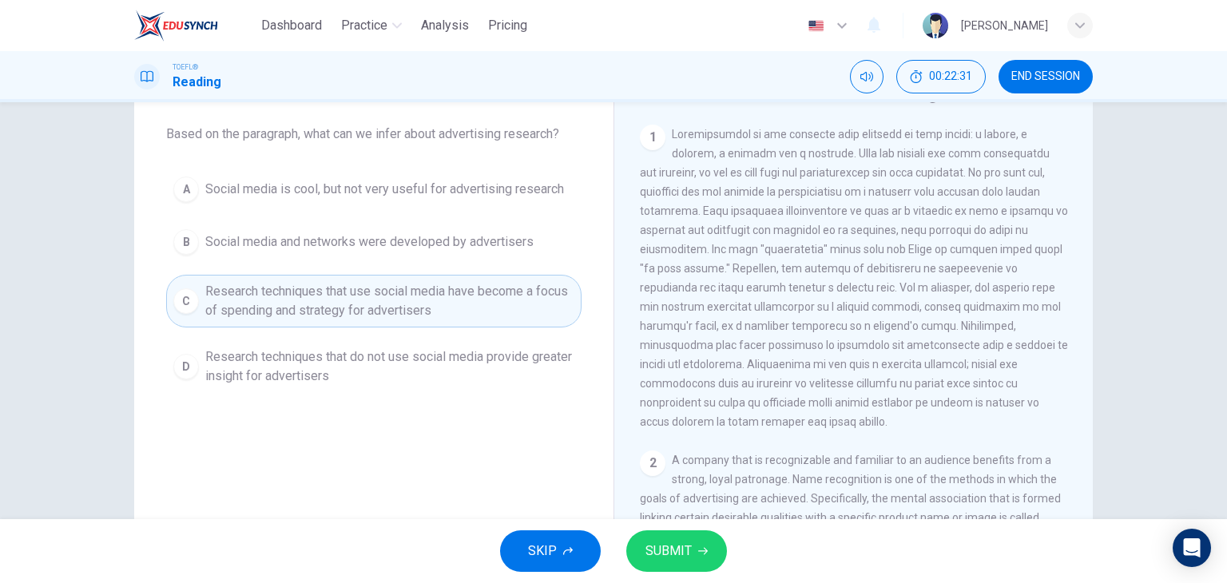
click at [664, 557] on span "SUBMIT" at bounding box center [668, 551] width 46 height 22
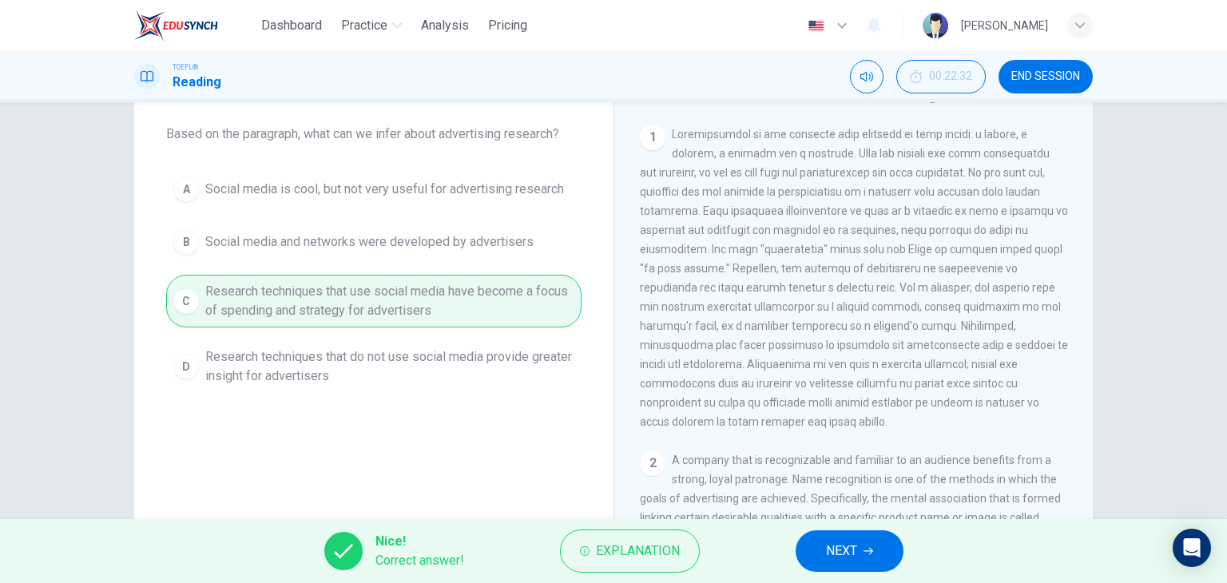
click at [831, 542] on span "NEXT" at bounding box center [841, 551] width 31 height 22
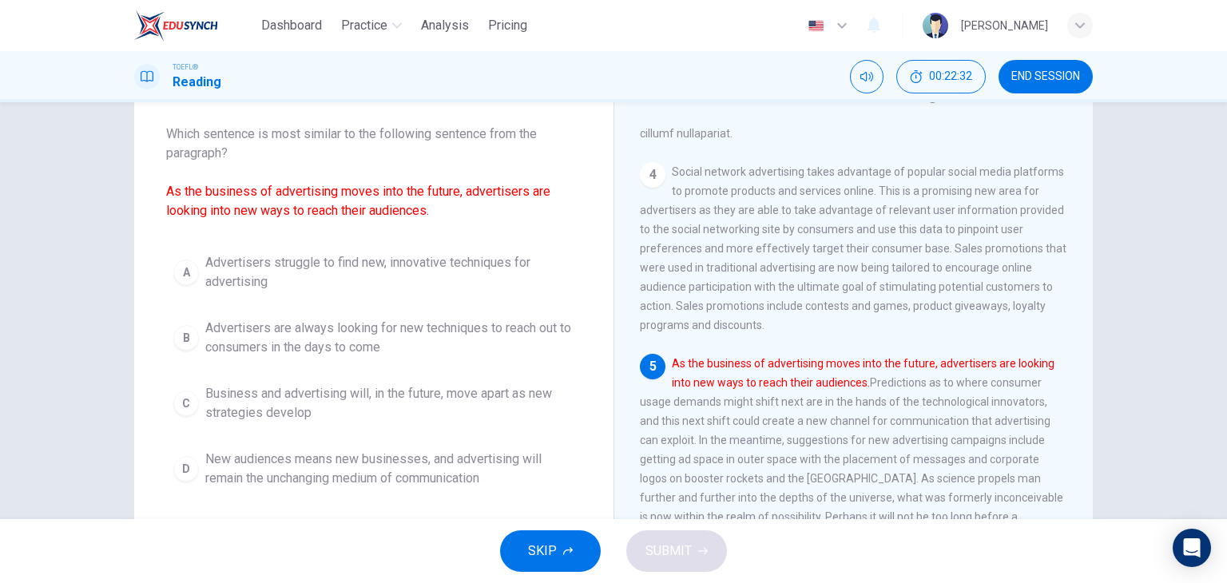
scroll to position [805, 0]
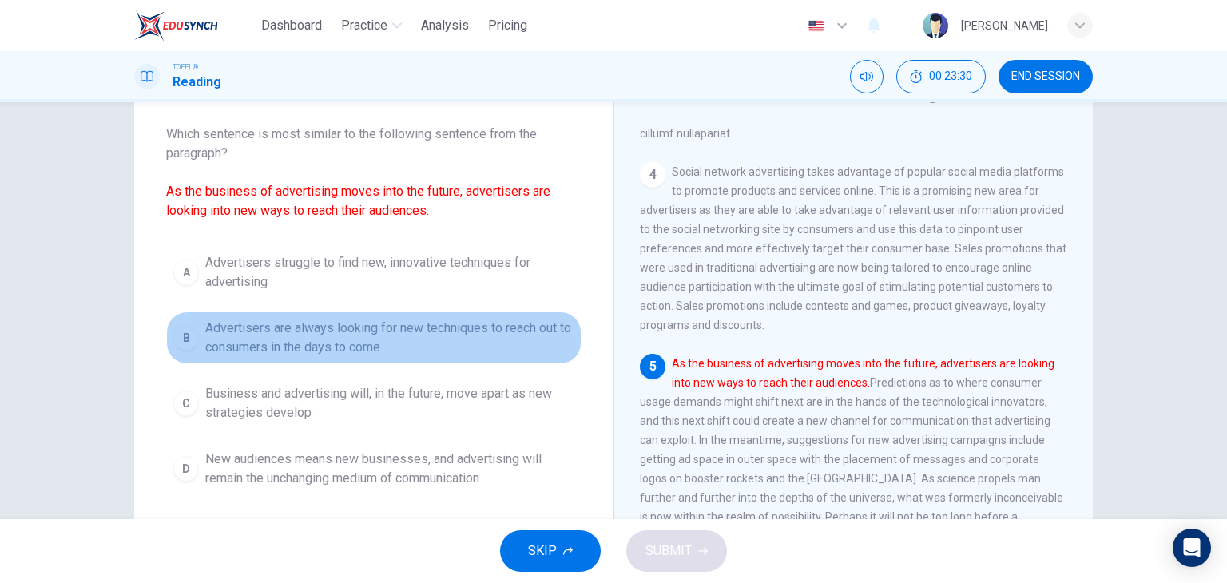
click at [351, 343] on span "Advertisers are always looking for new techniques to reach out to consumers in …" at bounding box center [389, 338] width 369 height 38
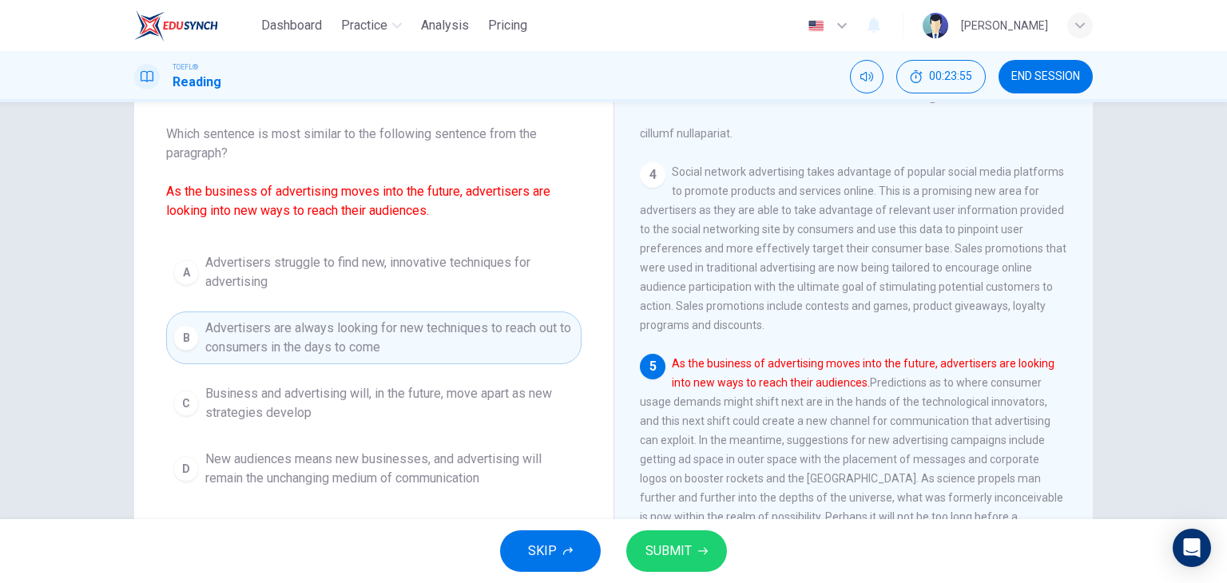
click at [682, 542] on span "SUBMIT" at bounding box center [668, 551] width 46 height 22
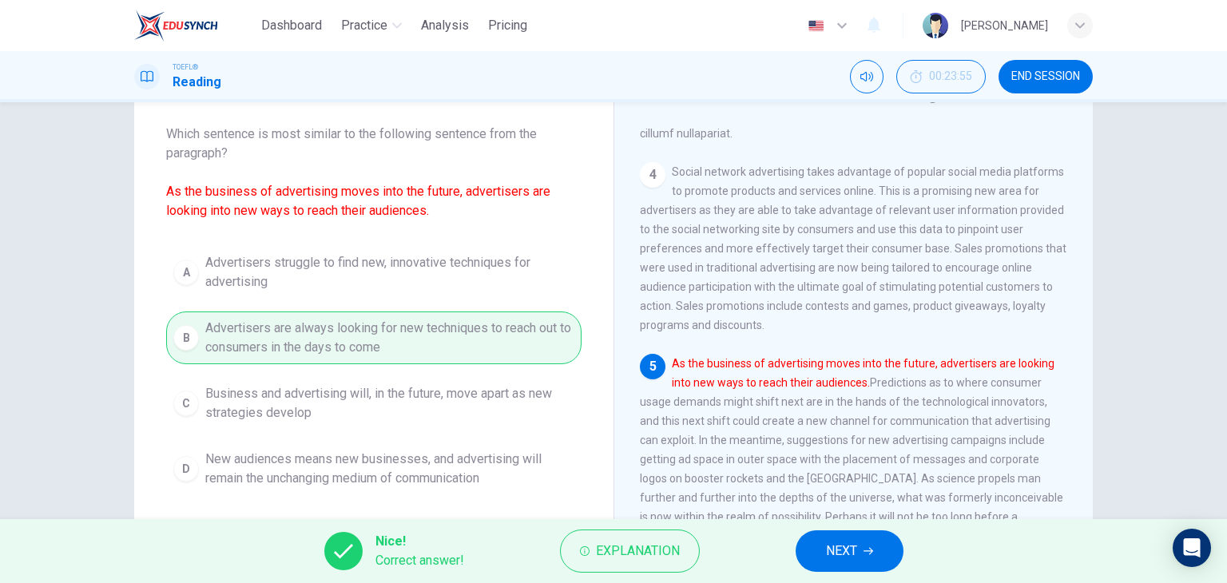
click at [849, 555] on span "NEXT" at bounding box center [841, 551] width 31 height 22
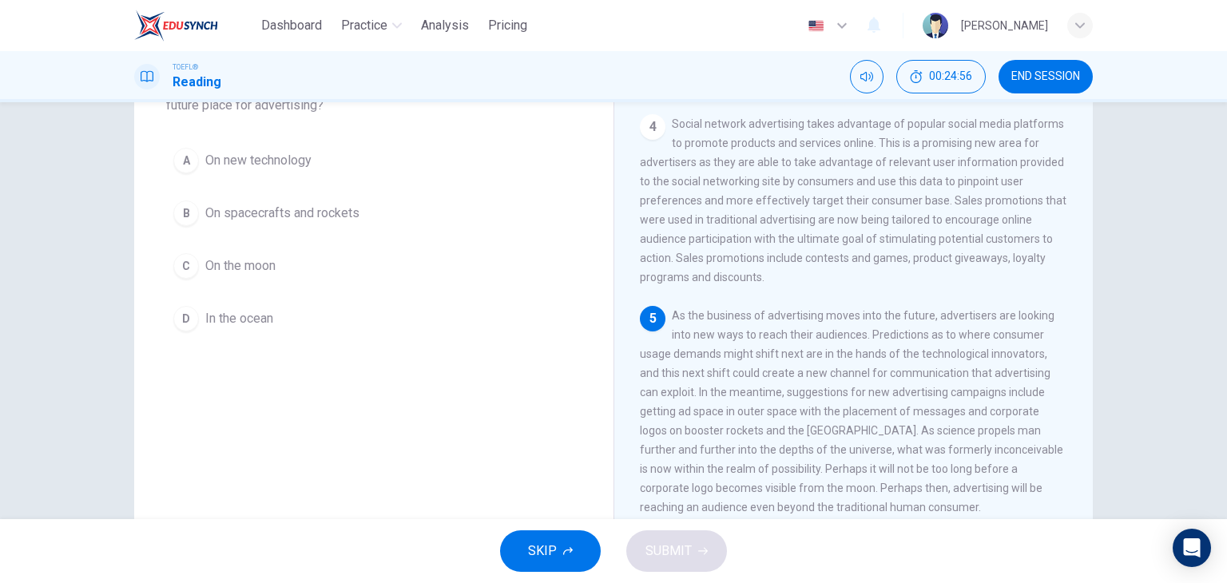
scroll to position [160, 0]
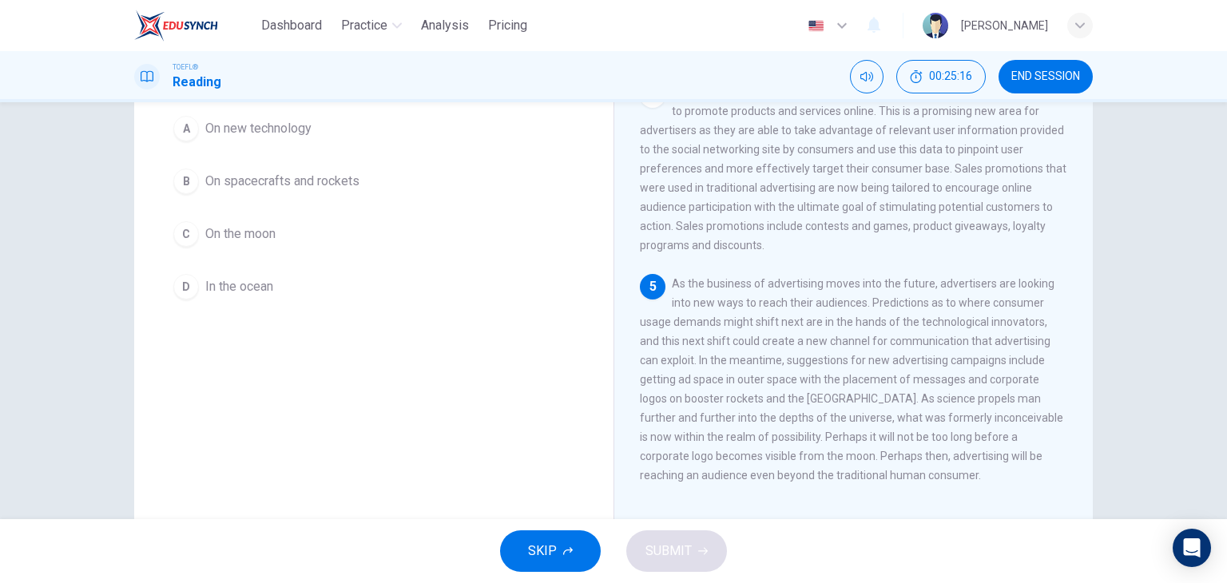
click at [205, 236] on span "On the moon" at bounding box center [240, 233] width 70 height 19
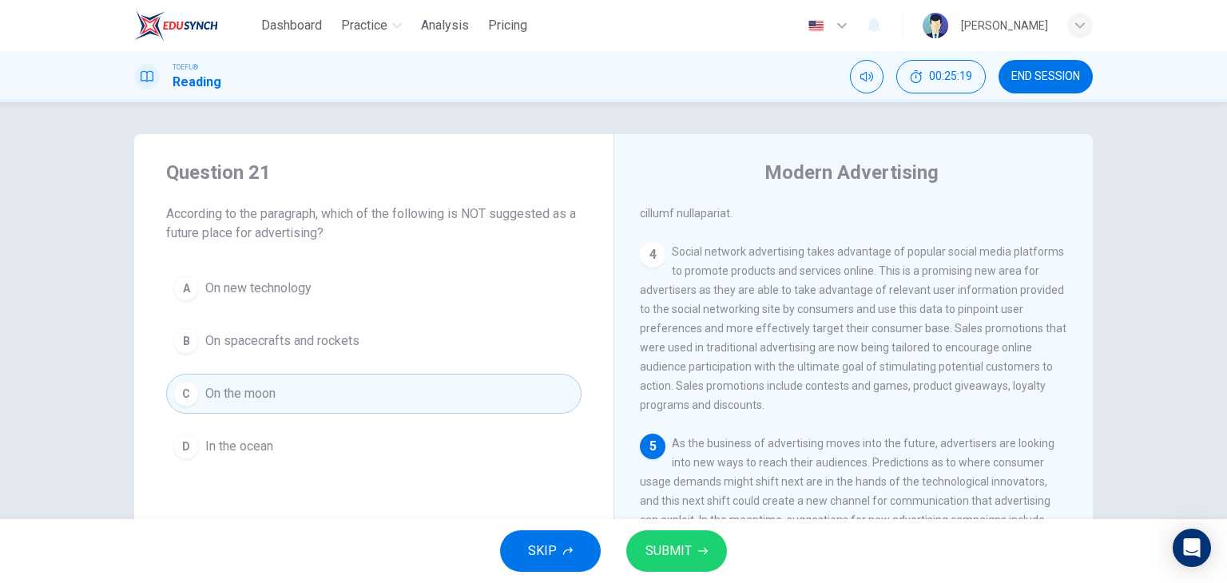
scroll to position [80, 0]
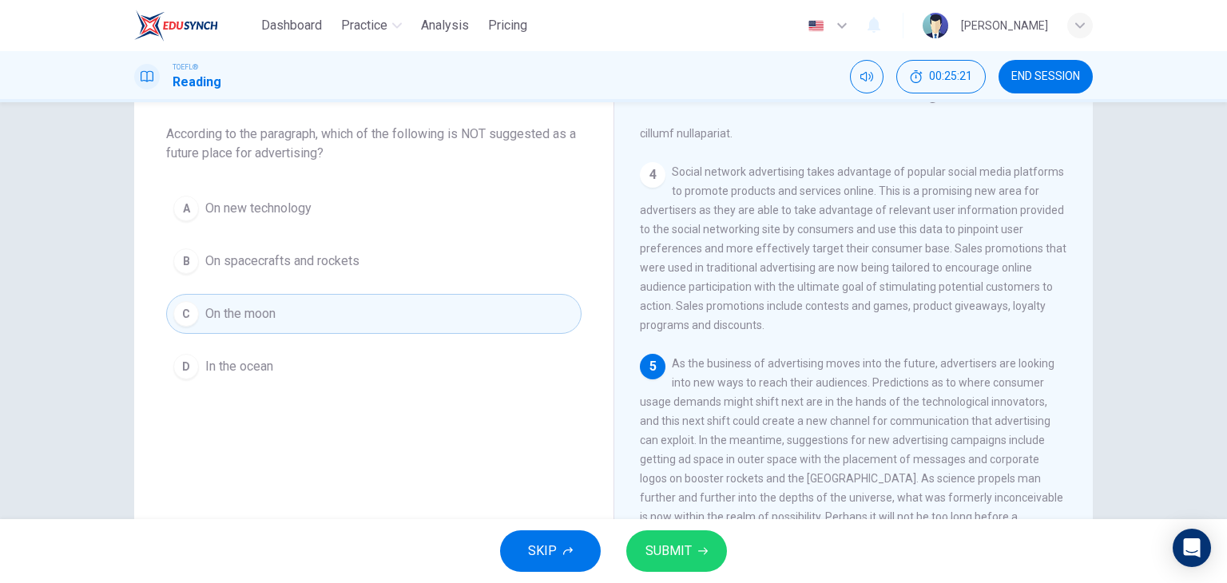
click at [655, 547] on span "SUBMIT" at bounding box center [668, 551] width 46 height 22
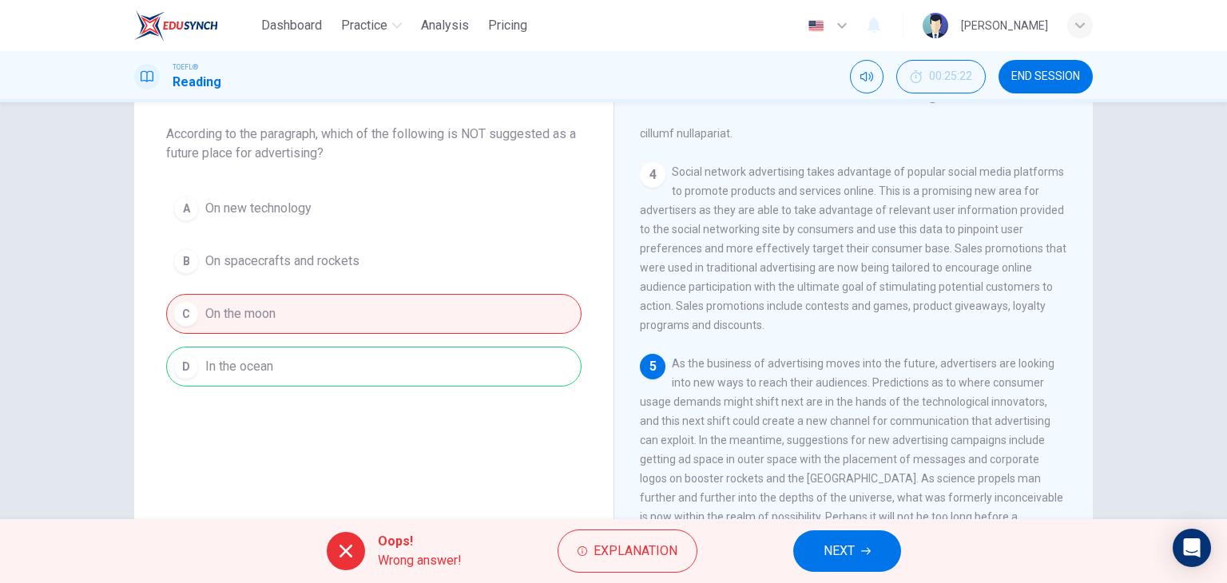
click at [853, 556] on span "NEXT" at bounding box center [838, 551] width 31 height 22
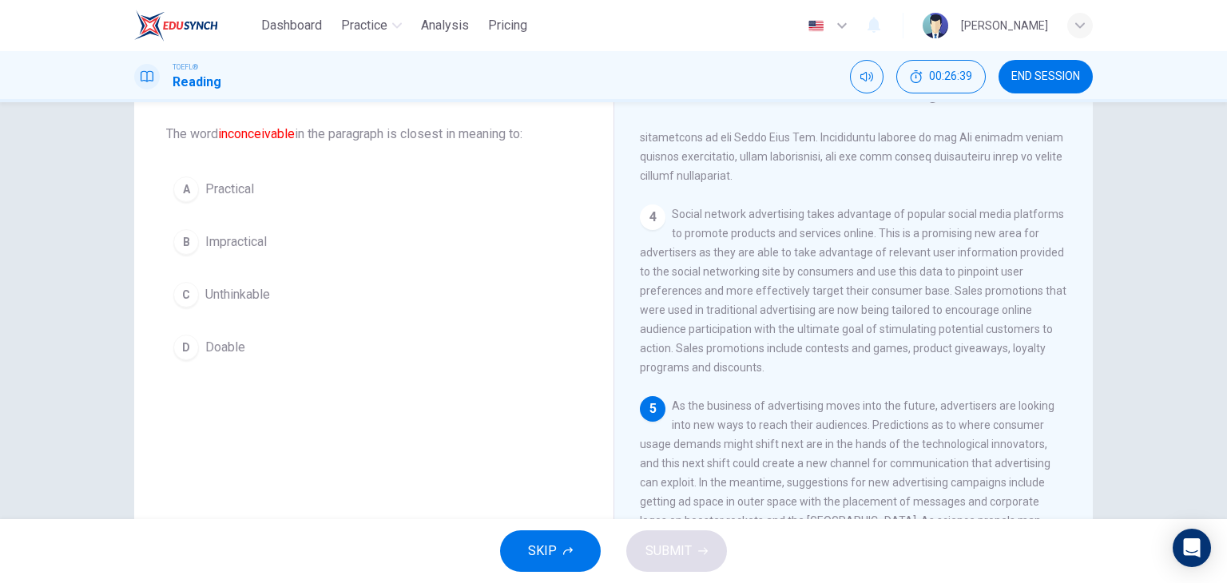
click at [216, 285] on span "Unthinkable" at bounding box center [237, 294] width 65 height 19
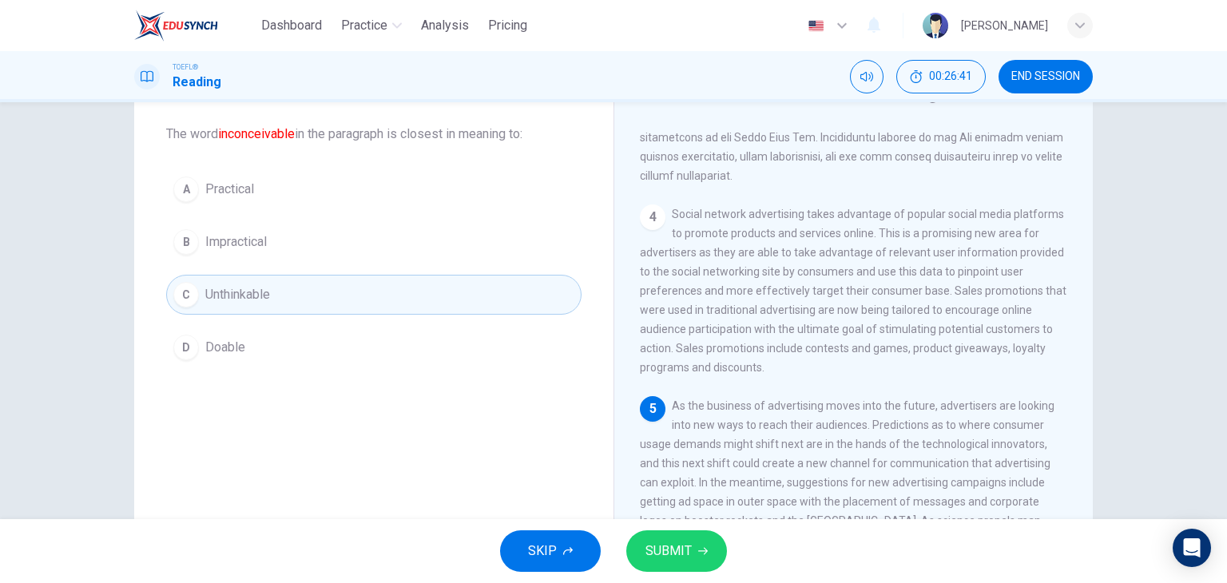
click at [664, 543] on span "SUBMIT" at bounding box center [668, 551] width 46 height 22
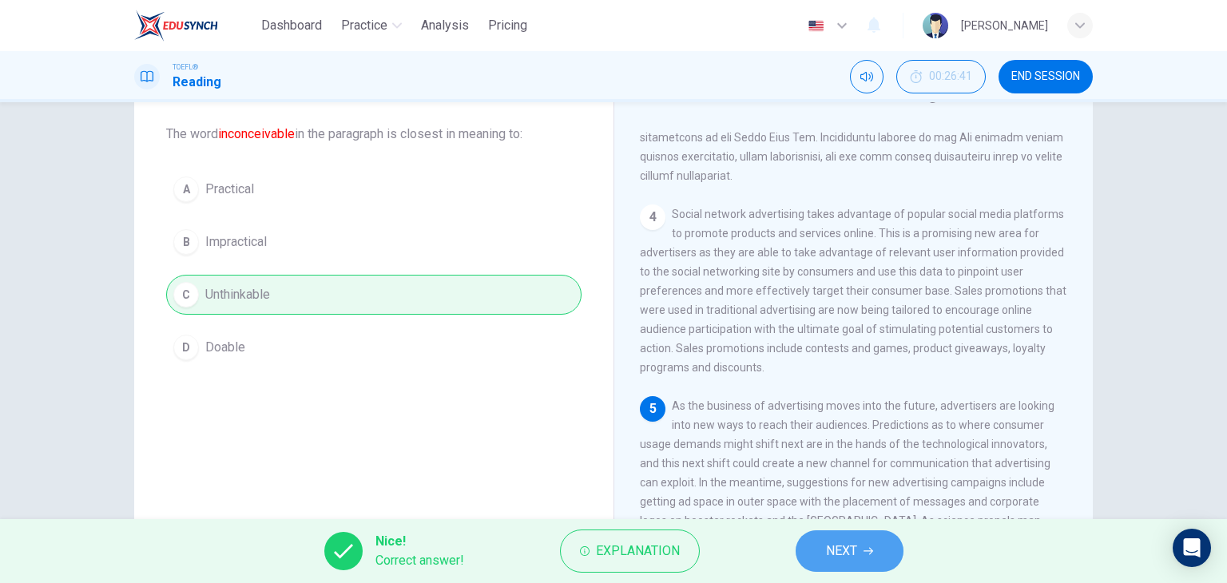
click at [848, 555] on span "NEXT" at bounding box center [841, 551] width 31 height 22
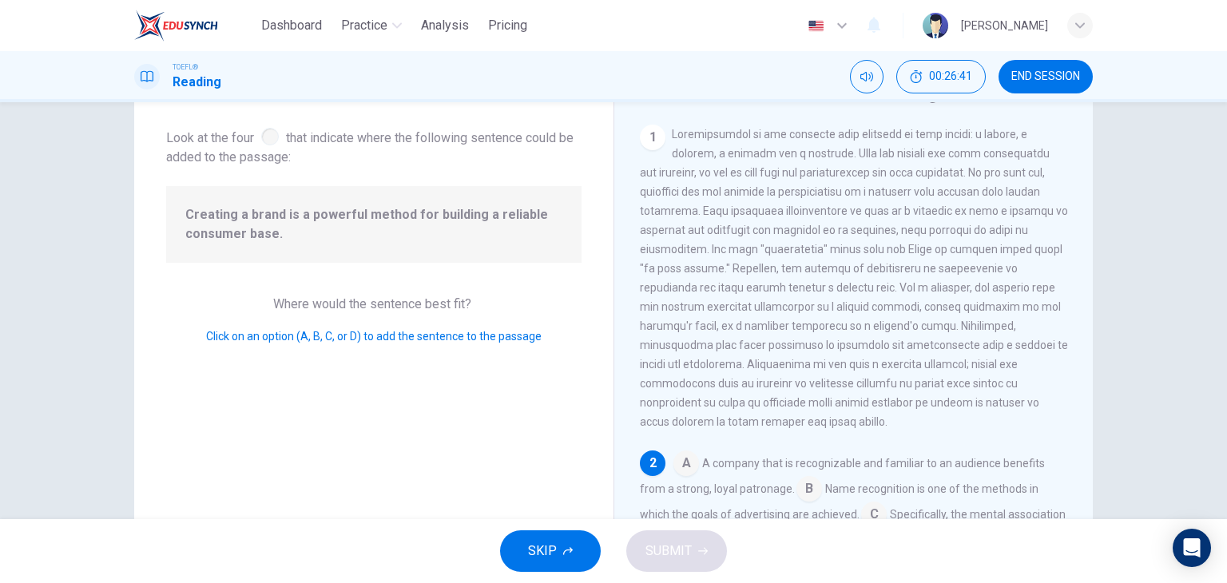
scroll to position [196, 0]
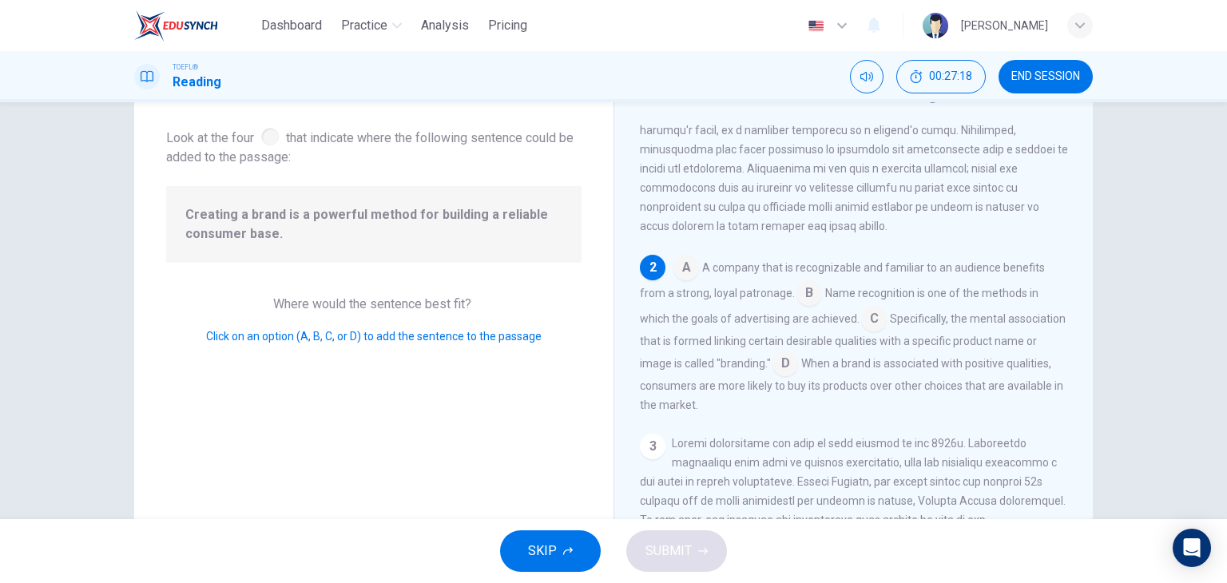
drag, startPoint x: 431, startPoint y: 226, endPoint x: 537, endPoint y: 285, distance: 120.9
click at [537, 285] on div "Question 23 Look at the four that indicate where the following sentence could b…" at bounding box center [373, 331] width 479 height 555
click at [798, 376] on input at bounding box center [785, 365] width 26 height 26
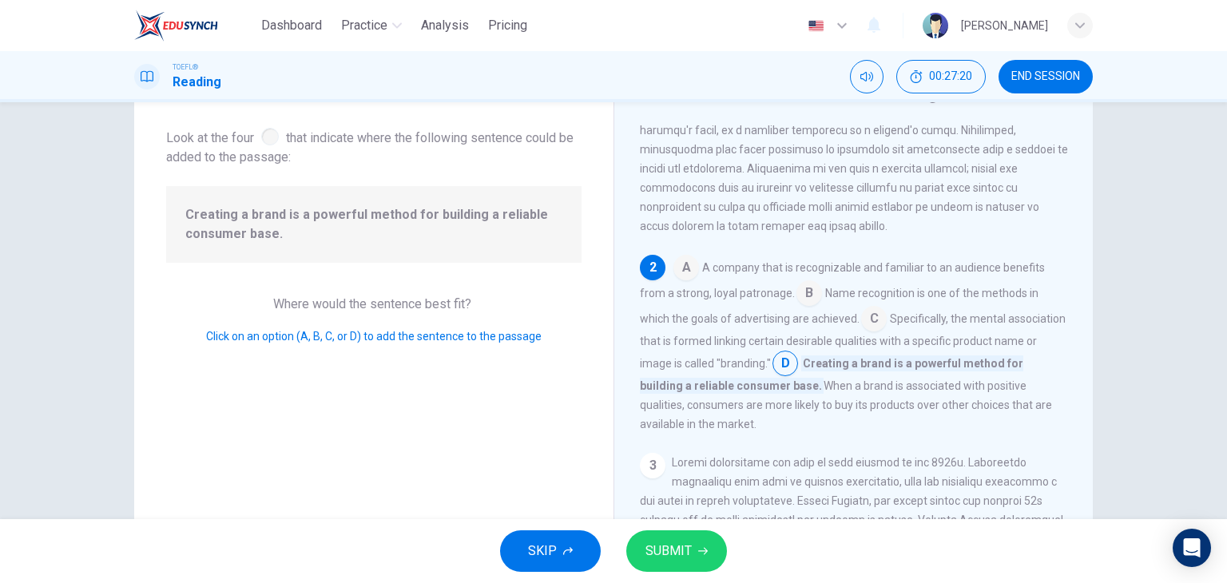
click at [695, 541] on button "SUBMIT" at bounding box center [676, 551] width 101 height 42
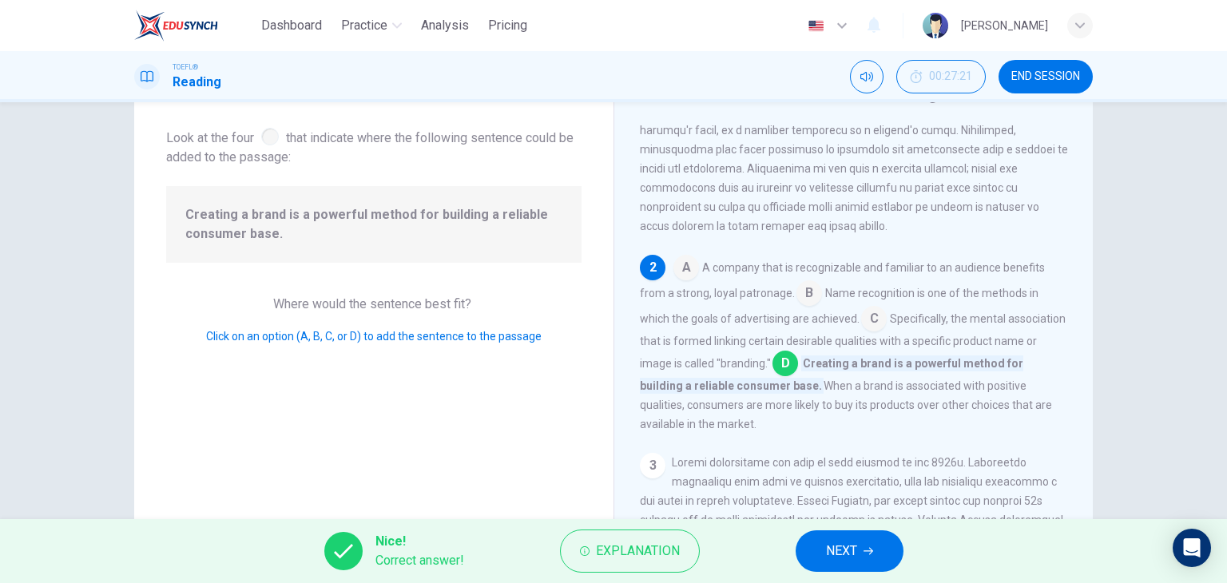
click at [862, 553] on button "NEXT" at bounding box center [849, 551] width 108 height 42
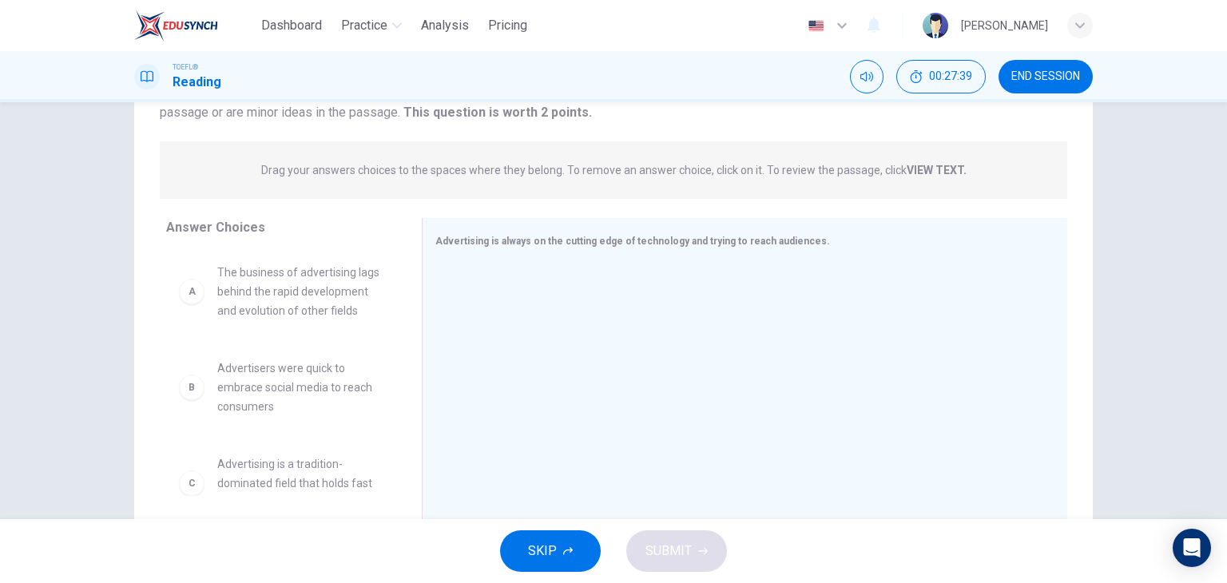
scroll to position [80, 0]
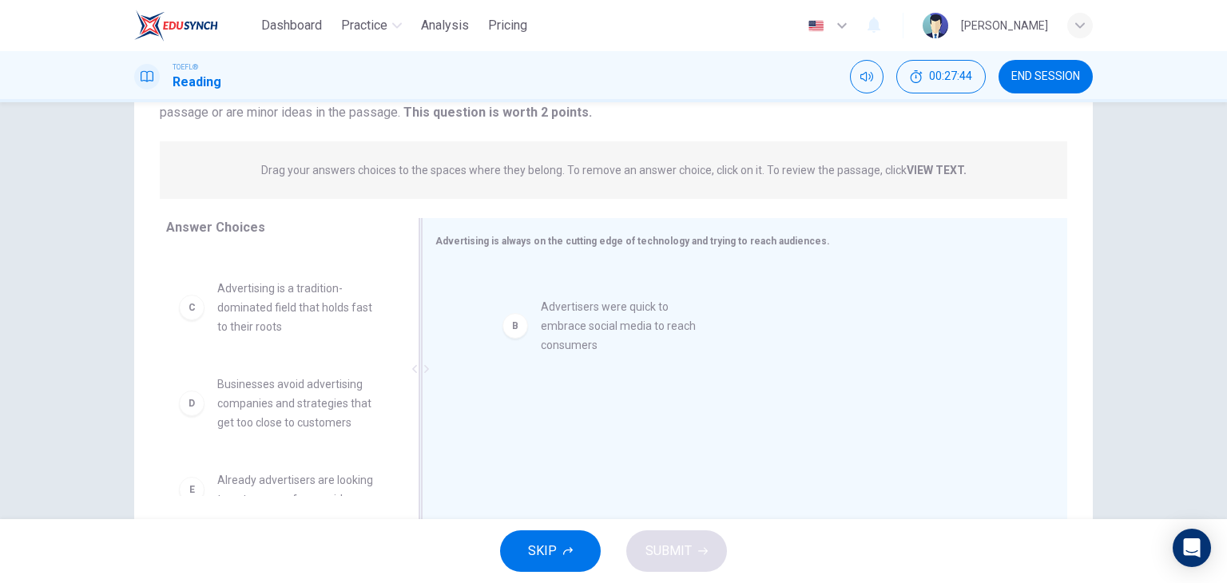
drag, startPoint x: 240, startPoint y: 346, endPoint x: 572, endPoint y: 345, distance: 332.2
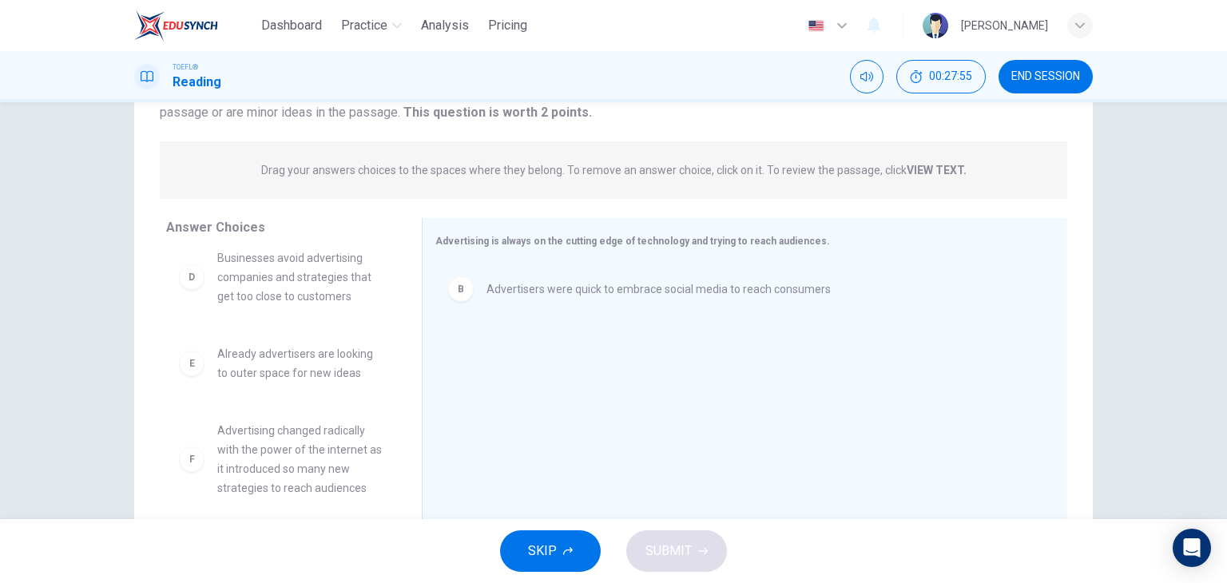
scroll to position [240, 0]
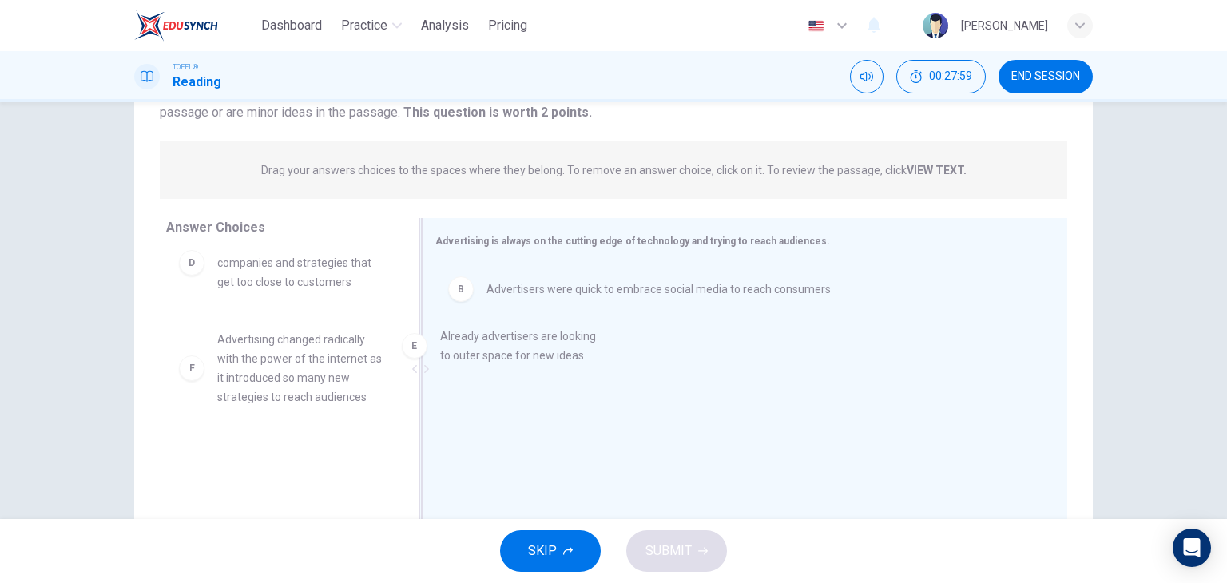
drag, startPoint x: 277, startPoint y: 371, endPoint x: 509, endPoint y: 368, distance: 231.6
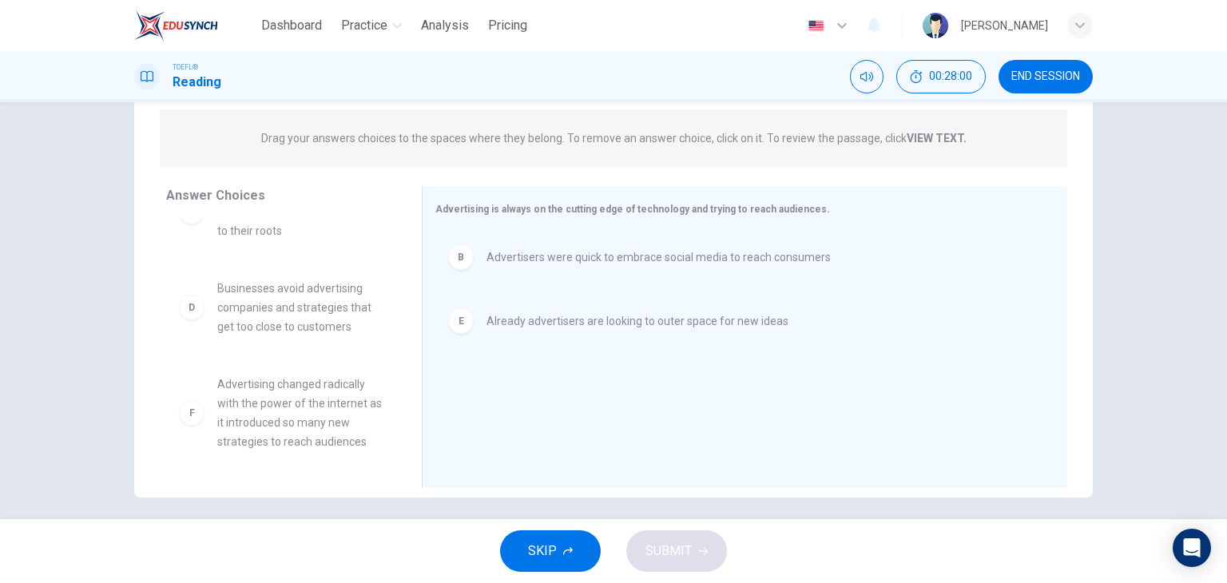
scroll to position [202, 0]
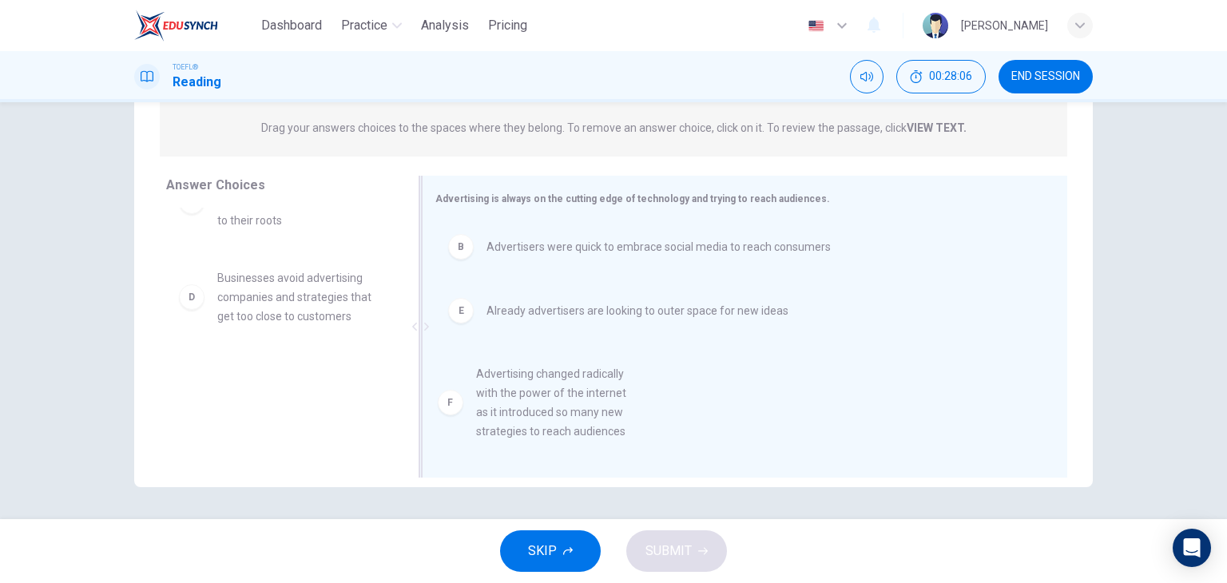
drag, startPoint x: 297, startPoint y: 432, endPoint x: 585, endPoint y: 434, distance: 288.3
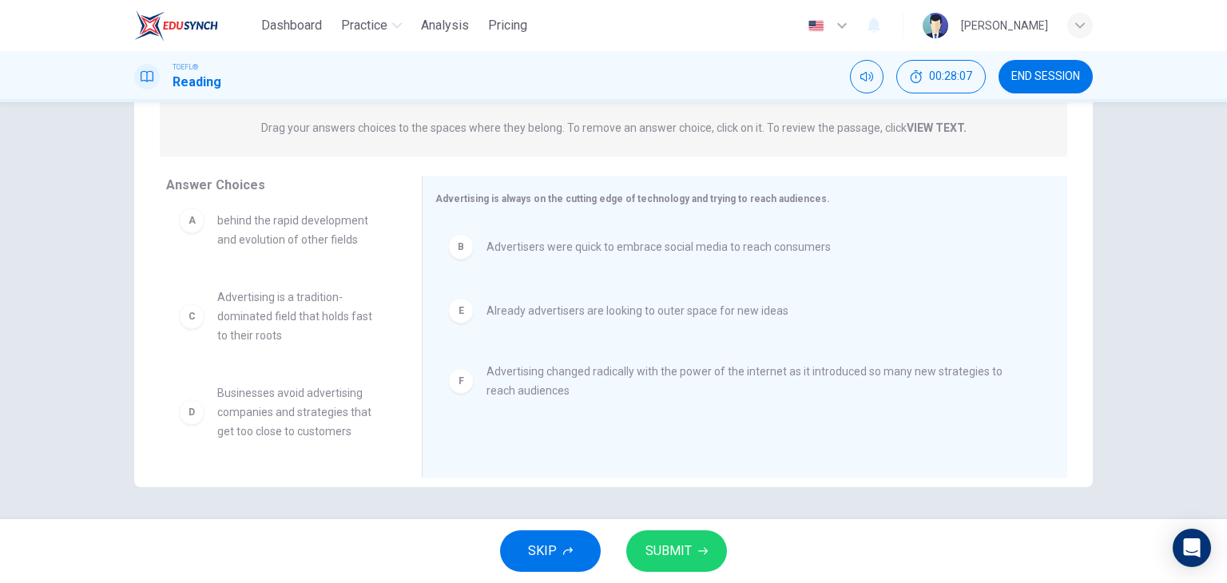
scroll to position [48, 0]
click at [652, 548] on span "SUBMIT" at bounding box center [668, 551] width 46 height 22
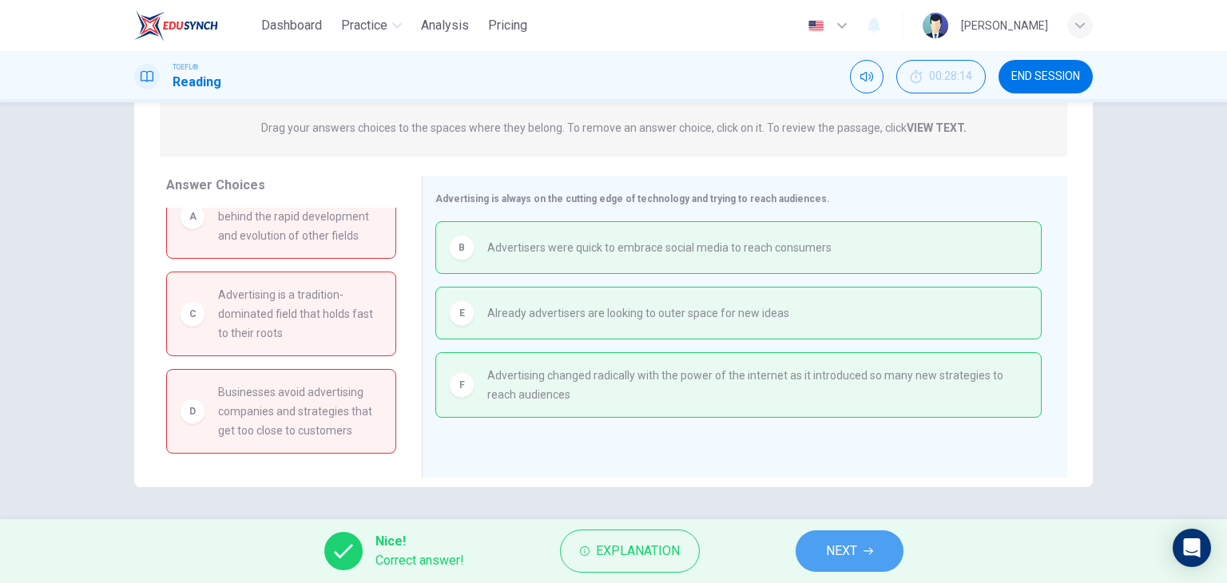
click at [845, 547] on span "NEXT" at bounding box center [841, 551] width 31 height 22
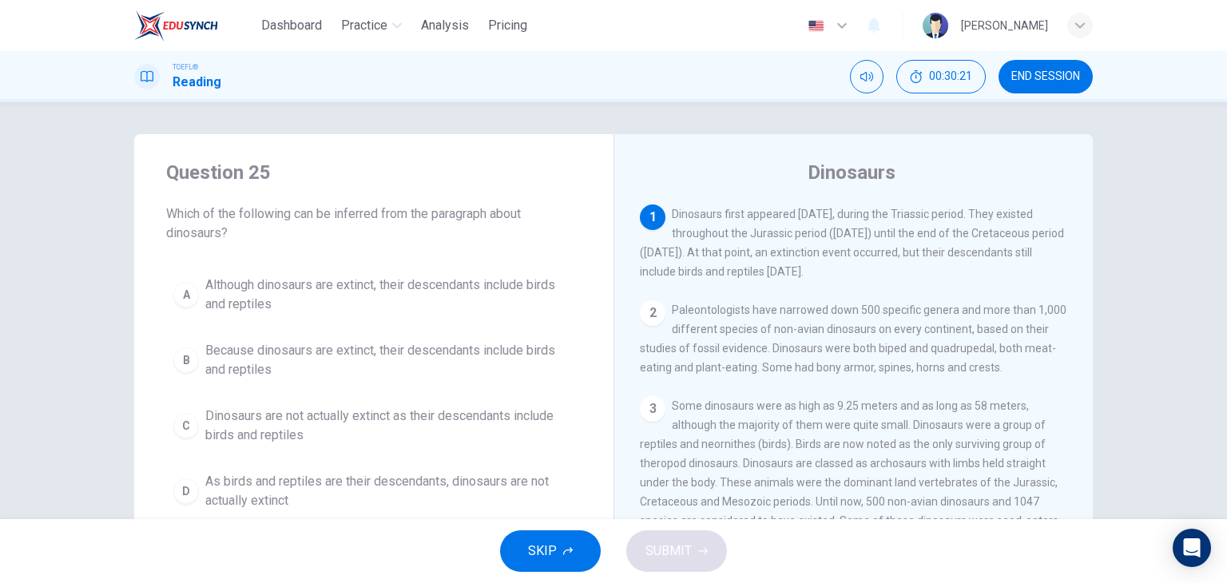
click at [230, 288] on span "Although dinosaurs are extinct, their descendants include birds and reptiles" at bounding box center [389, 295] width 369 height 38
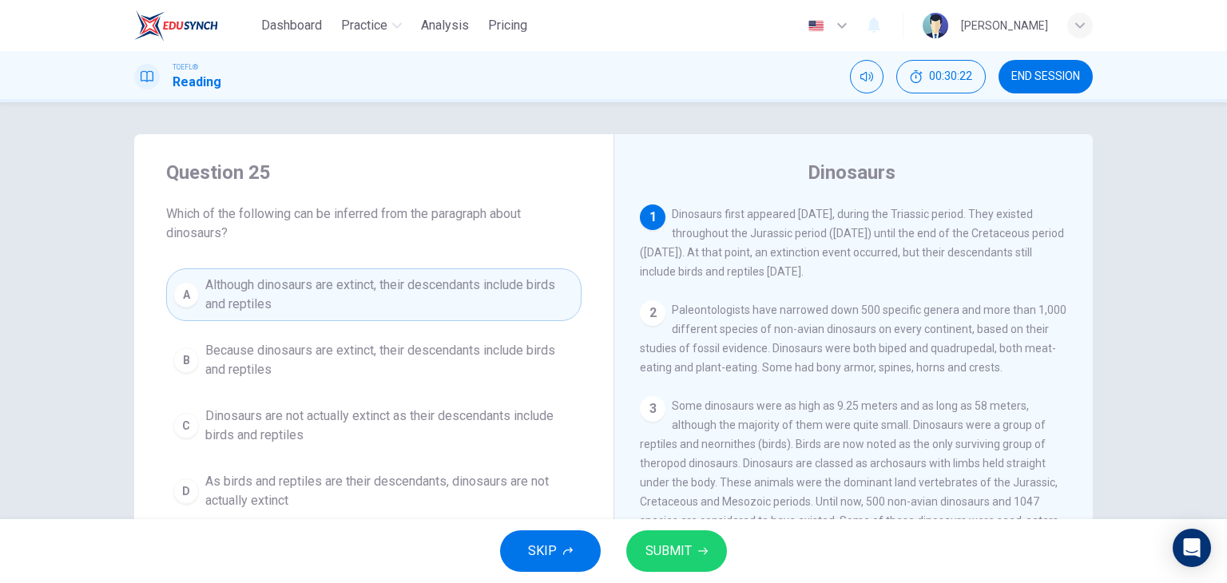
click at [668, 540] on span "SUBMIT" at bounding box center [668, 551] width 46 height 22
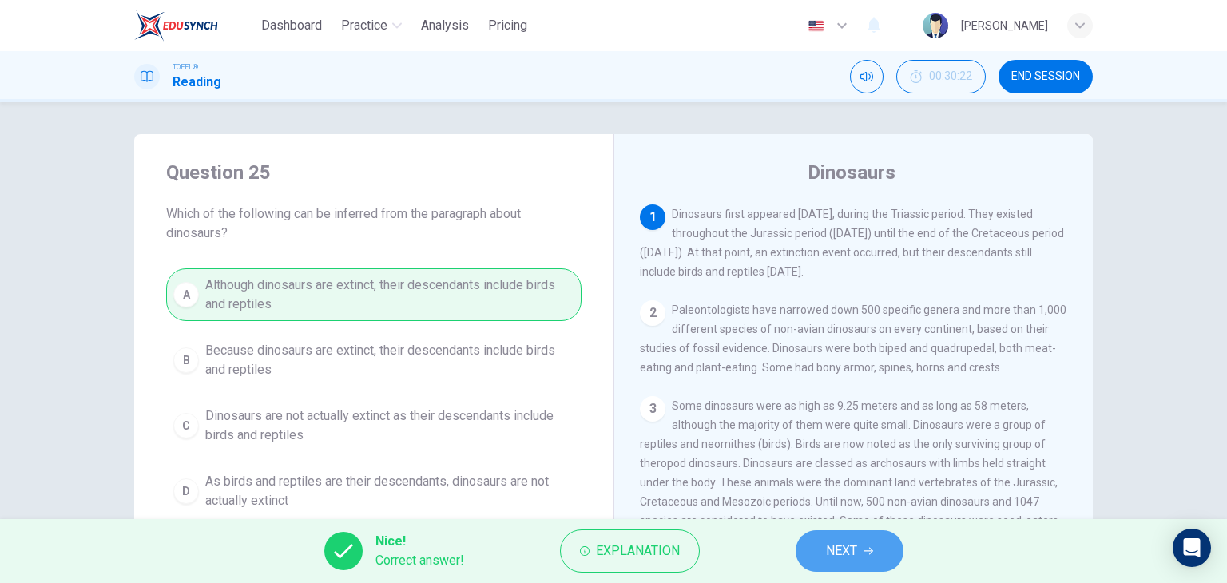
click at [877, 544] on button "NEXT" at bounding box center [849, 551] width 108 height 42
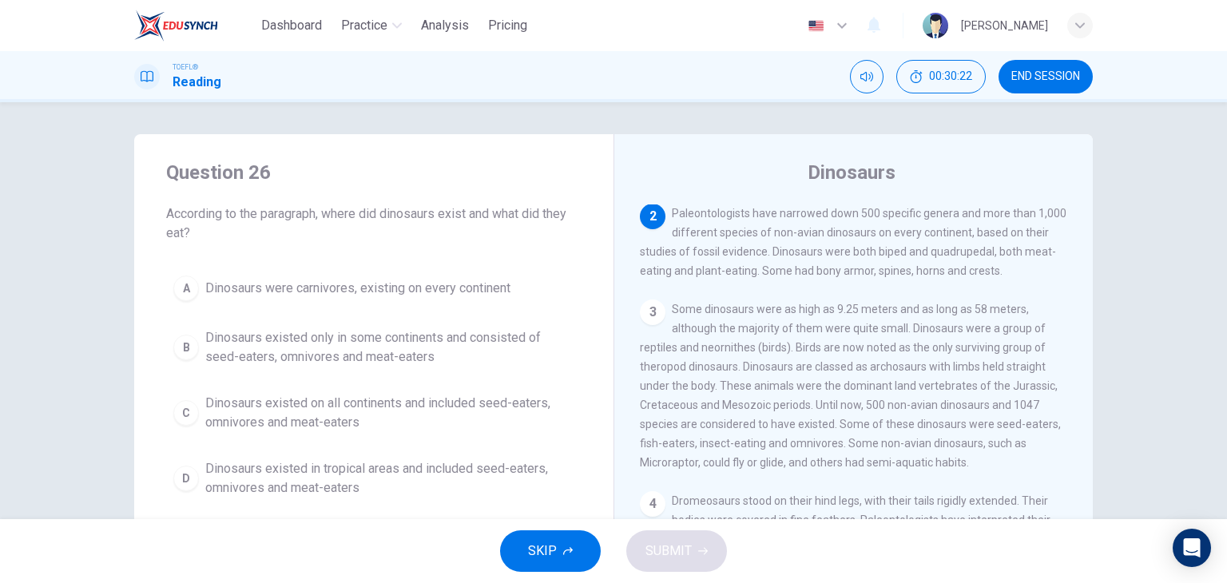
scroll to position [98, 0]
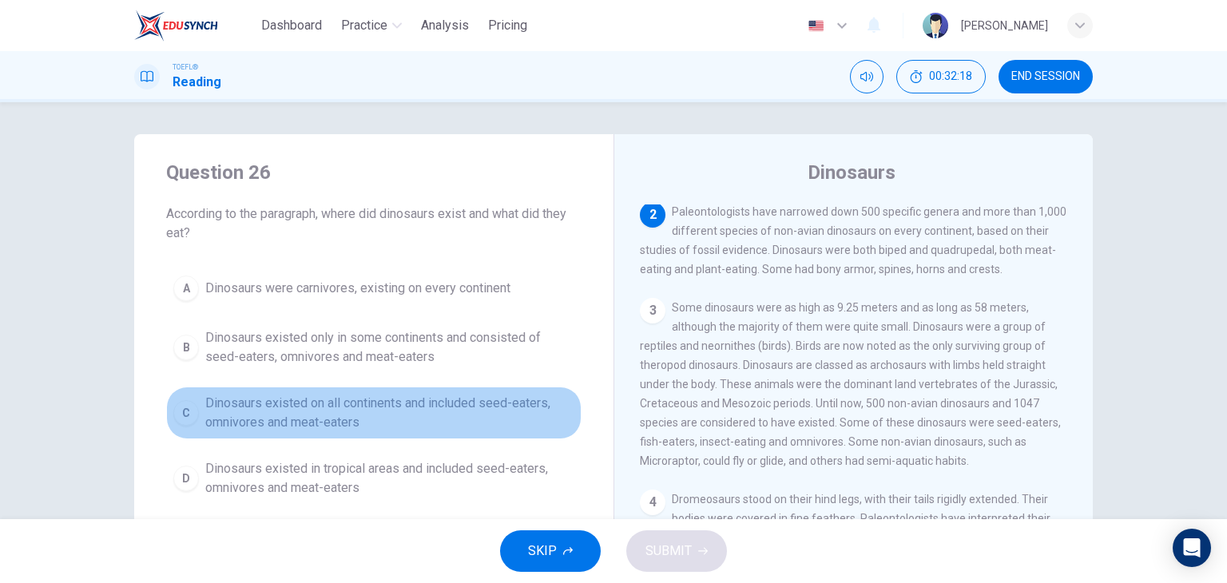
click at [329, 407] on span "Dinosaurs existed on all continents and included seed-eaters, omnivores and mea…" at bounding box center [389, 413] width 369 height 38
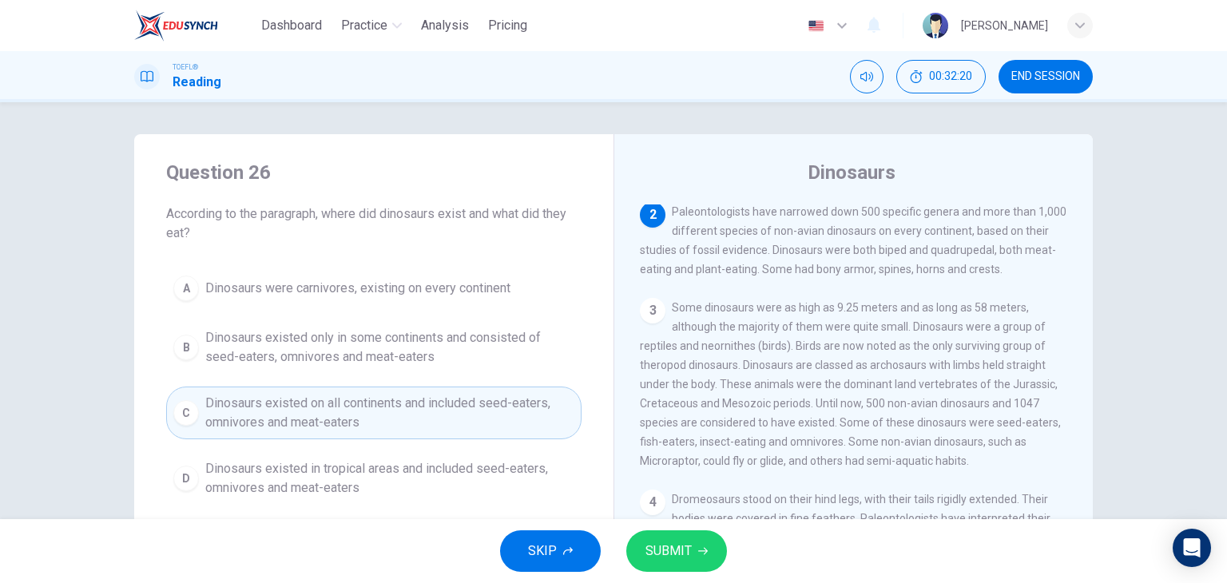
click at [660, 540] on span "SUBMIT" at bounding box center [668, 551] width 46 height 22
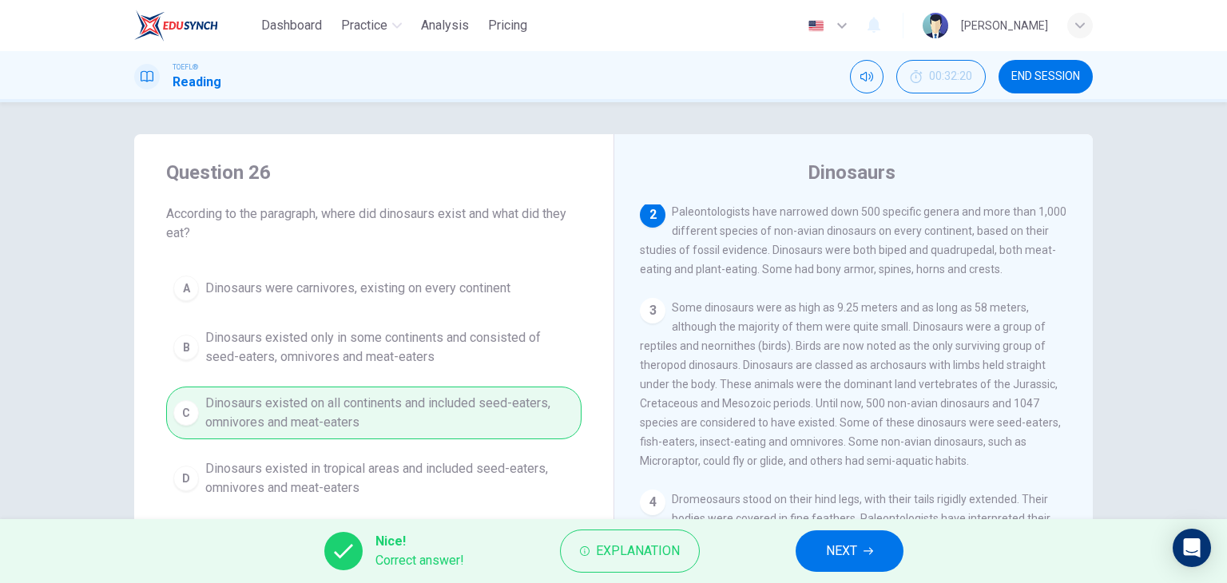
click at [835, 553] on span "NEXT" at bounding box center [841, 551] width 31 height 22
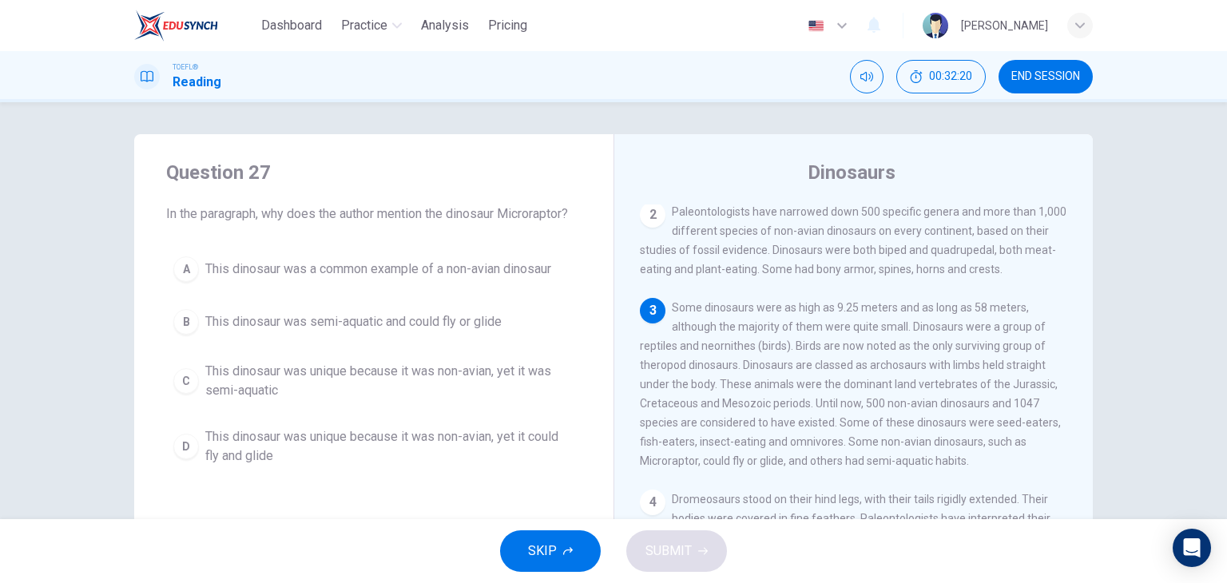
scroll to position [196, 0]
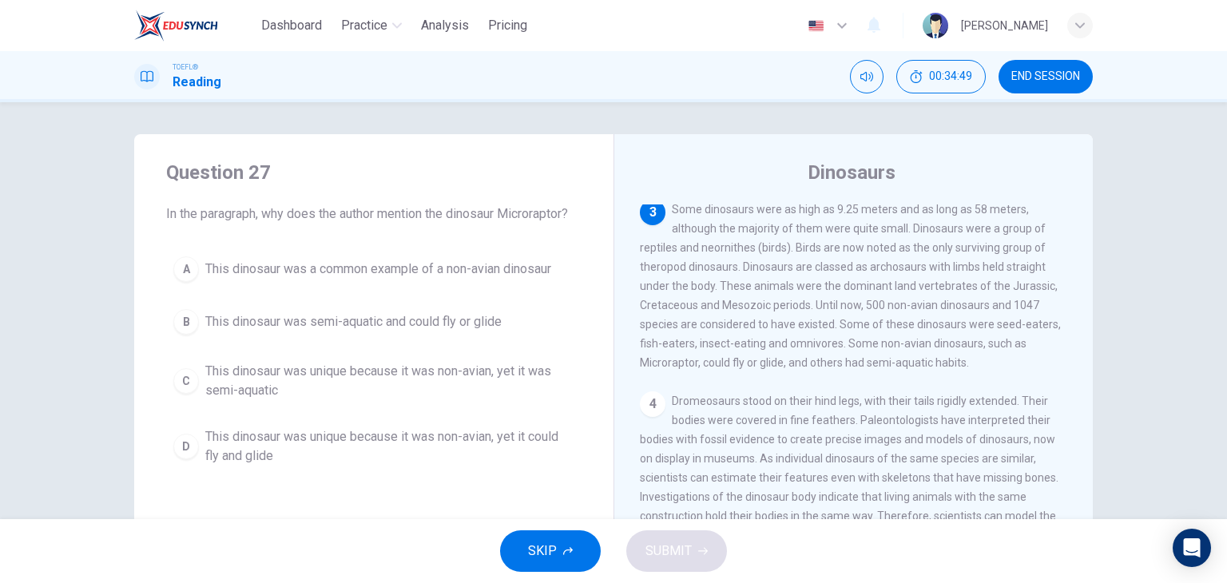
click at [387, 462] on span "This dinosaur was unique because it was non-avian, yet it could fly and glide" at bounding box center [389, 446] width 369 height 38
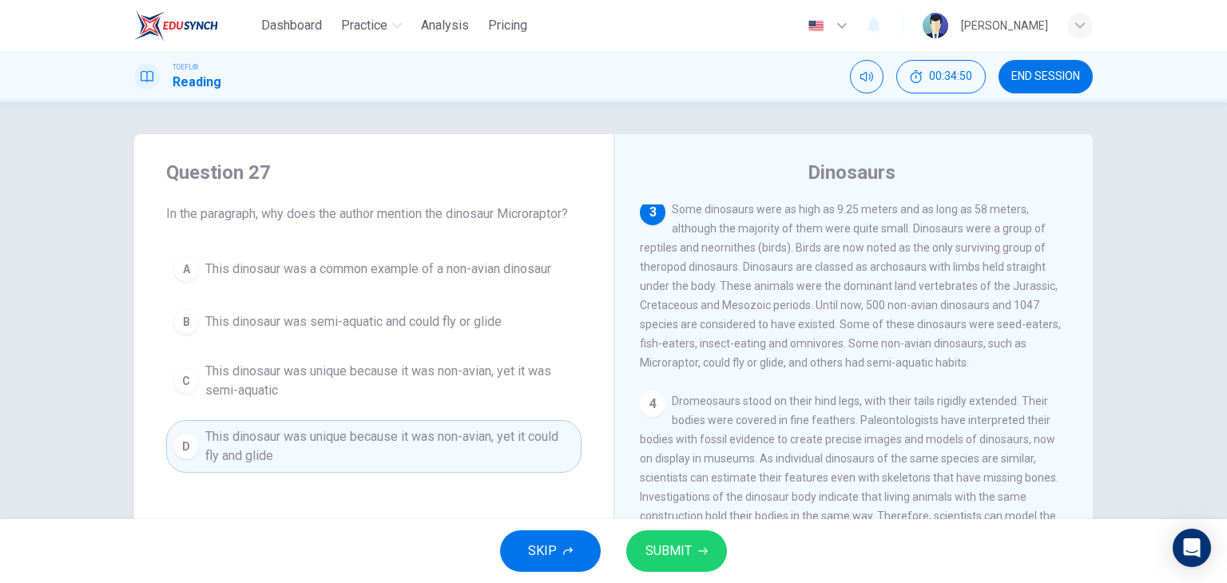
click at [661, 554] on span "SUBMIT" at bounding box center [668, 551] width 46 height 22
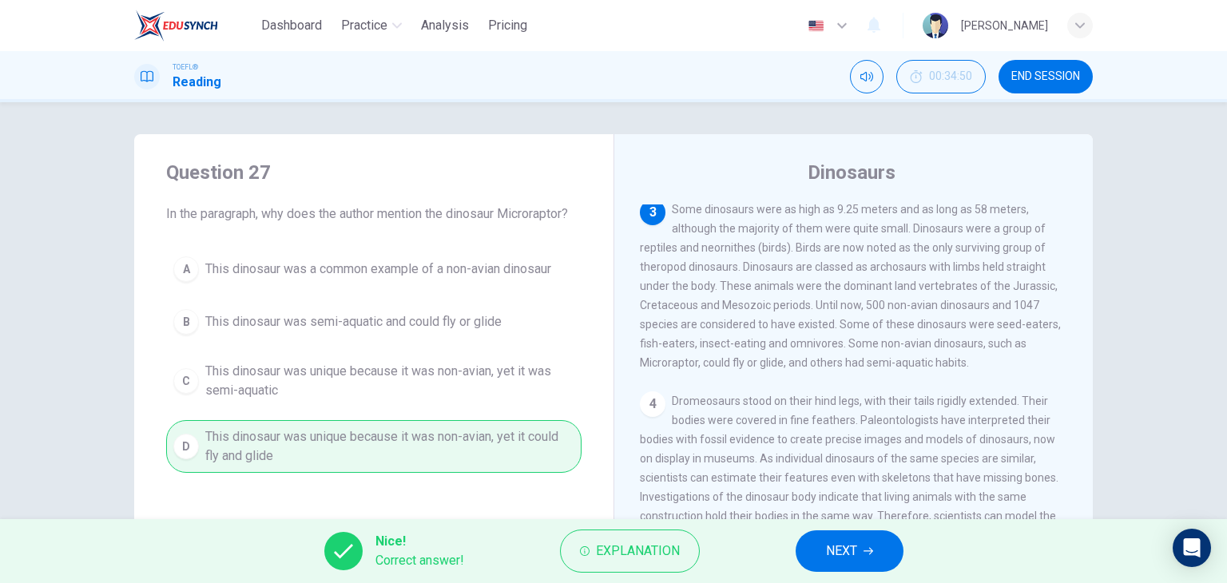
click at [863, 555] on icon "button" at bounding box center [868, 551] width 10 height 10
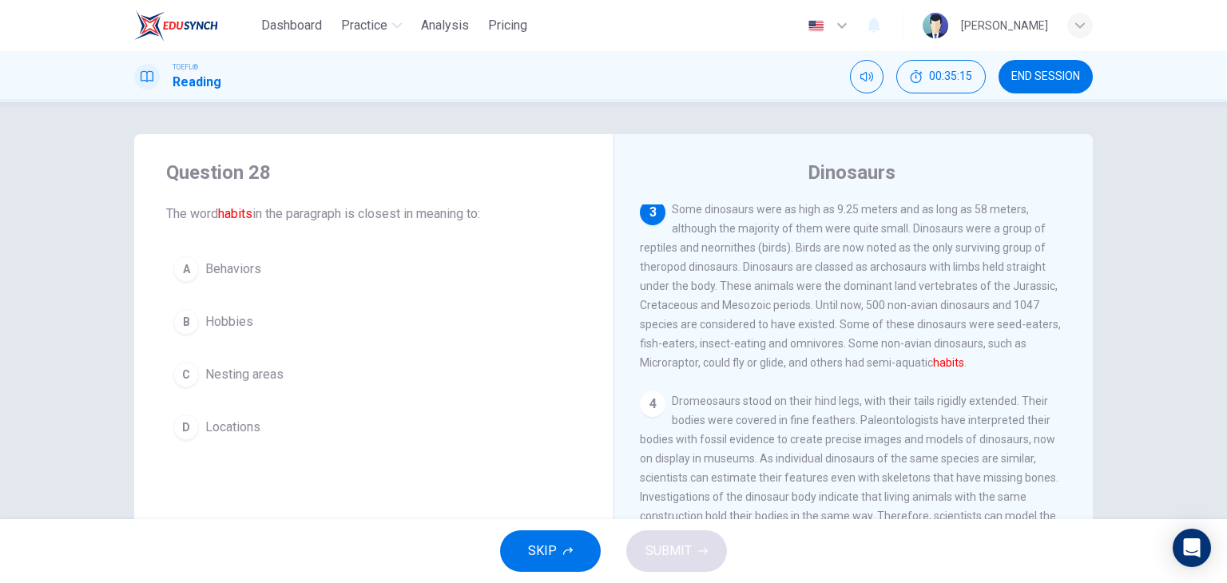
click at [257, 274] on button "A Behaviors" at bounding box center [373, 269] width 415 height 40
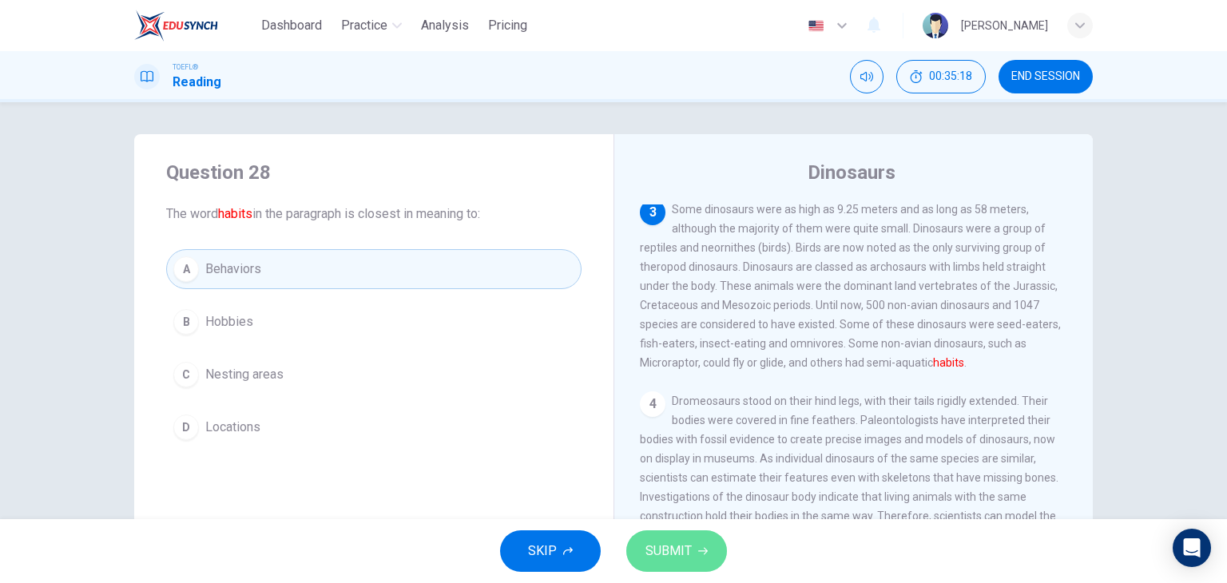
click at [661, 534] on button "SUBMIT" at bounding box center [676, 551] width 101 height 42
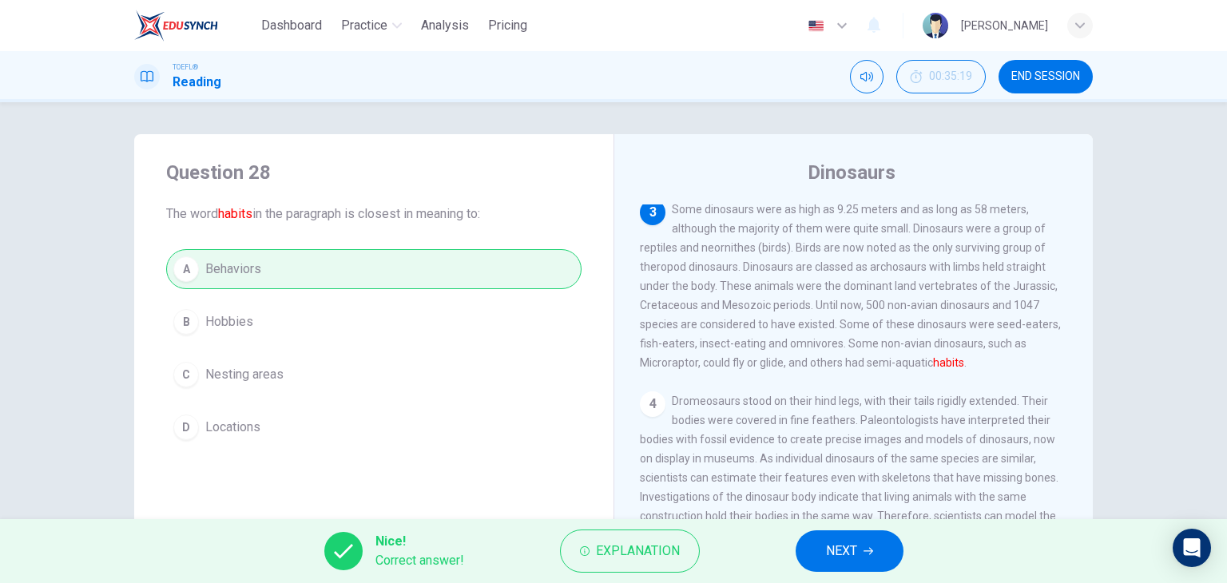
click at [877, 546] on button "NEXT" at bounding box center [849, 551] width 108 height 42
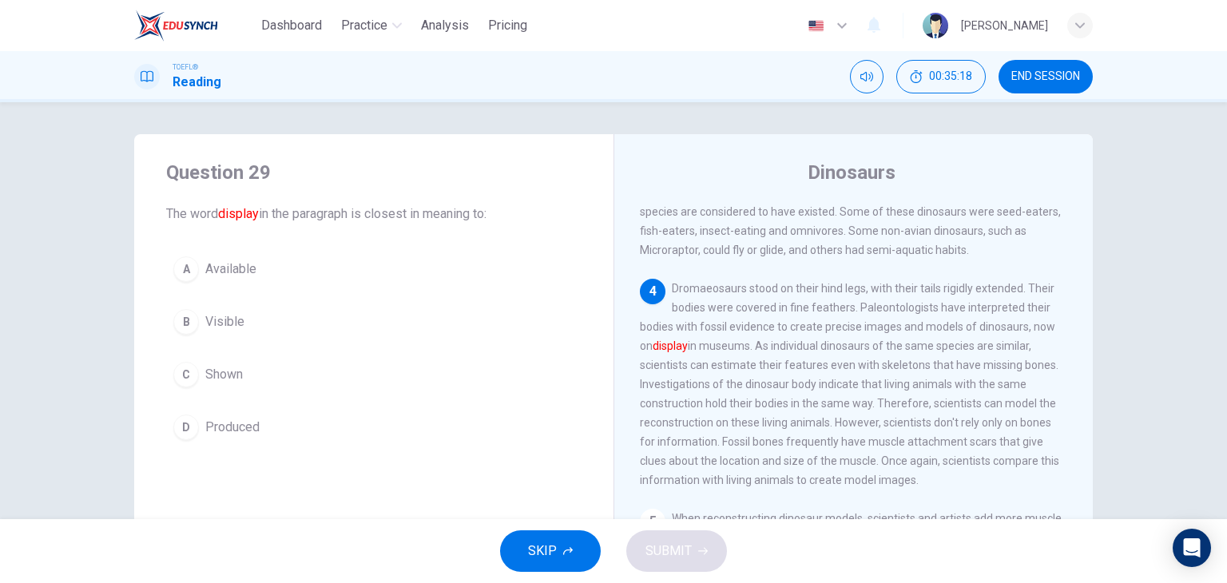
scroll to position [312, 0]
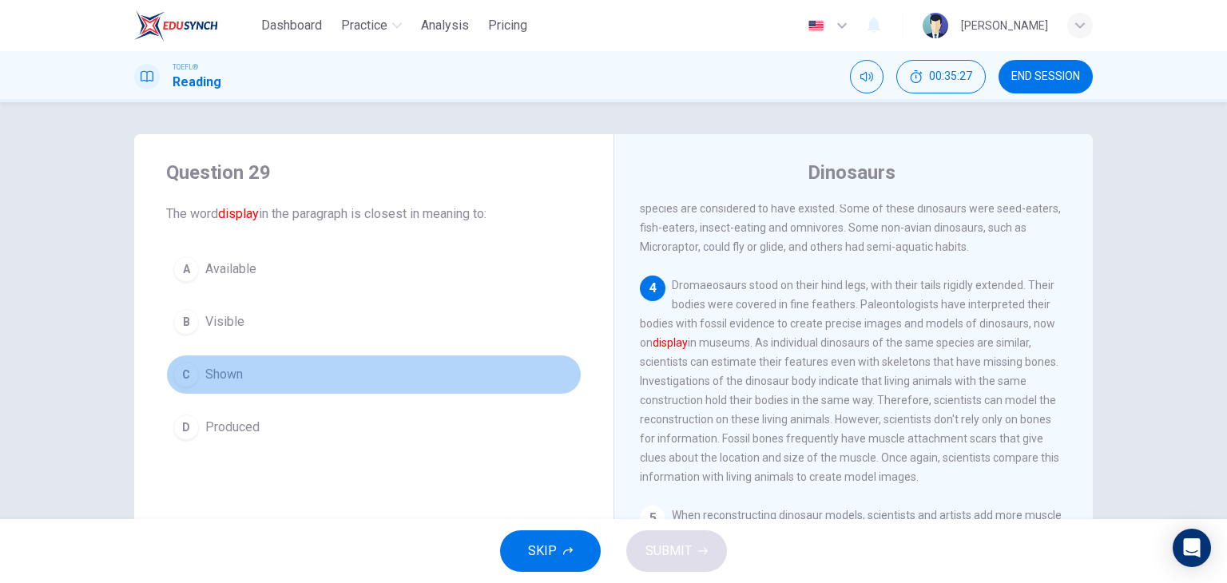
click at [214, 377] on span "Shown" at bounding box center [224, 374] width 38 height 19
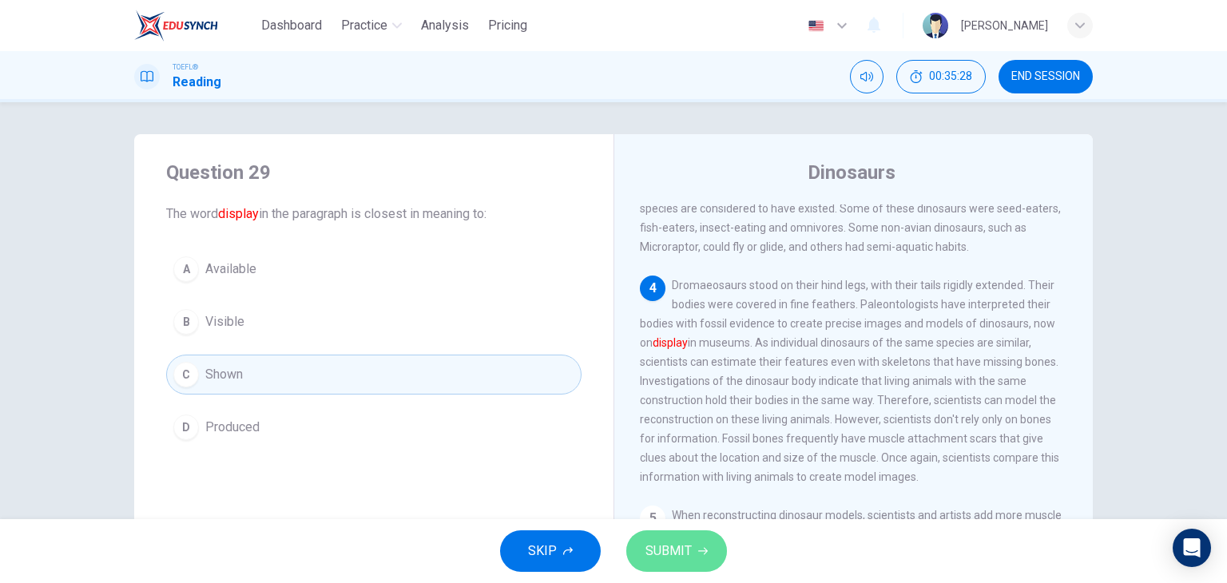
click at [661, 548] on span "SUBMIT" at bounding box center [668, 551] width 46 height 22
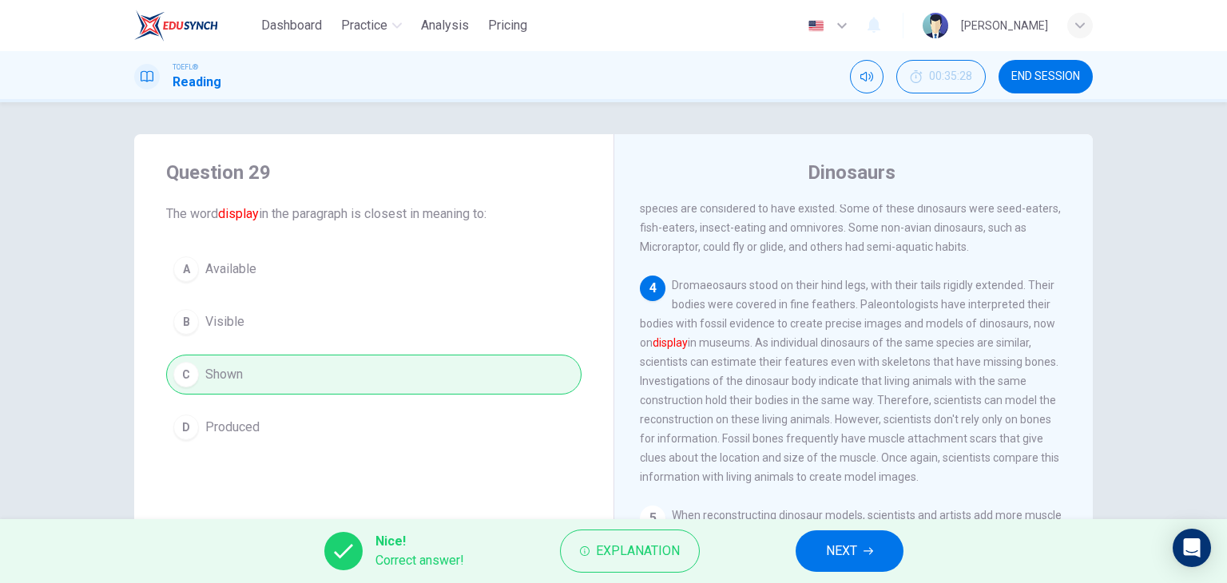
click at [855, 548] on span "NEXT" at bounding box center [841, 551] width 31 height 22
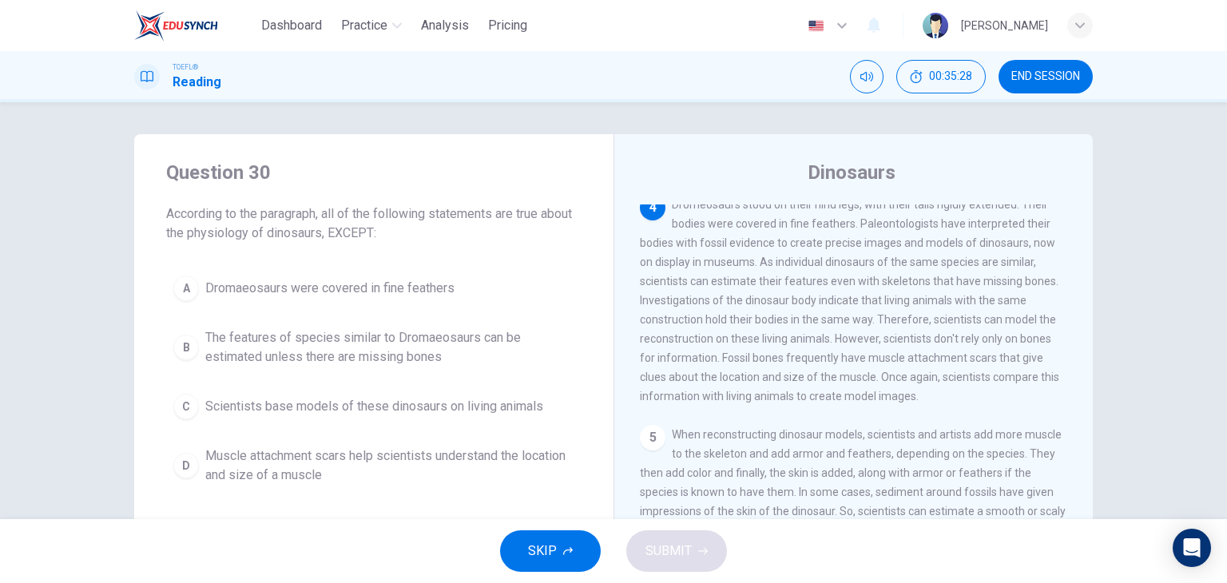
scroll to position [394, 0]
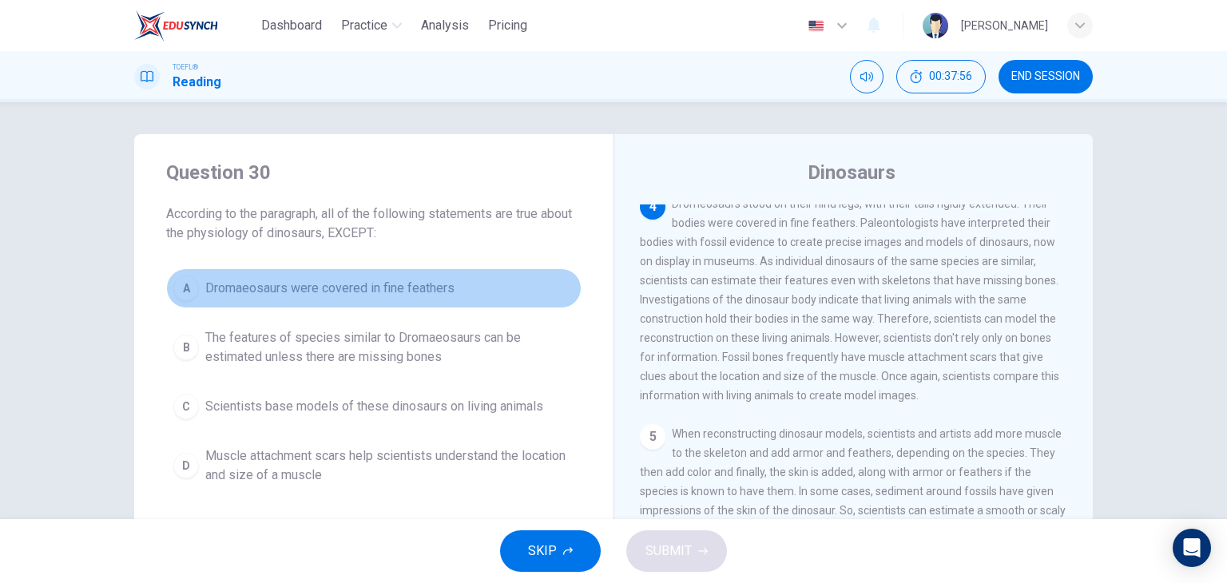
click at [248, 287] on span "Dromaeosaurs were covered in fine feathers" at bounding box center [329, 288] width 249 height 19
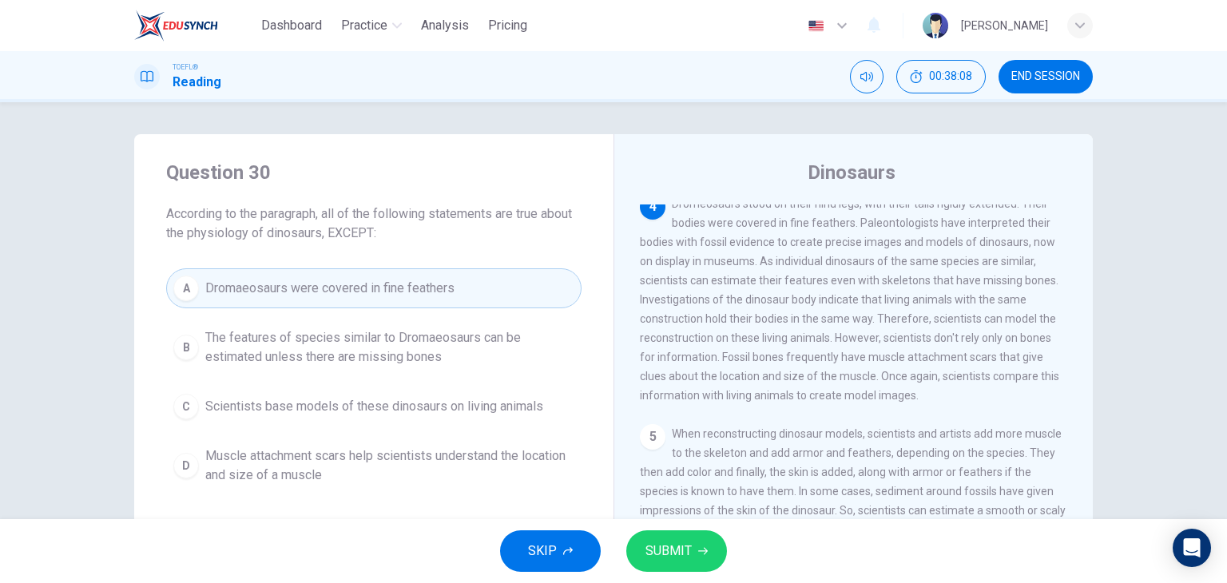
click at [376, 406] on span "Scientists base models of these dinosaurs on living animals" at bounding box center [374, 406] width 338 height 19
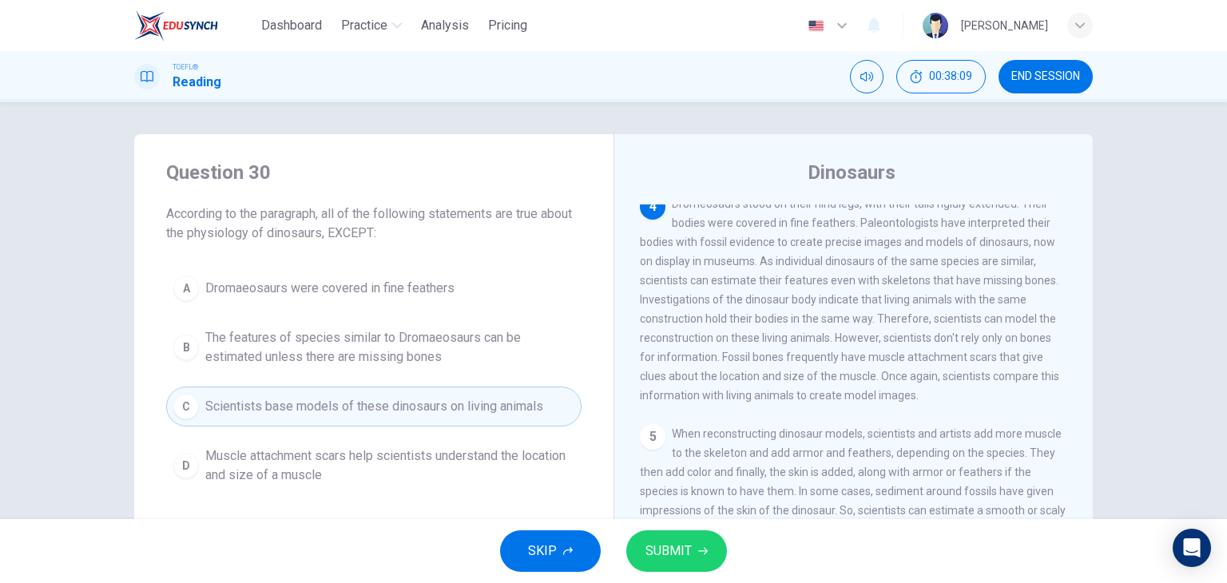
click at [694, 548] on button "SUBMIT" at bounding box center [676, 551] width 101 height 42
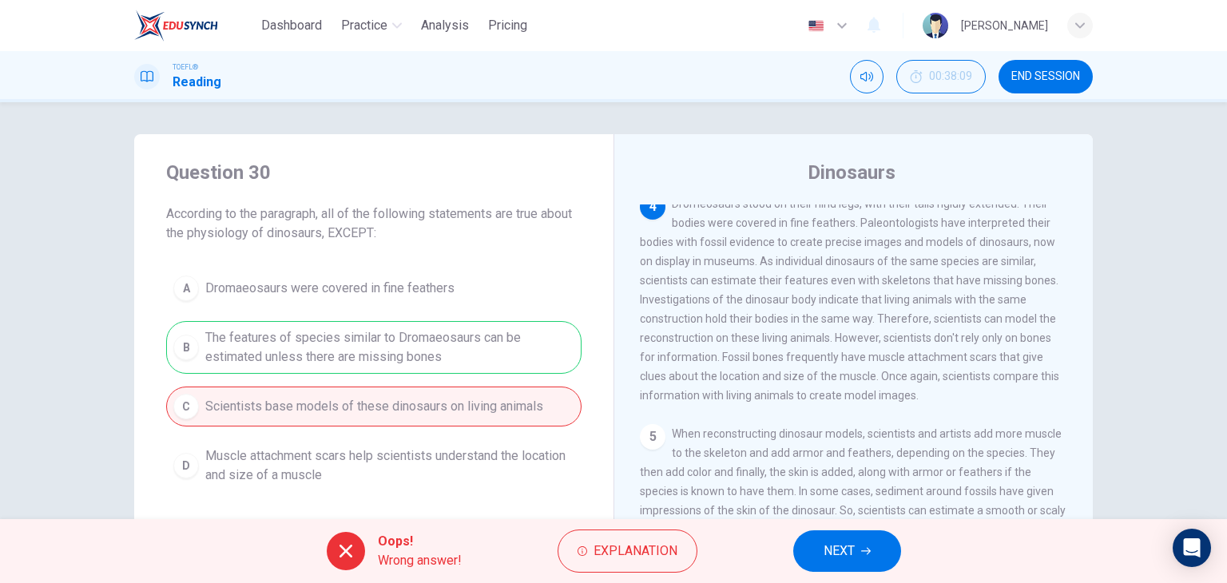
click at [837, 559] on span "NEXT" at bounding box center [838, 551] width 31 height 22
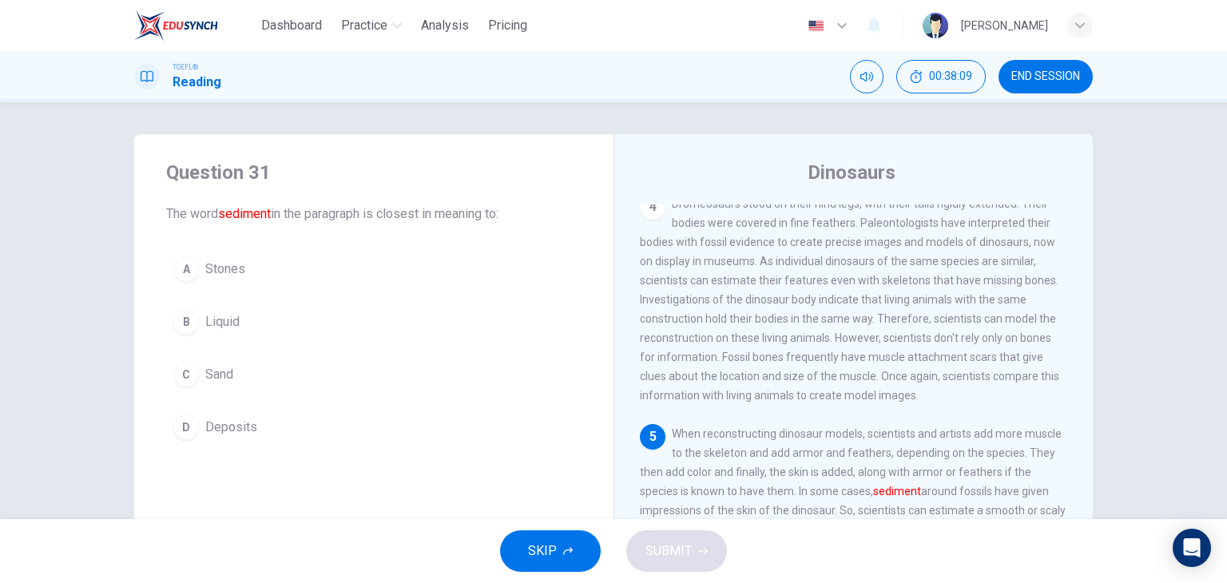
scroll to position [450, 0]
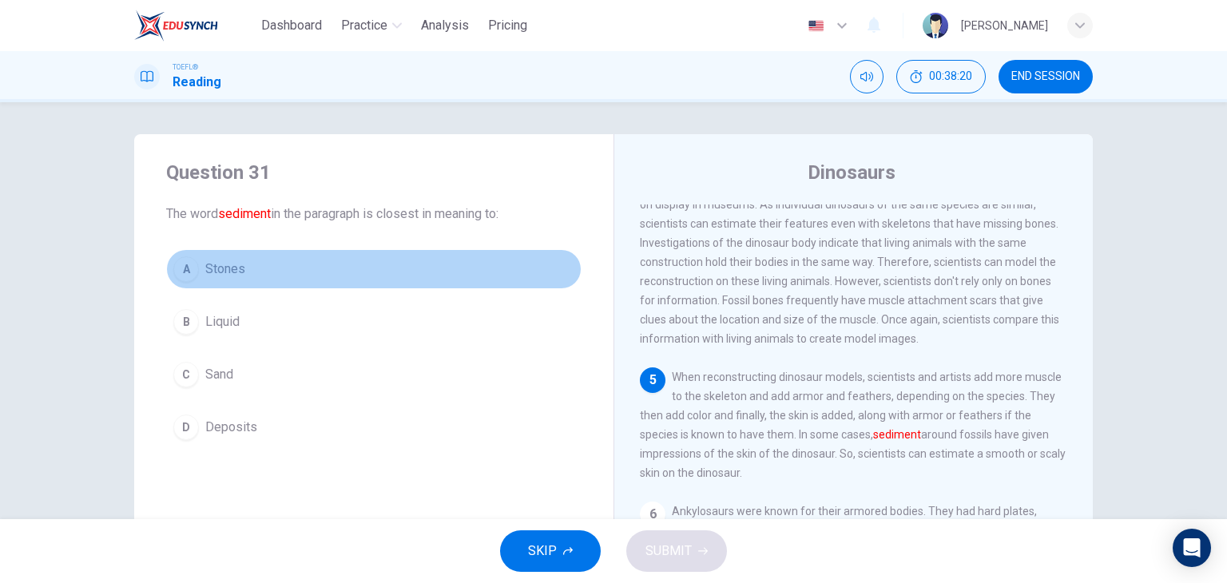
click at [243, 267] on button "A Stones" at bounding box center [373, 269] width 415 height 40
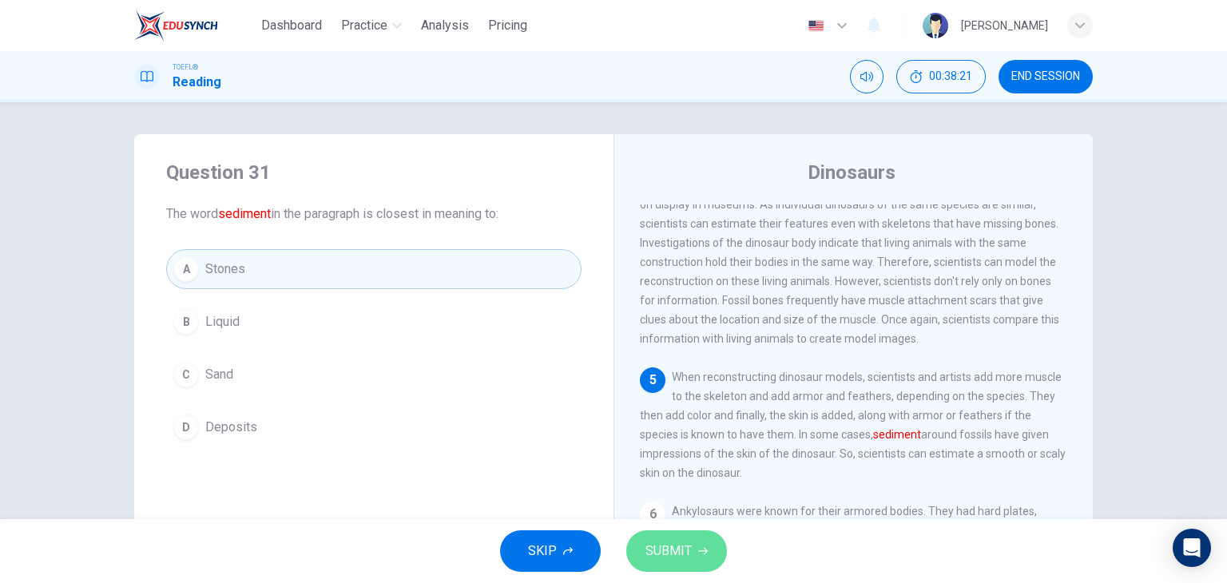
click at [687, 548] on span "SUBMIT" at bounding box center [668, 551] width 46 height 22
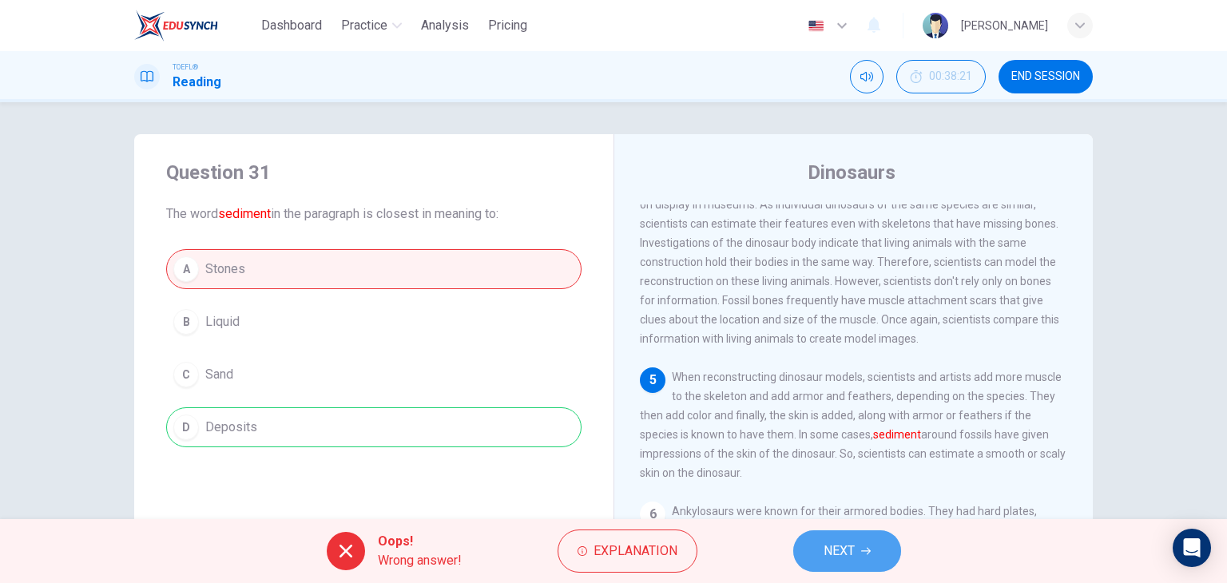
click at [875, 542] on button "NEXT" at bounding box center [847, 551] width 108 height 42
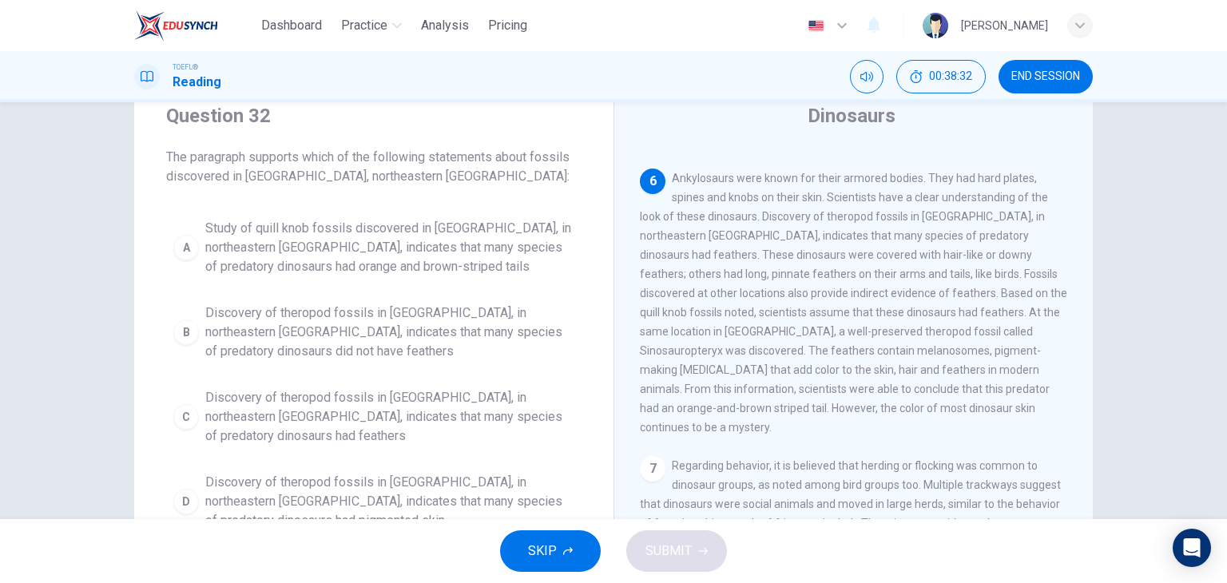
scroll to position [64, 0]
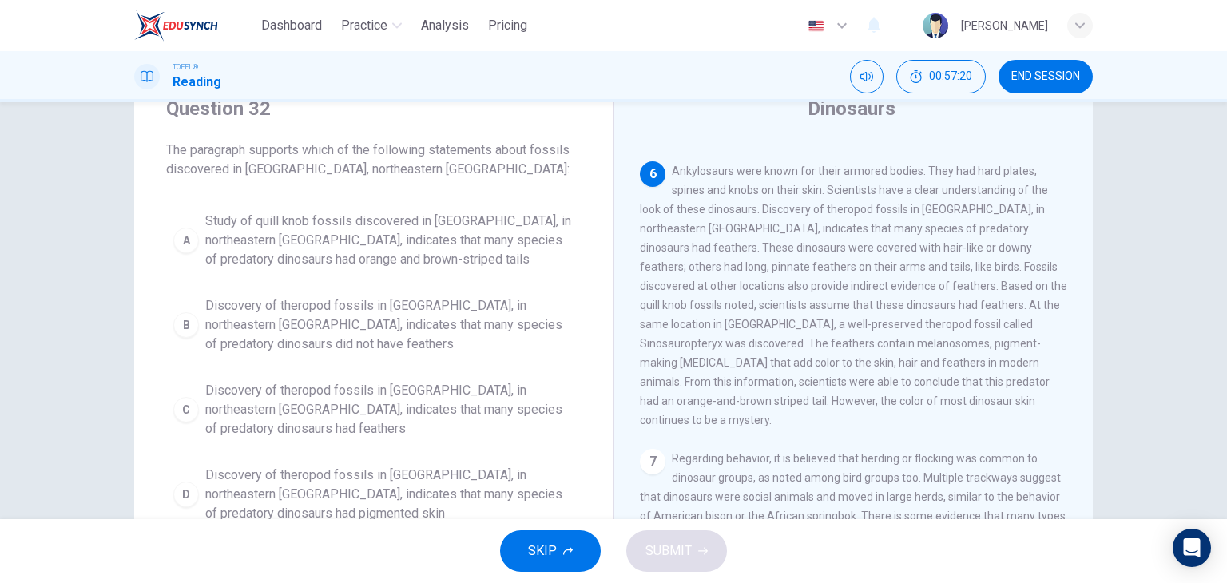
click at [948, 26] on img at bounding box center [935, 26] width 26 height 26
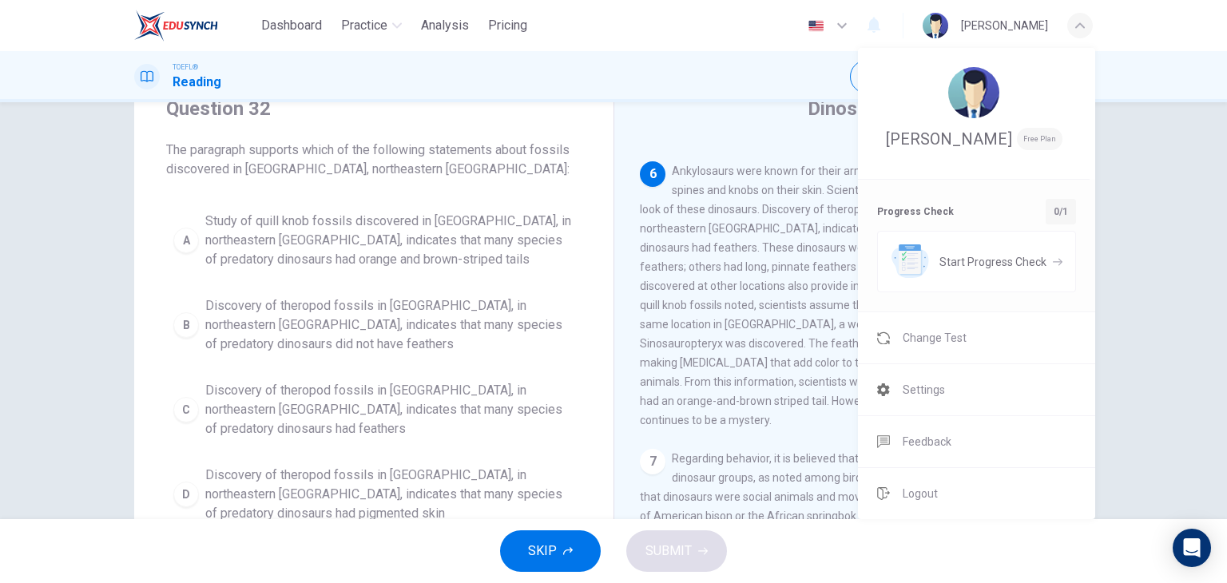
click at [951, 26] on div at bounding box center [613, 291] width 1227 height 583
